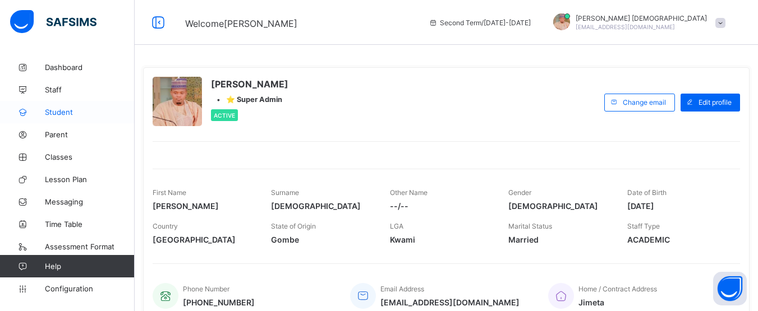
click at [66, 114] on span "Student" at bounding box center [90, 112] width 90 height 9
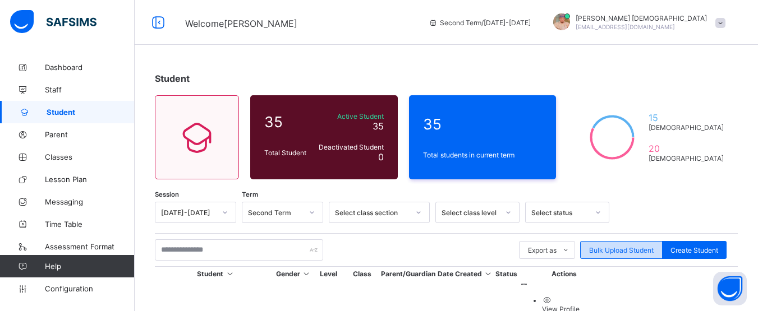
click at [645, 257] on div "Bulk Upload Student" at bounding box center [621, 250] width 82 height 18
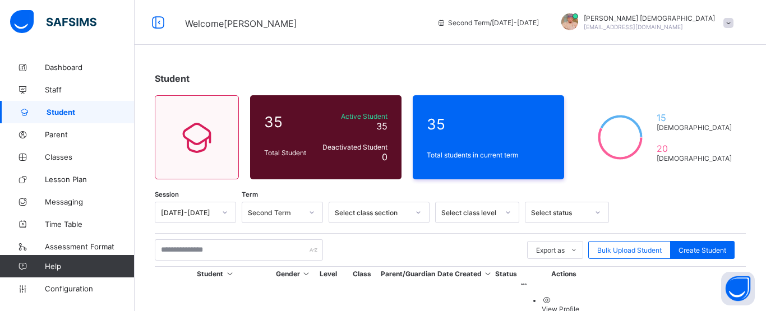
type input "**********"
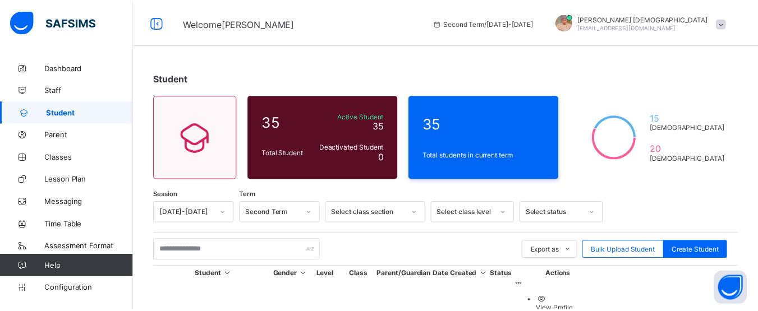
scroll to position [244, 0]
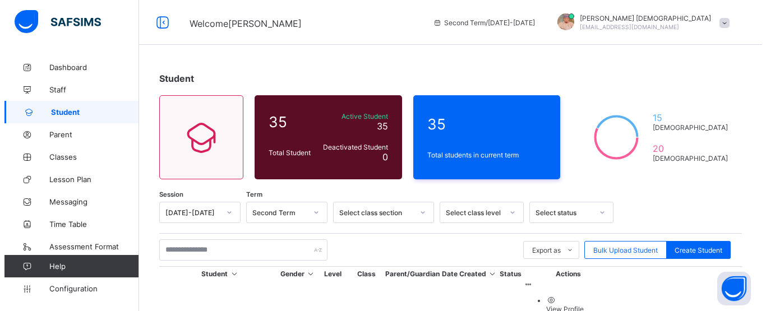
scroll to position [491, 0]
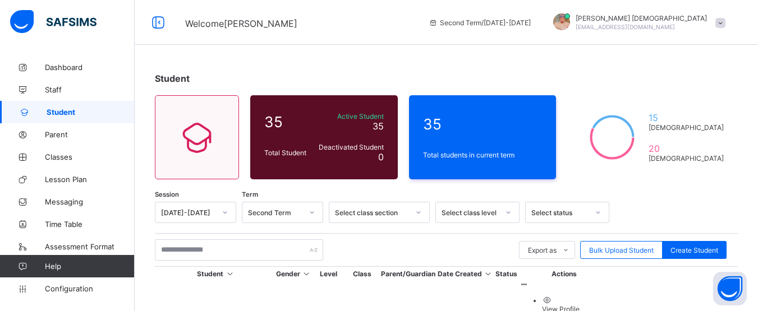
click at [628, 246] on span "Bulk Upload Student" at bounding box center [621, 250] width 65 height 8
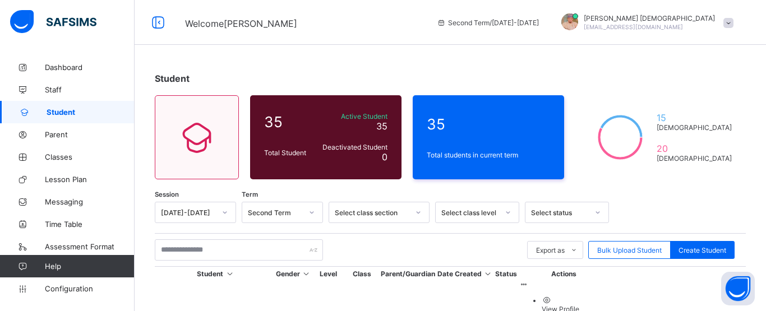
type input "**********"
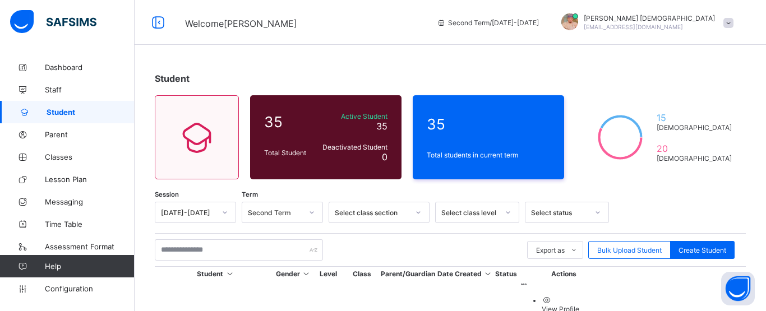
scroll to position [166, 0]
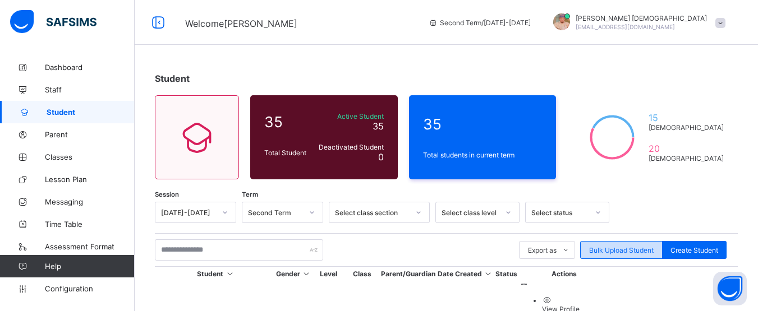
click at [618, 254] on span "Bulk Upload Student" at bounding box center [621, 250] width 65 height 8
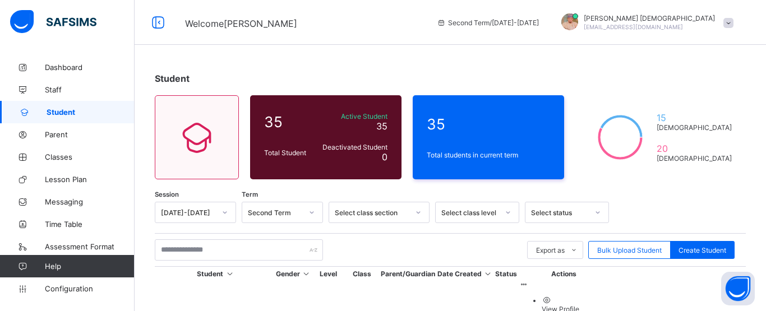
type input "**********"
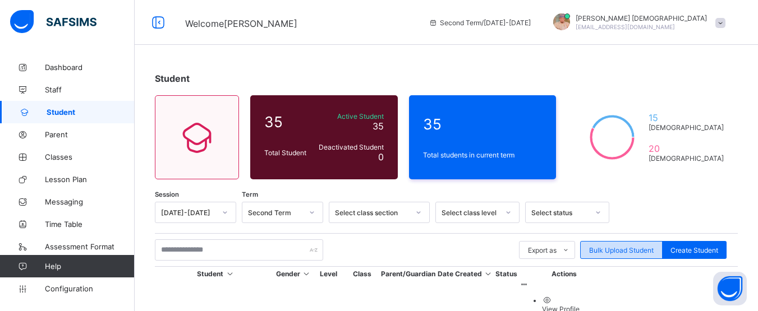
click at [615, 249] on span "Bulk Upload Student" at bounding box center [621, 250] width 65 height 8
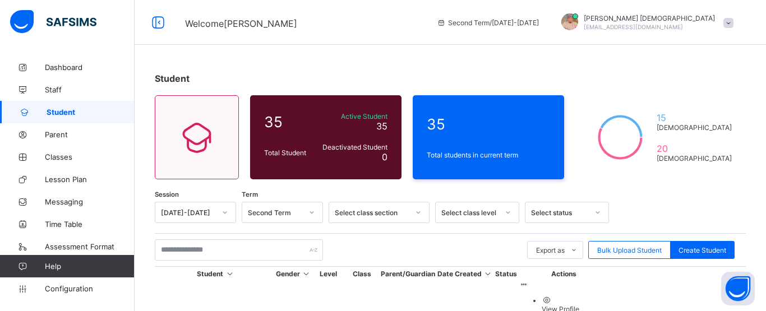
type input "**********"
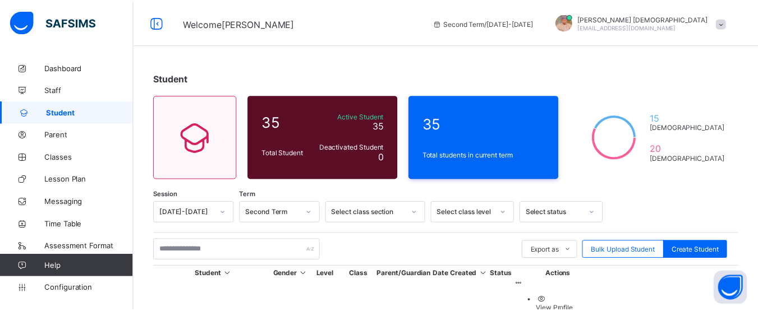
scroll to position [192, 0]
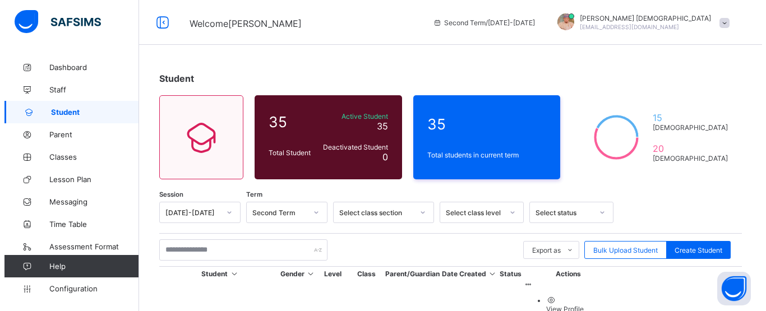
scroll to position [528, 0]
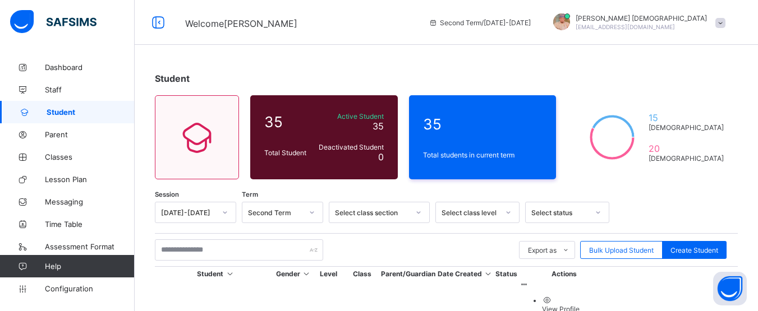
click at [619, 247] on span "Bulk Upload Student" at bounding box center [621, 250] width 65 height 8
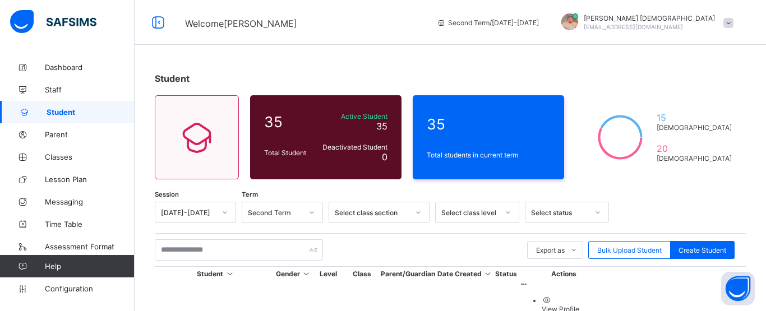
type input "**********"
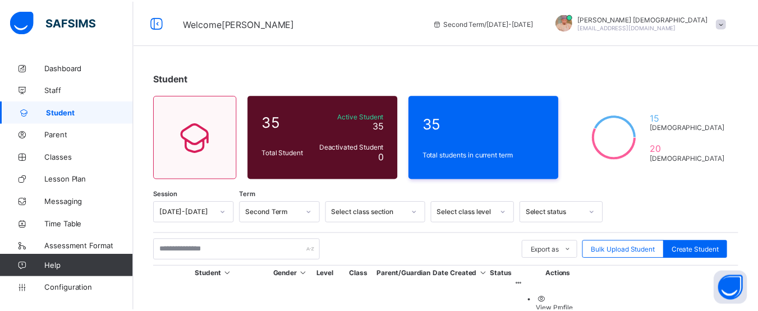
scroll to position [166, 0]
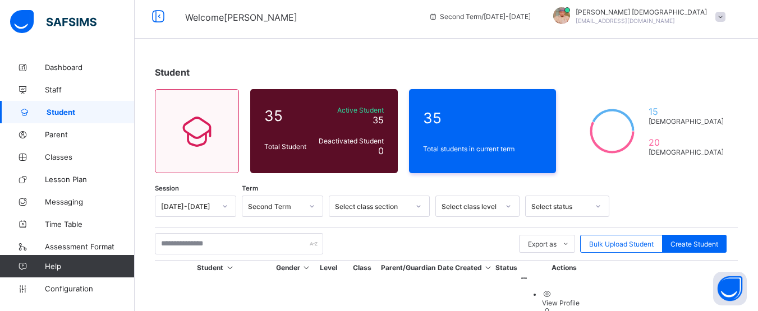
scroll to position [0, 0]
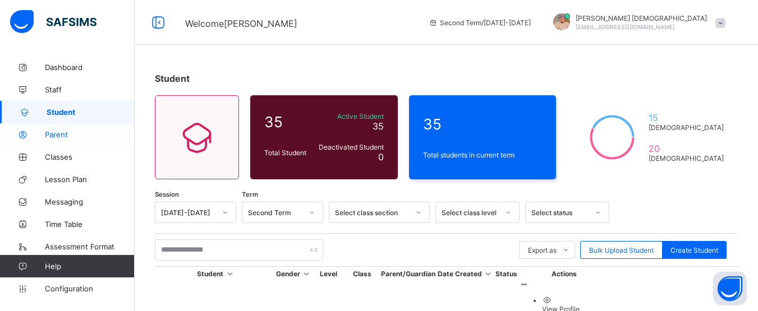
click at [63, 137] on span "Parent" at bounding box center [90, 134] width 90 height 9
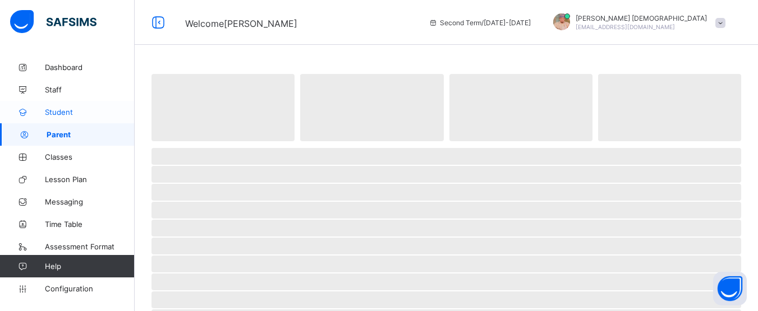
click at [62, 105] on link "Student" at bounding box center [67, 112] width 135 height 22
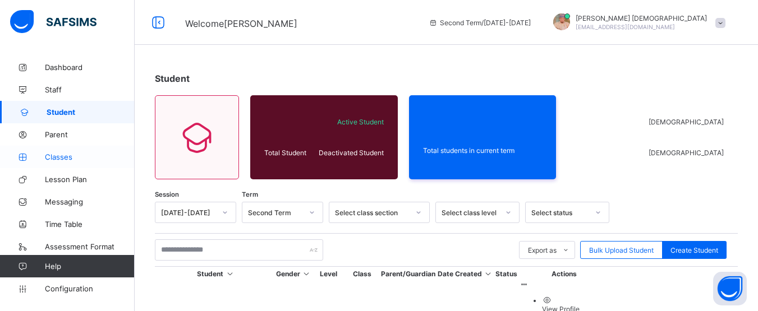
click at [69, 158] on span "Classes" at bounding box center [90, 157] width 90 height 9
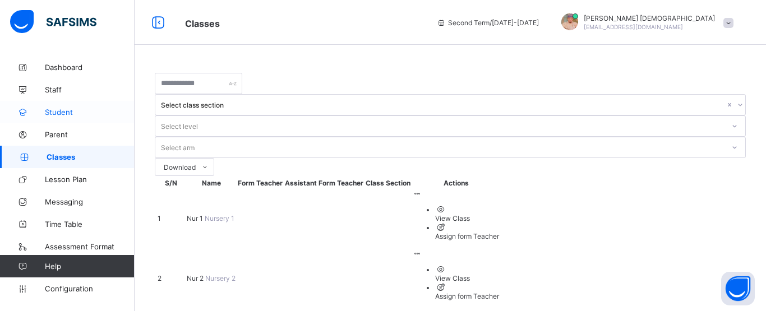
click at [66, 107] on link "Student" at bounding box center [67, 112] width 135 height 22
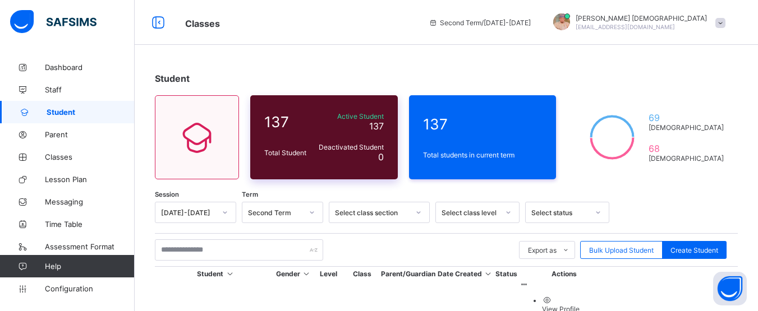
click at [351, 97] on div "137 Total Student Active Student 137 Deactivated Student 0" at bounding box center [324, 137] width 148 height 84
click at [63, 159] on span "Classes" at bounding box center [90, 157] width 90 height 9
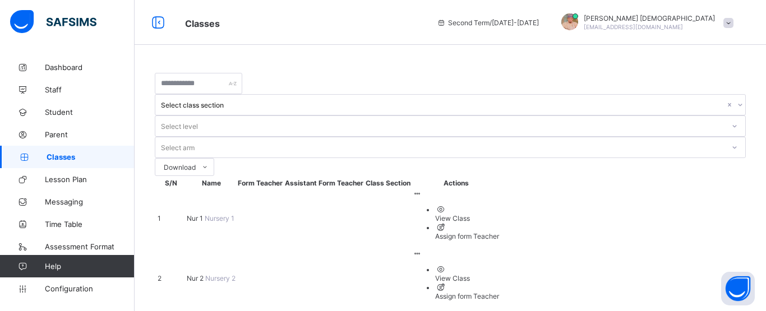
click at [499, 214] on div "View Class" at bounding box center [467, 218] width 64 height 8
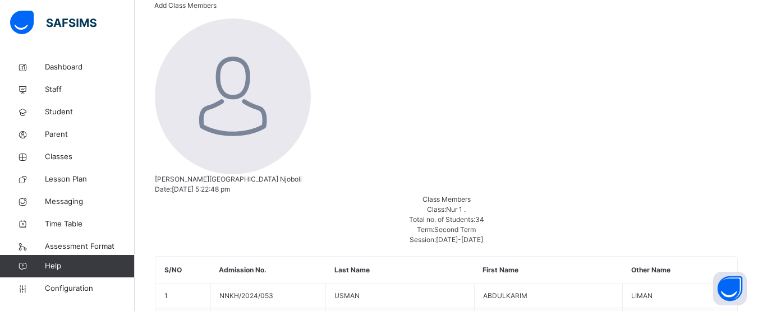
scroll to position [261, 0]
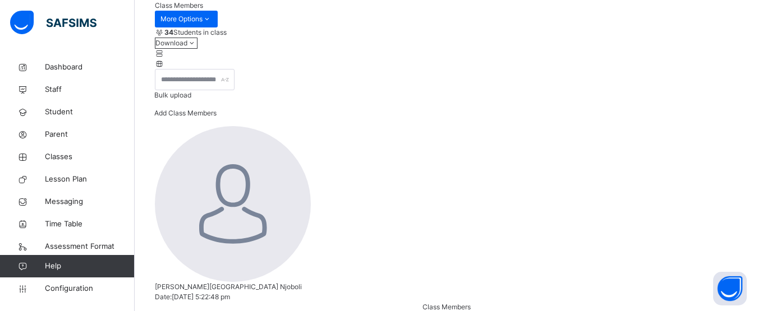
scroll to position [151, 0]
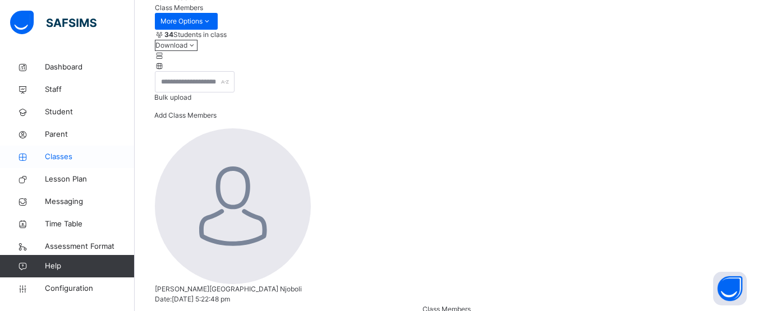
click at [55, 156] on span "Classes" at bounding box center [90, 156] width 90 height 11
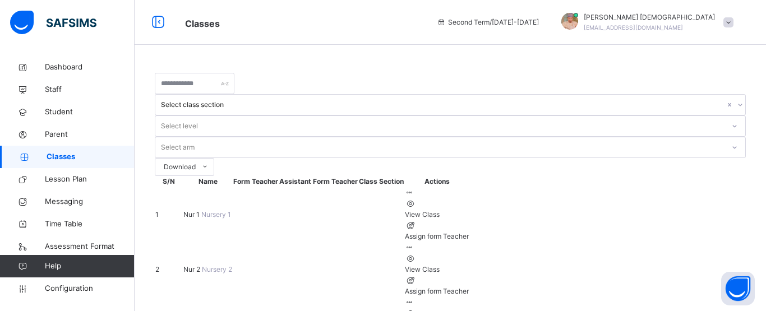
click at [469, 265] on div "View Class" at bounding box center [437, 270] width 64 height 10
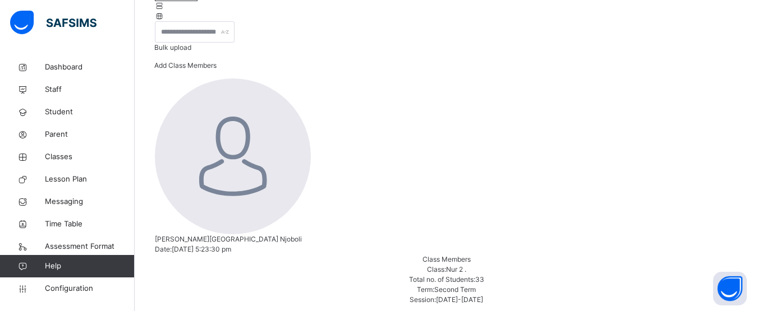
scroll to position [175, 0]
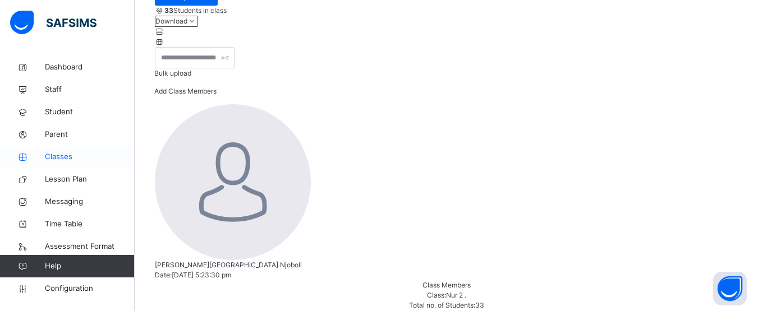
click at [63, 158] on span "Classes" at bounding box center [90, 156] width 90 height 11
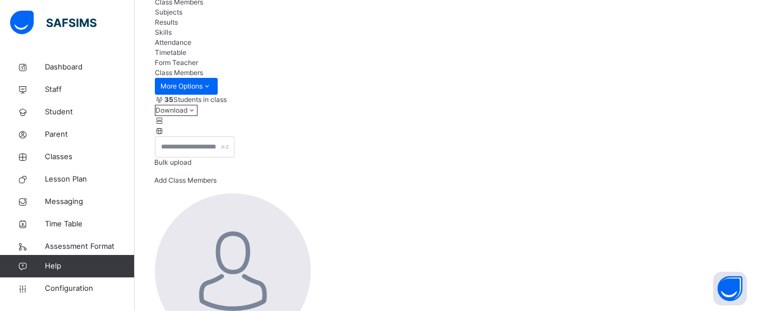
scroll to position [73, 0]
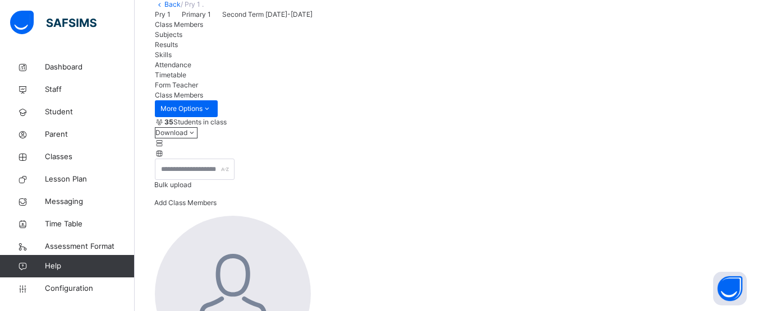
click at [182, 39] on span "Subjects" at bounding box center [168, 34] width 27 height 8
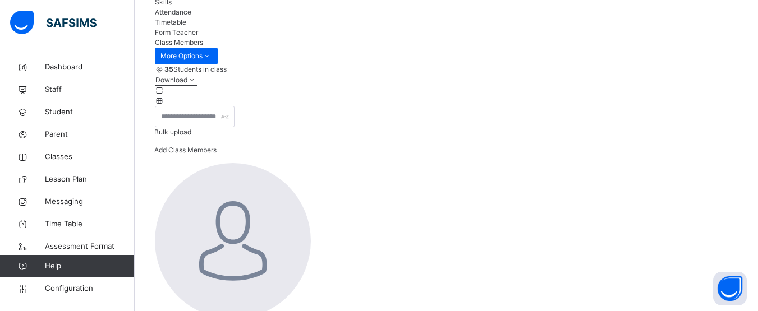
scroll to position [114, 0]
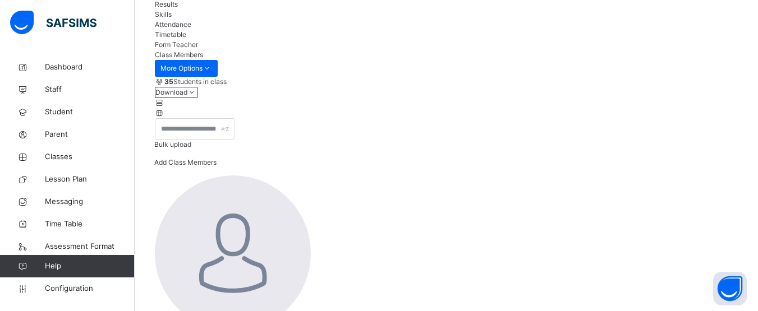
click at [198, 49] on span "Form Teacher" at bounding box center [176, 44] width 43 height 8
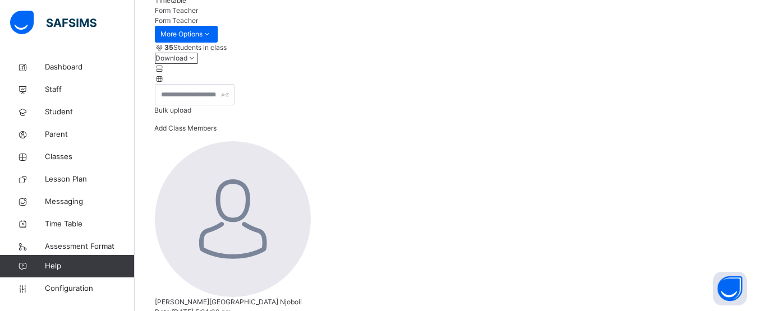
scroll to position [148, 0]
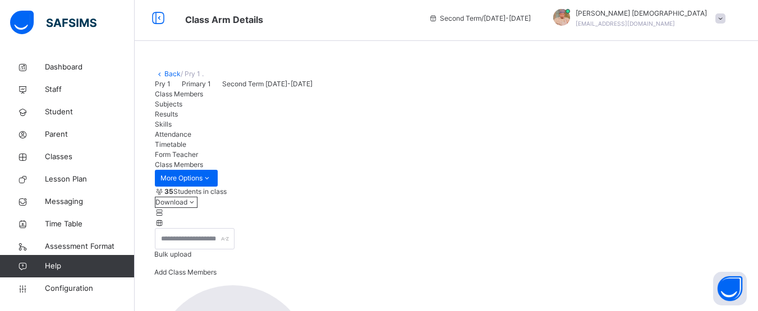
scroll to position [0, 0]
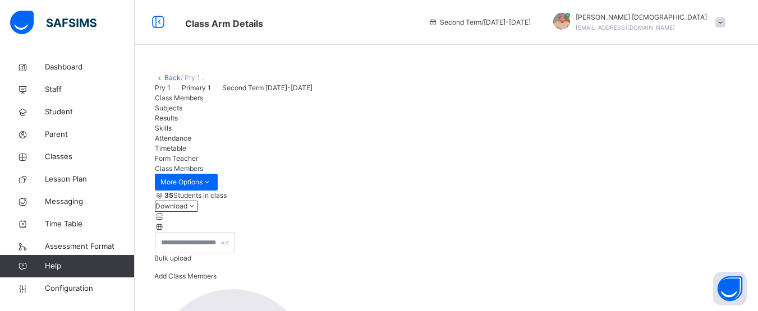
click at [345, 93] on div "Pry 1 Primary 1 Second Term 2024-2025" at bounding box center [446, 88] width 583 height 10
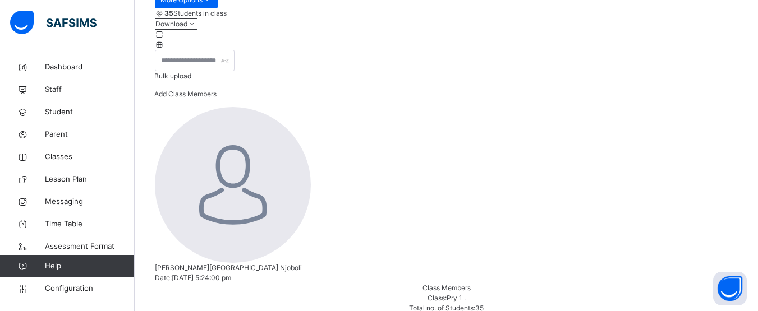
scroll to position [131, 0]
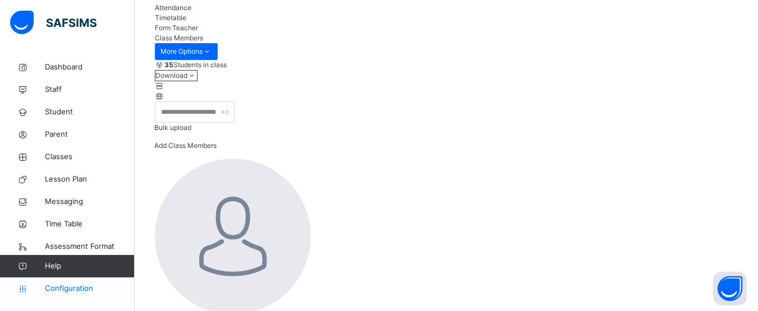
click at [68, 292] on span "Configuration" at bounding box center [89, 288] width 89 height 11
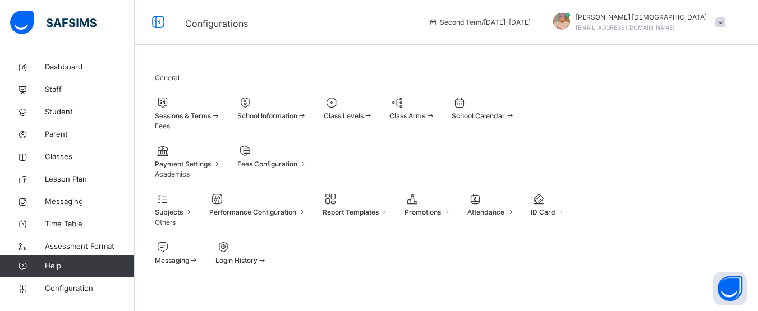
click at [183, 208] on span "Subjects" at bounding box center [169, 212] width 28 height 8
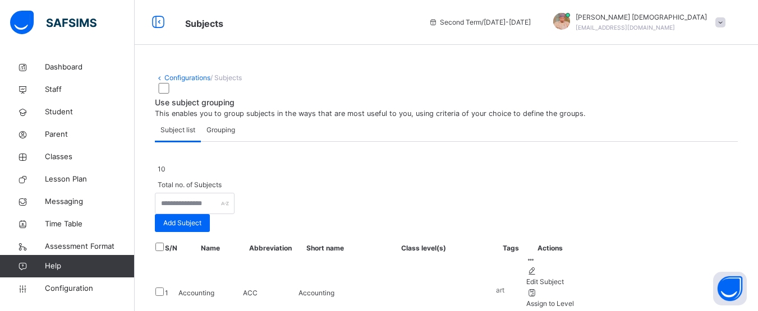
click at [222, 135] on span "Grouping" at bounding box center [220, 130] width 29 height 10
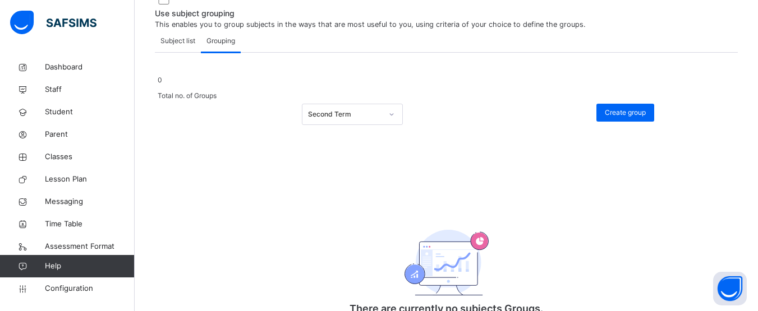
scroll to position [92, 0]
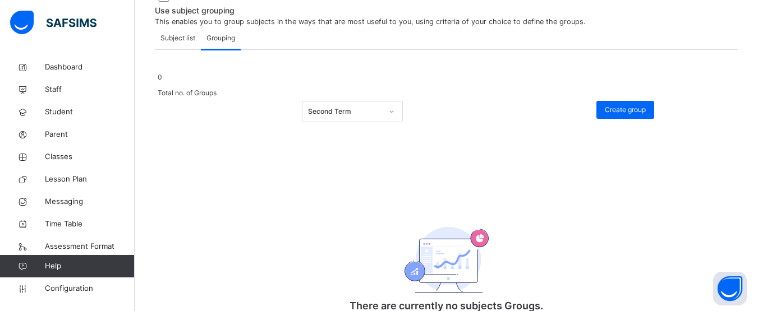
click at [170, 43] on span "Subject list" at bounding box center [177, 38] width 35 height 10
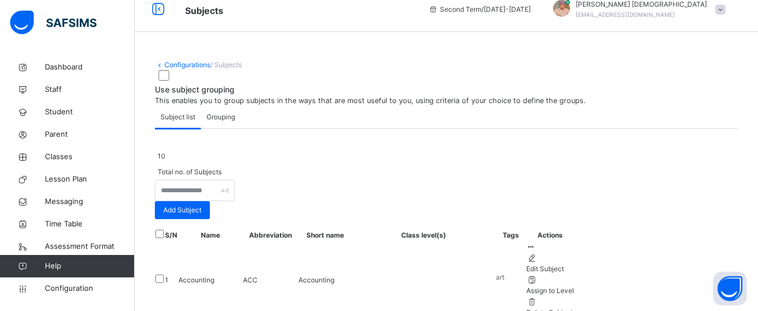
scroll to position [0, 0]
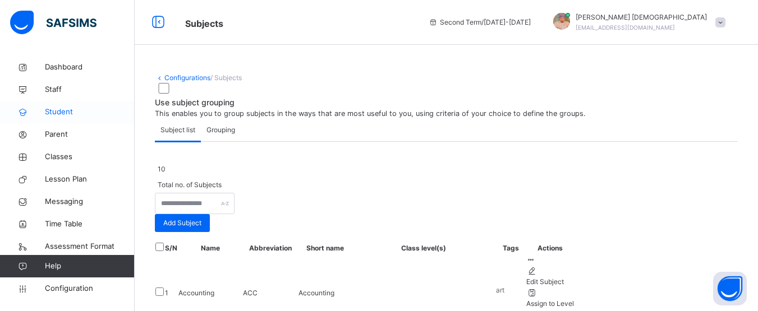
click at [58, 114] on span "Student" at bounding box center [90, 112] width 90 height 11
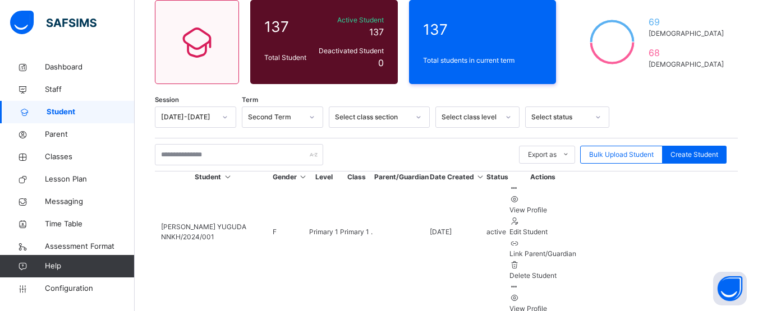
scroll to position [96, 0]
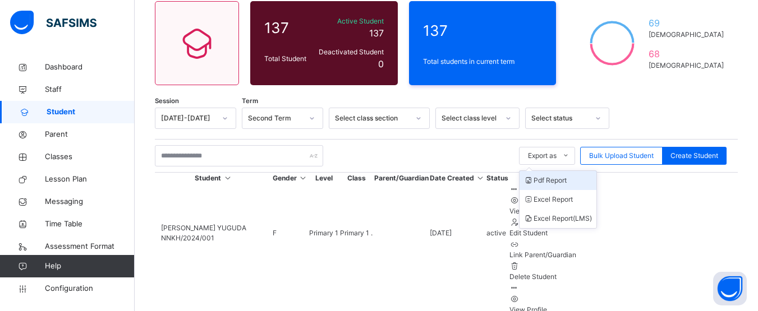
click at [574, 182] on li "Pdf Report" at bounding box center [557, 180] width 77 height 19
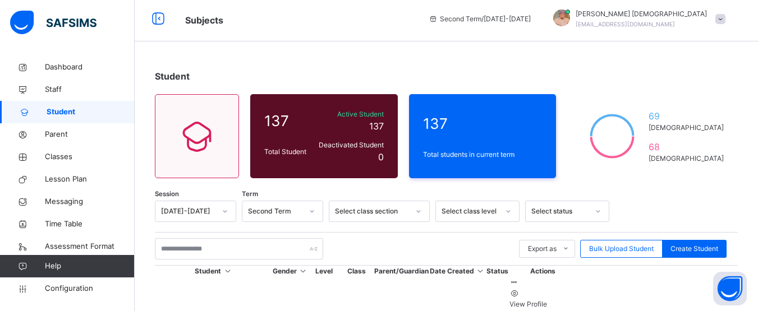
scroll to position [0, 0]
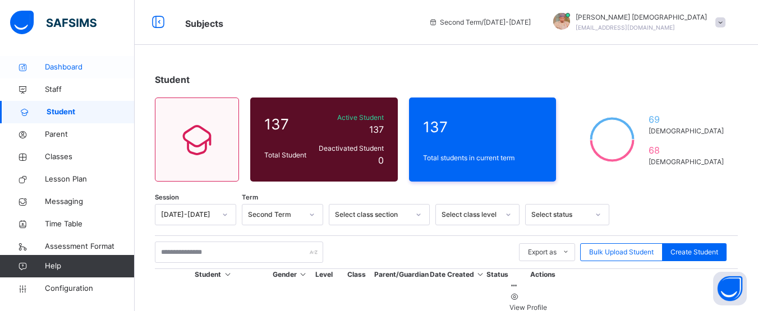
click at [61, 62] on span "Dashboard" at bounding box center [90, 67] width 90 height 11
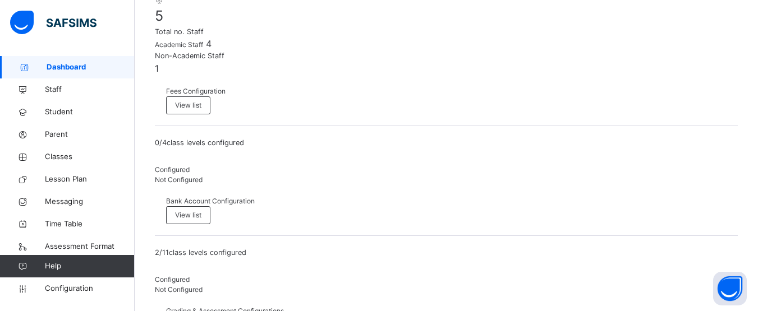
scroll to position [477, 0]
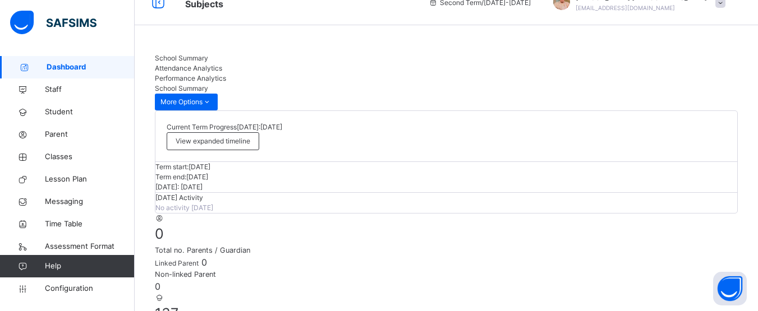
scroll to position [0, 0]
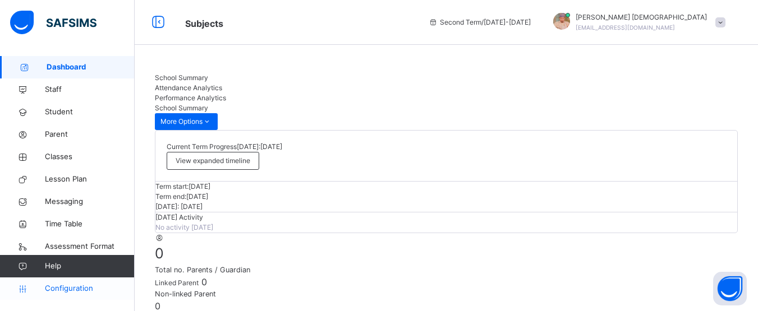
click at [87, 292] on span "Configuration" at bounding box center [89, 288] width 89 height 11
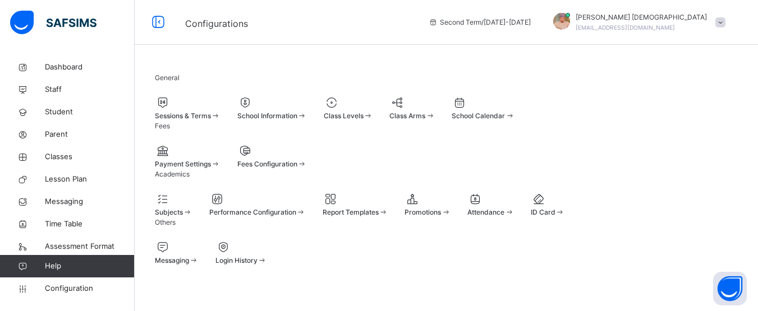
click at [297, 120] on span "School Information" at bounding box center [267, 116] width 60 height 8
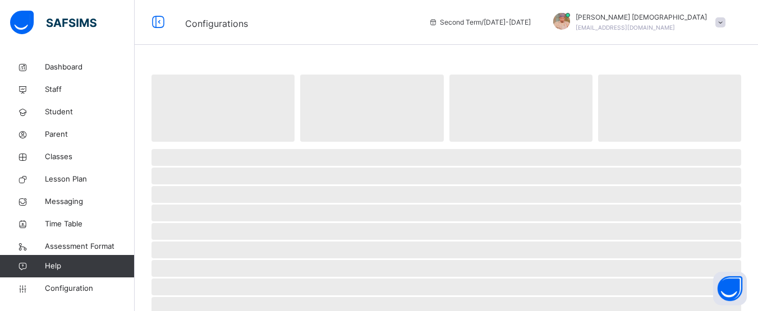
select select "**"
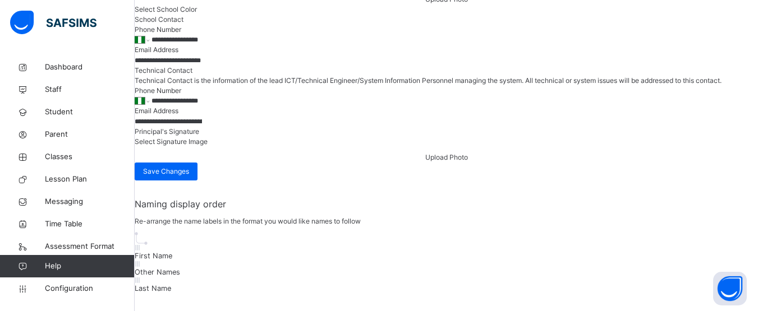
scroll to position [564, 0]
click at [413, 15] on div at bounding box center [446, 15] width 623 height 0
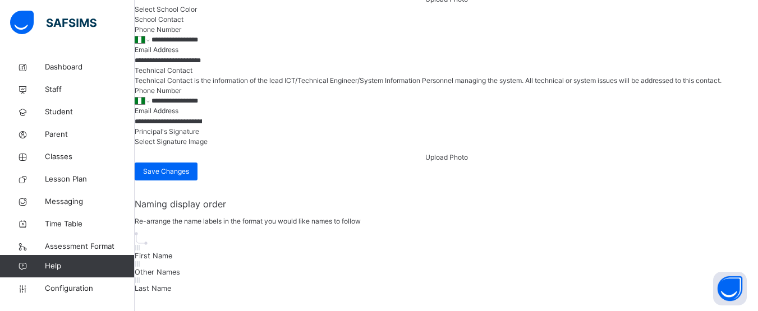
click at [189, 177] on span "Save Changes" at bounding box center [166, 172] width 46 height 10
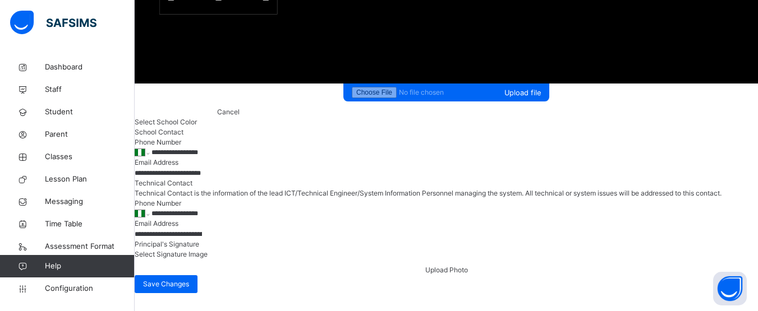
scroll to position [620, 0]
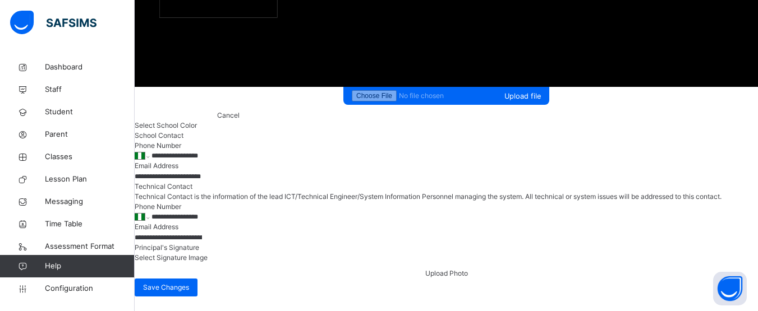
drag, startPoint x: 378, startPoint y: 162, endPoint x: 369, endPoint y: 136, distance: 27.5
drag, startPoint x: 287, startPoint y: 34, endPoint x: 296, endPoint y: 63, distance: 30.9
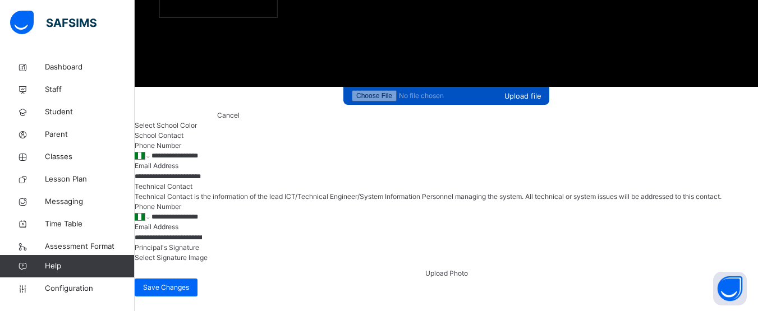
click at [504, 102] on span "Upload file" at bounding box center [522, 96] width 36 height 11
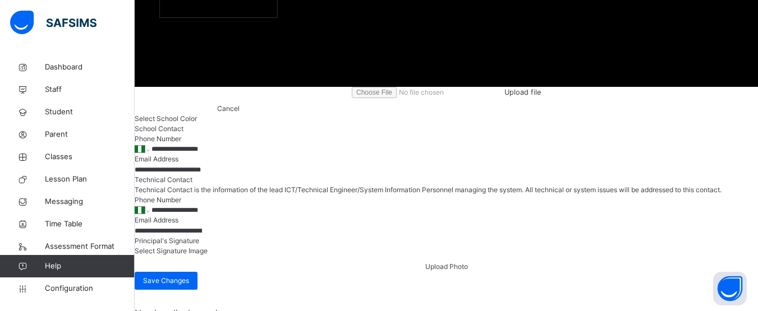
click at [237, 124] on div at bounding box center [446, 124] width 623 height 0
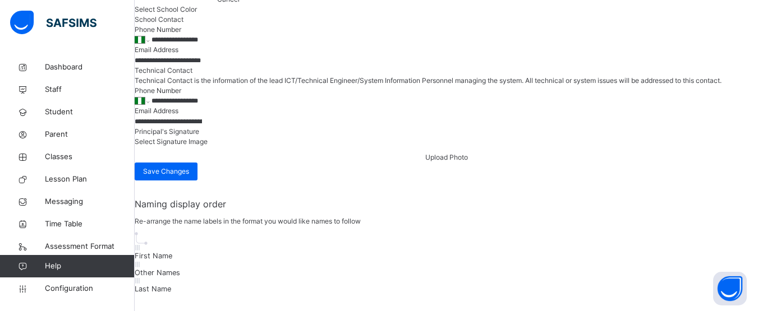
scroll to position [1188, 0]
click at [189, 177] on span "Save Changes" at bounding box center [166, 172] width 46 height 10
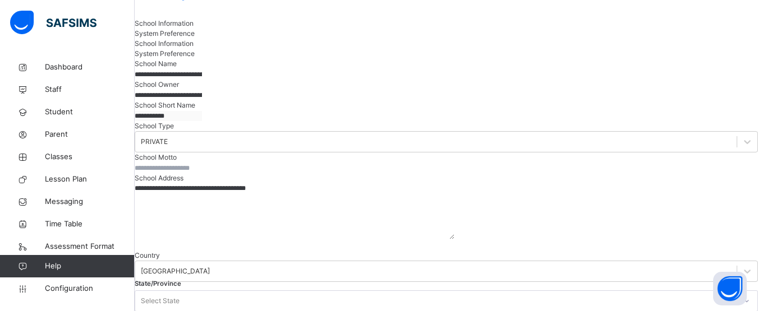
scroll to position [0, 0]
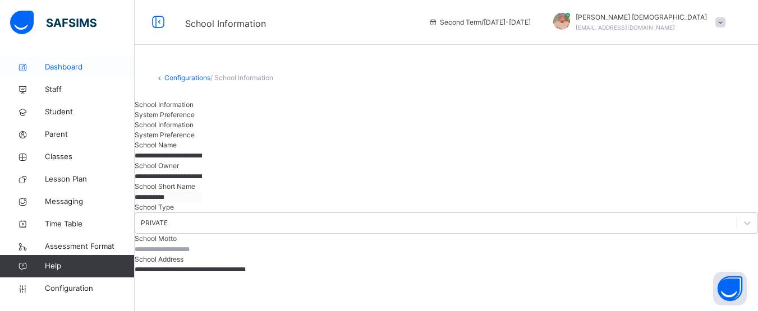
click at [59, 65] on span "Dashboard" at bounding box center [90, 67] width 90 height 11
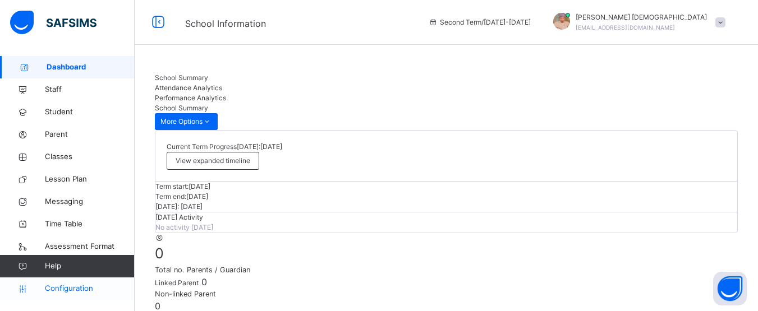
click at [79, 288] on span "Configuration" at bounding box center [89, 288] width 89 height 11
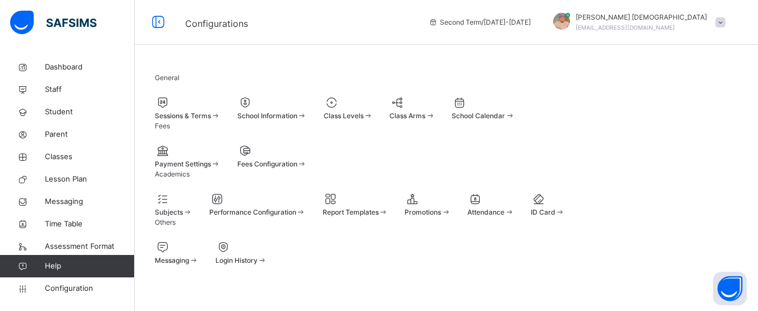
click at [297, 120] on span "School Information" at bounding box center [267, 116] width 60 height 8
select select "**"
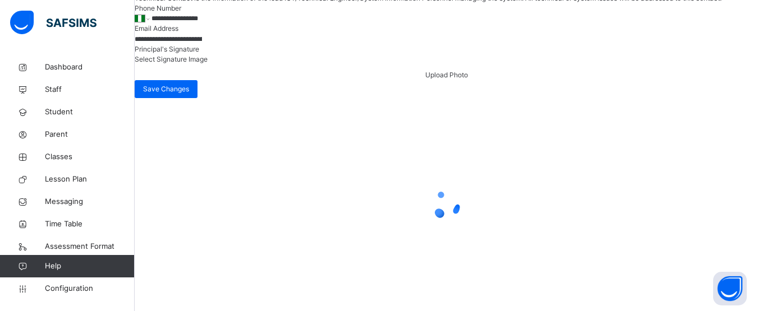
scroll to position [585, 0]
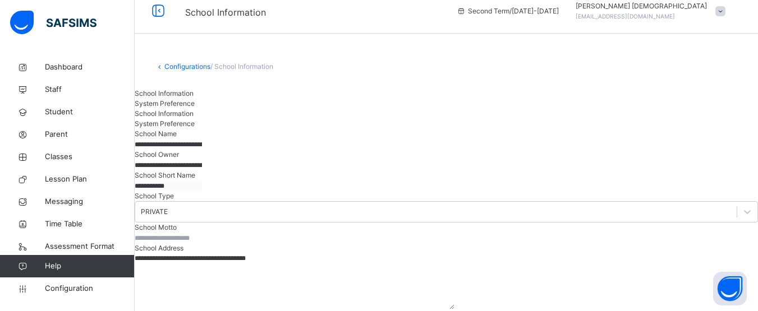
scroll to position [0, 0]
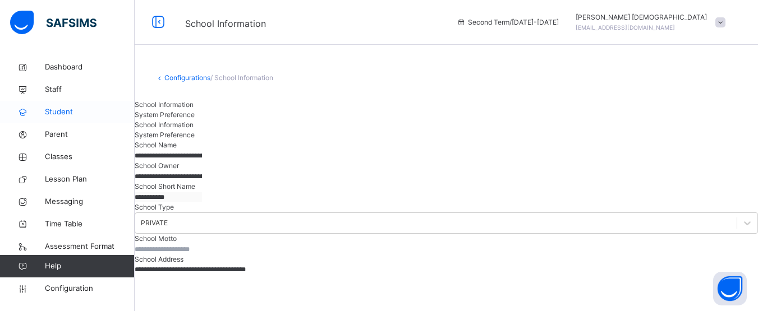
click at [62, 119] on link "Student" at bounding box center [67, 112] width 135 height 22
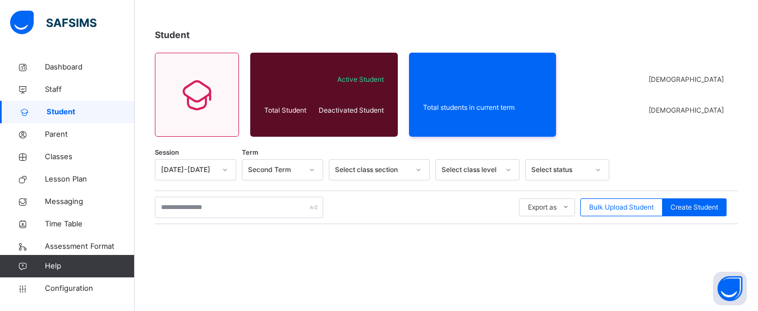
scroll to position [45, 0]
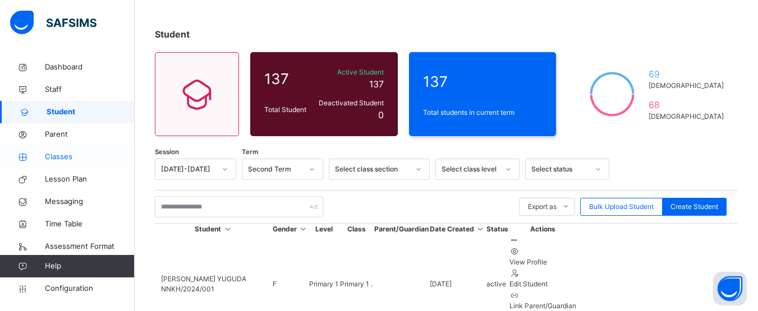
click at [68, 156] on span "Classes" at bounding box center [90, 156] width 90 height 11
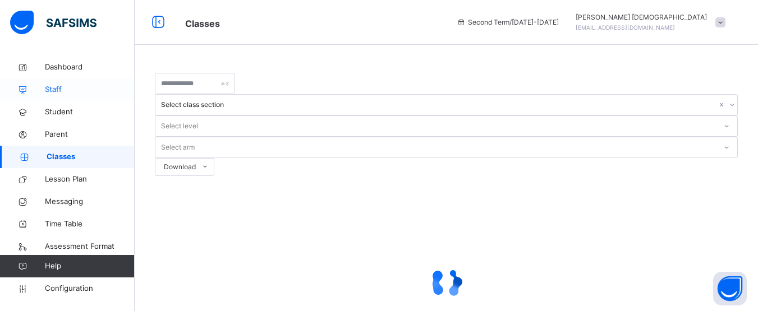
click at [69, 100] on link "Staff" at bounding box center [67, 90] width 135 height 22
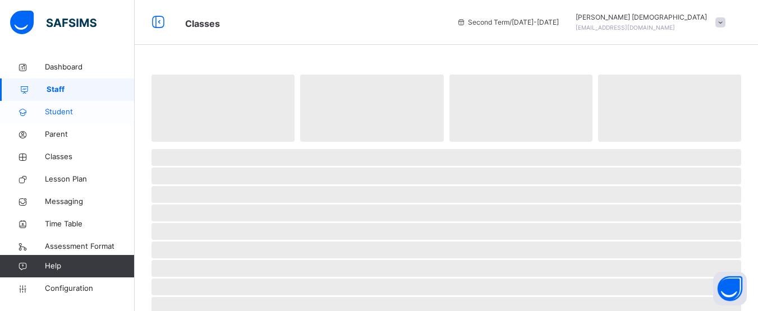
click at [68, 113] on span "Student" at bounding box center [90, 112] width 90 height 11
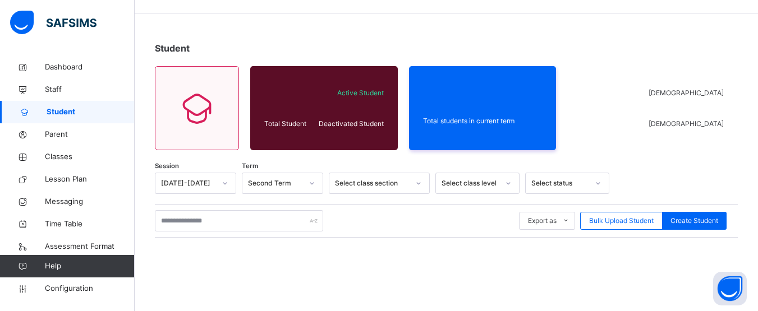
scroll to position [47, 0]
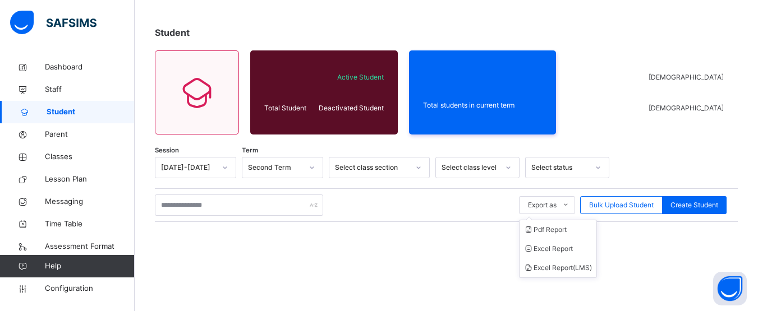
click at [562, 220] on ul "Pdf Report Excel Report Excel Report (LMS)" at bounding box center [558, 249] width 78 height 58
click at [560, 233] on li "Pdf Report" at bounding box center [557, 229] width 77 height 19
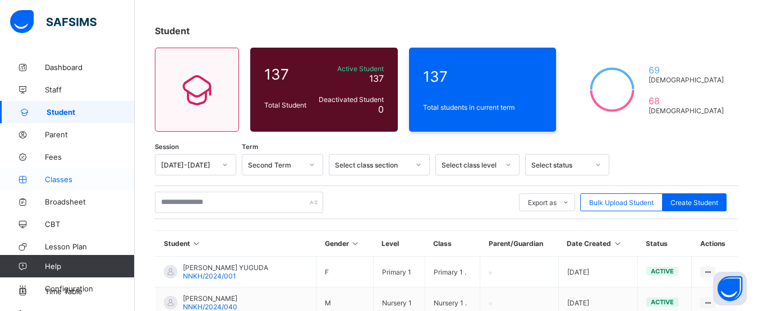
click at [72, 183] on span "Classes" at bounding box center [90, 179] width 90 height 9
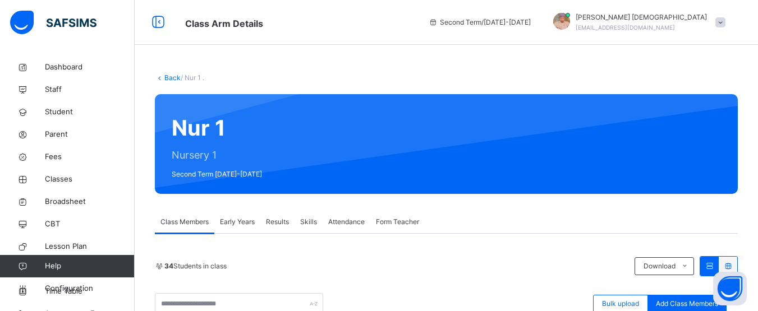
click at [424, 113] on div "Nur 1 Nursery 1 Second Term 2024-2025" at bounding box center [446, 144] width 583 height 100
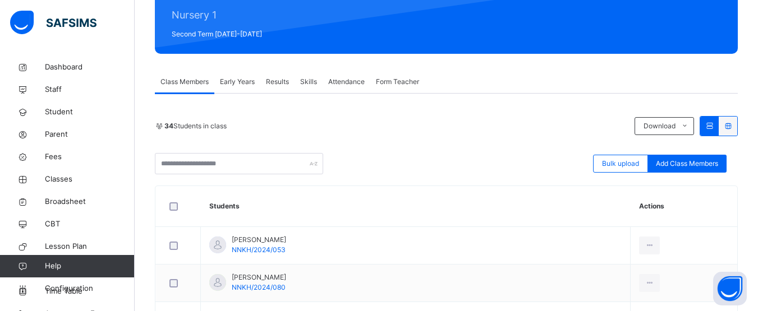
scroll to position [141, 0]
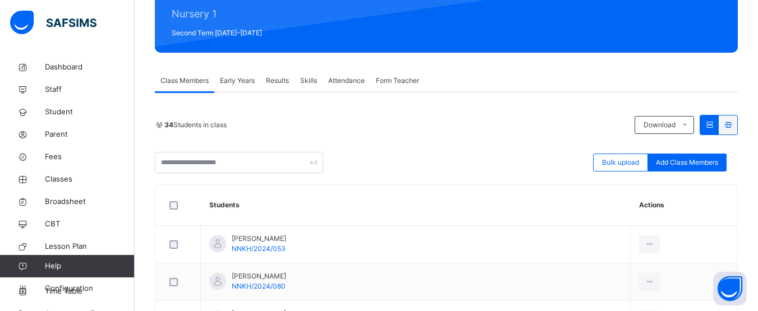
click at [240, 75] on div "Early Years" at bounding box center [237, 81] width 46 height 22
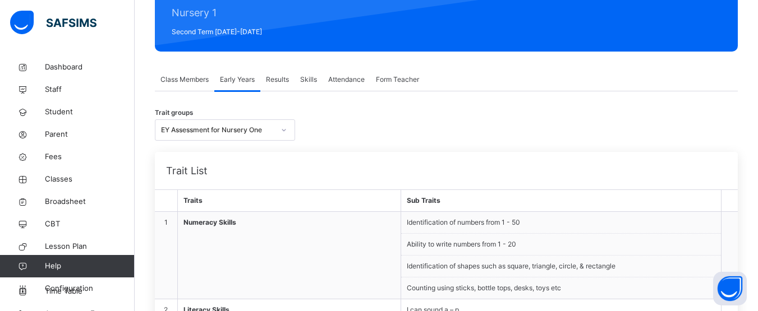
scroll to position [142, 0]
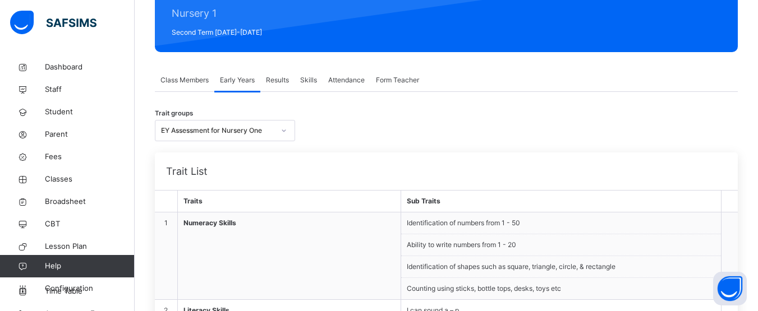
click at [396, 82] on span "Form Teacher" at bounding box center [397, 80] width 43 height 10
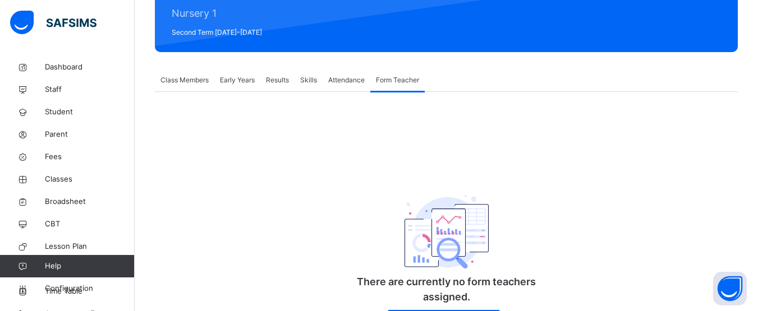
click at [351, 77] on span "Attendance" at bounding box center [346, 80] width 36 height 10
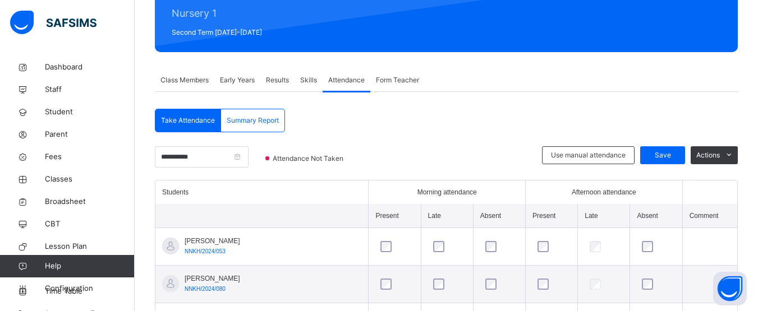
click at [181, 82] on span "Class Members" at bounding box center [184, 80] width 48 height 10
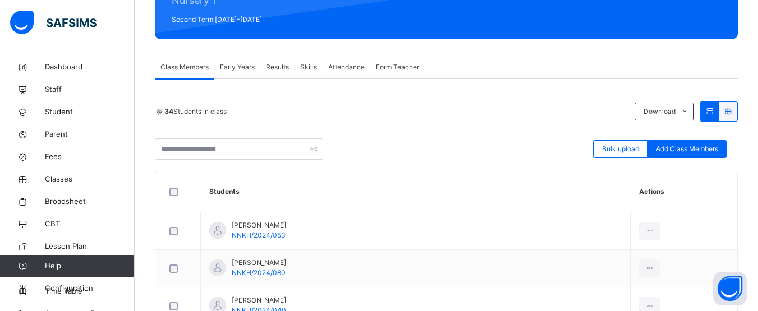
scroll to position [153, 0]
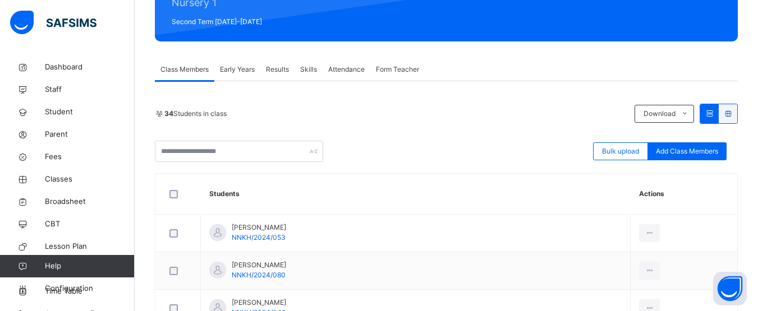
drag, startPoint x: 254, startPoint y: 108, endPoint x: 233, endPoint y: 94, distance: 24.7
click at [75, 185] on span "Classes" at bounding box center [90, 179] width 90 height 11
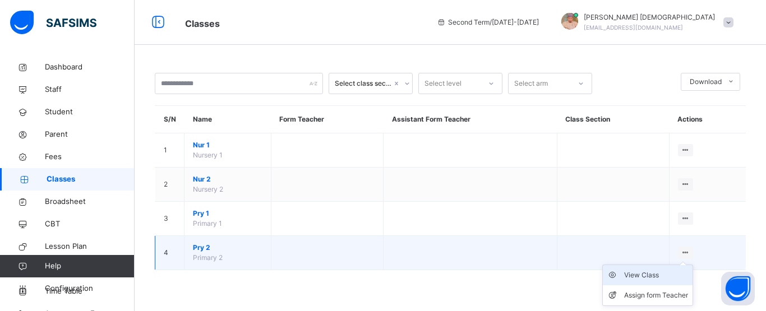
click at [660, 275] on div "View Class" at bounding box center [656, 275] width 64 height 11
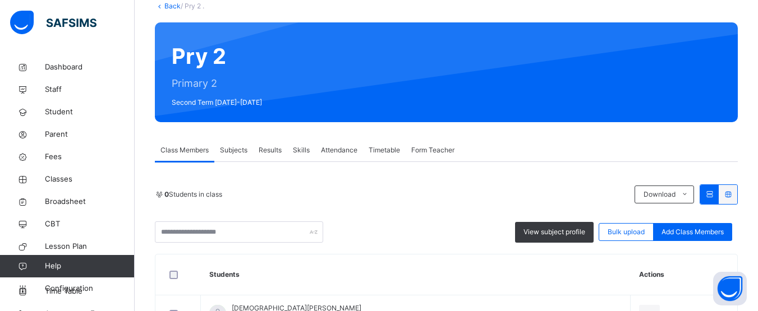
scroll to position [82, 0]
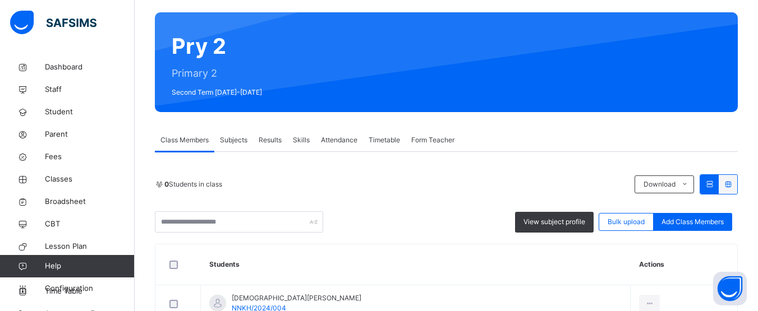
click at [235, 142] on span "Subjects" at bounding box center [233, 140] width 27 height 10
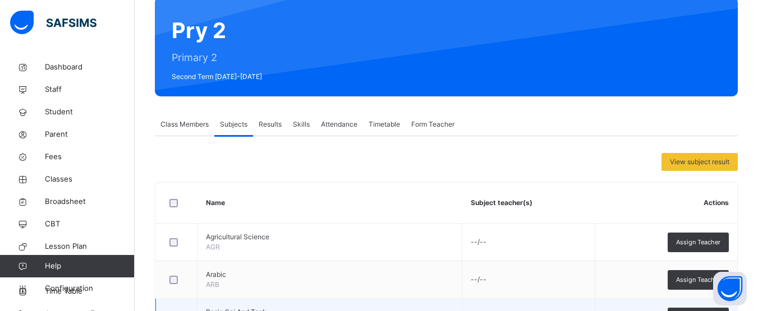
scroll to position [97, 0]
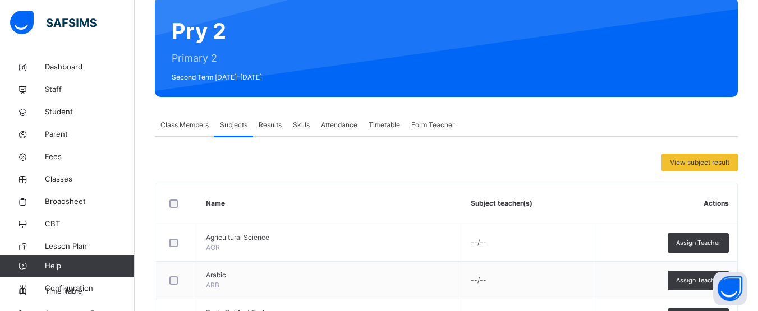
click at [301, 127] on span "Skills" at bounding box center [301, 125] width 17 height 10
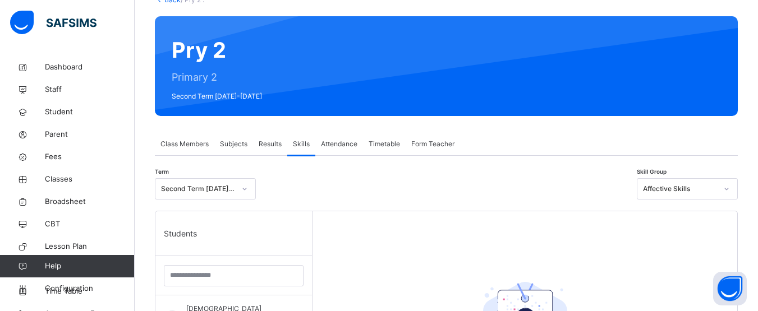
scroll to position [77, 0]
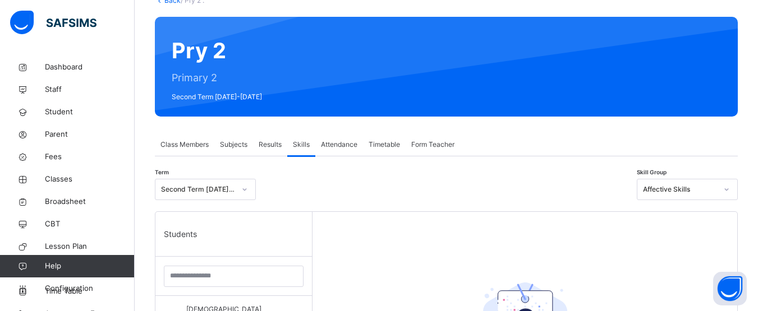
click at [178, 145] on span "Class Members" at bounding box center [184, 145] width 48 height 10
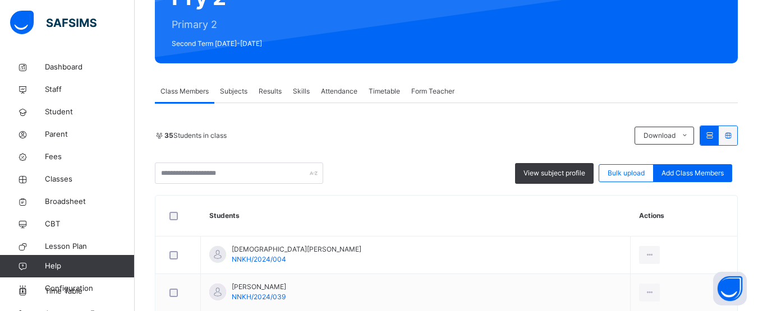
scroll to position [131, 0]
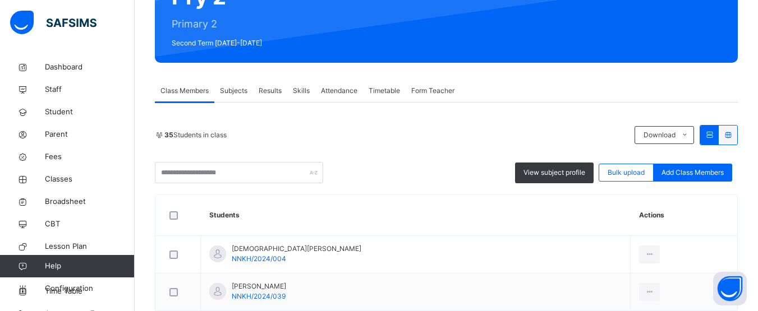
click at [237, 93] on span "Subjects" at bounding box center [233, 91] width 27 height 10
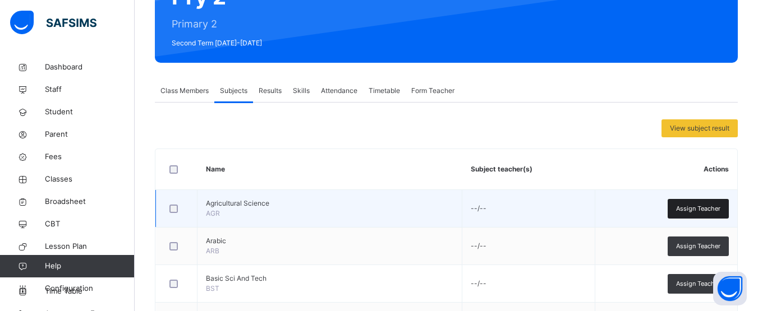
click at [693, 209] on span "Assign Teacher" at bounding box center [698, 209] width 44 height 10
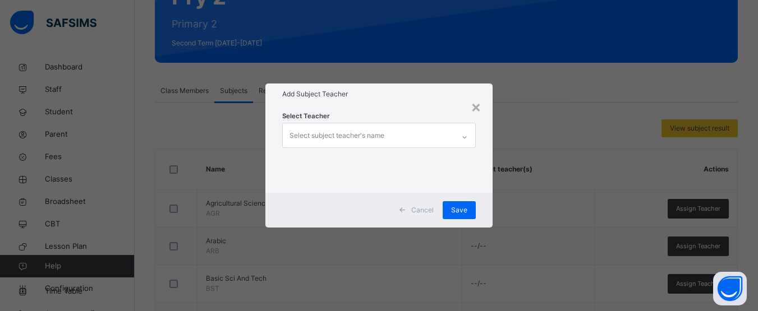
click at [459, 134] on div at bounding box center [464, 137] width 19 height 18
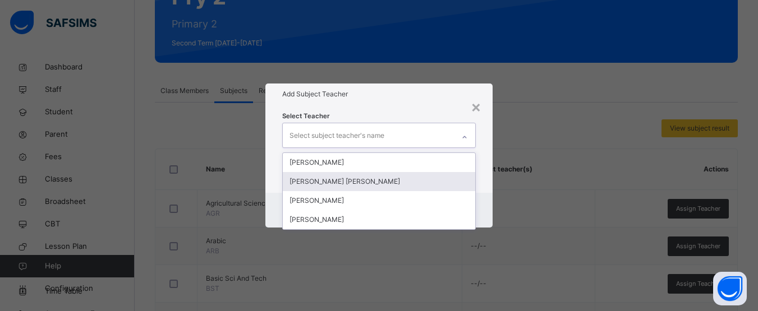
click at [349, 179] on div "ZAINAB muhammad Ibrahim" at bounding box center [379, 181] width 192 height 19
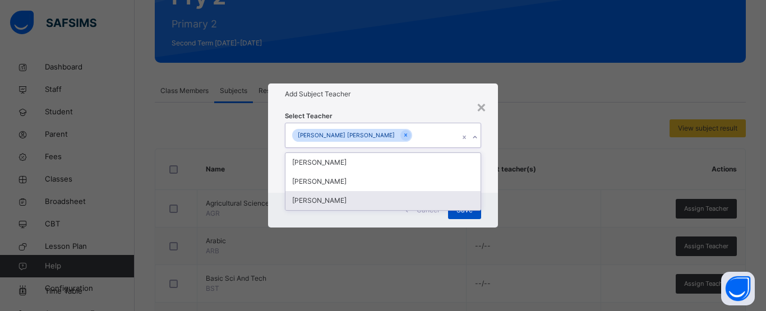
click at [465, 211] on span "Save" at bounding box center [465, 210] width 16 height 10
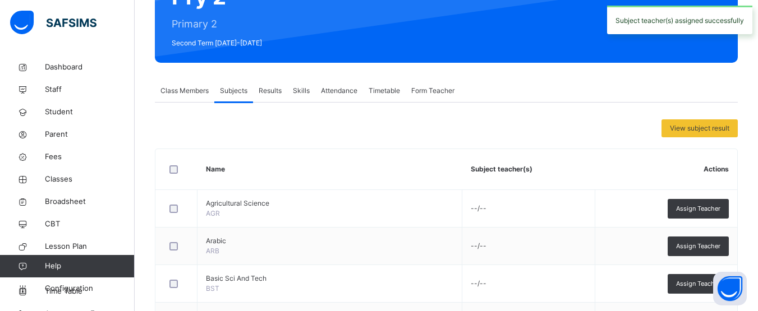
click at [174, 84] on div "Class Members" at bounding box center [184, 91] width 59 height 22
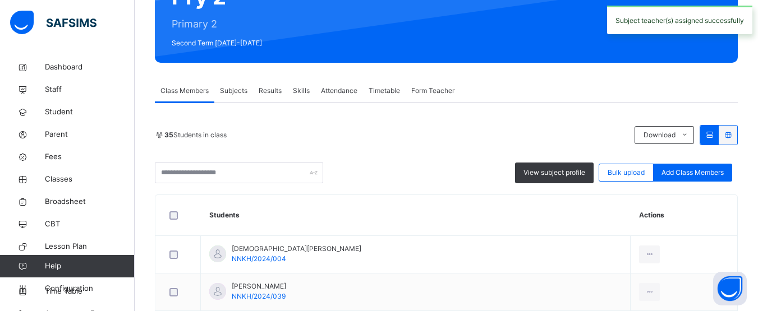
click at [231, 91] on span "Subjects" at bounding box center [233, 91] width 27 height 10
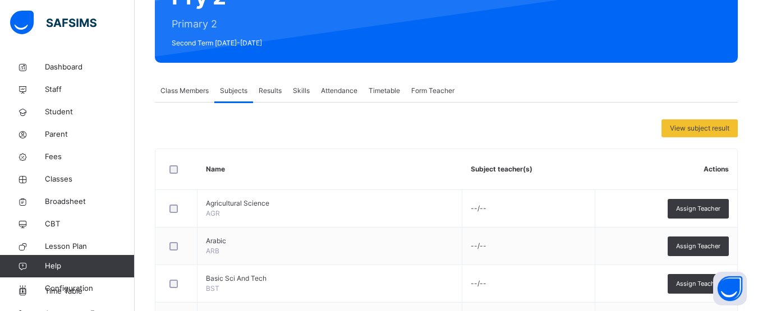
click at [194, 93] on span "Class Members" at bounding box center [184, 91] width 48 height 10
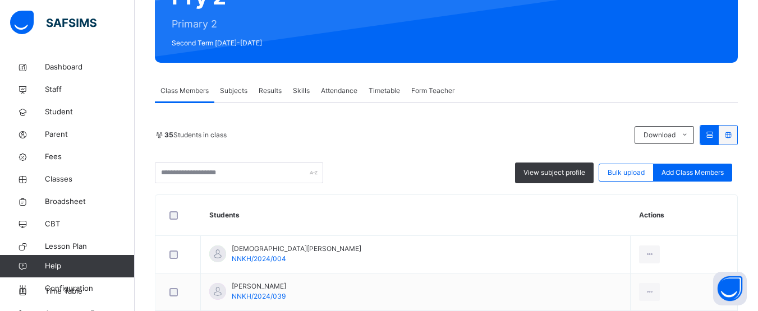
click at [242, 90] on span "Subjects" at bounding box center [233, 91] width 27 height 10
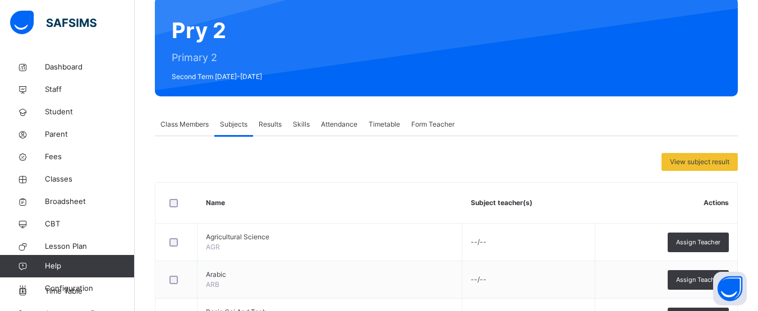
scroll to position [96, 0]
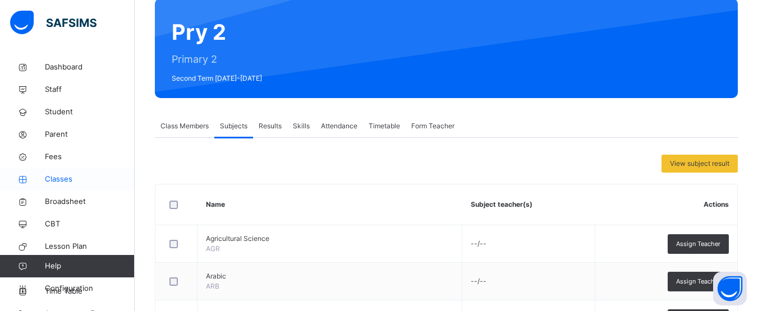
click at [71, 179] on span "Classes" at bounding box center [90, 179] width 90 height 11
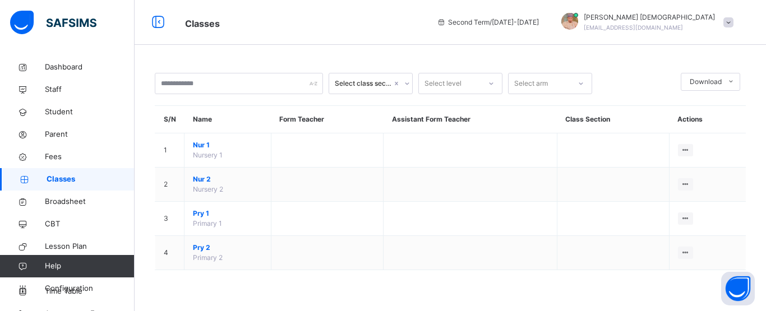
click at [253, 116] on th "Name" at bounding box center [228, 119] width 87 height 27
click at [260, 112] on th "Name" at bounding box center [228, 119] width 87 height 27
click at [253, 112] on th "Name" at bounding box center [228, 119] width 87 height 27
click at [253, 117] on th "Name" at bounding box center [228, 119] width 87 height 27
click at [245, 113] on th "Name" at bounding box center [228, 119] width 87 height 27
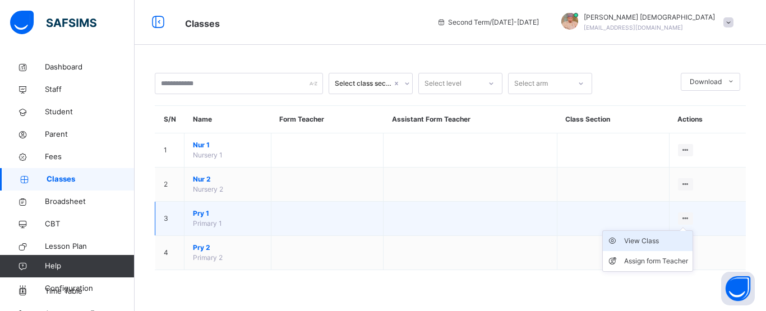
click at [646, 239] on div "View Class" at bounding box center [656, 241] width 64 height 11
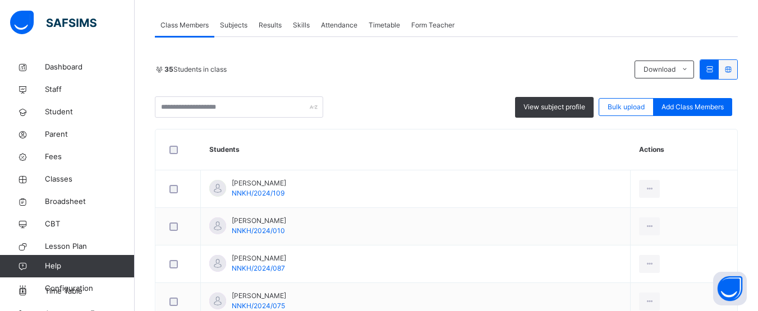
scroll to position [196, 0]
click at [233, 24] on span "Subjects" at bounding box center [233, 26] width 27 height 10
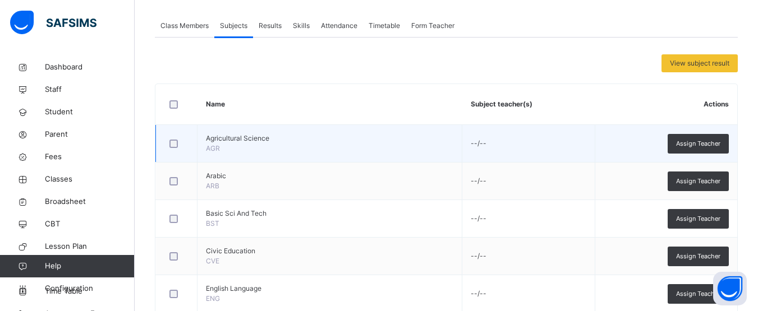
click at [481, 142] on td "--/--" at bounding box center [528, 144] width 133 height 38
click at [710, 145] on span "Assign Teacher" at bounding box center [698, 144] width 44 height 10
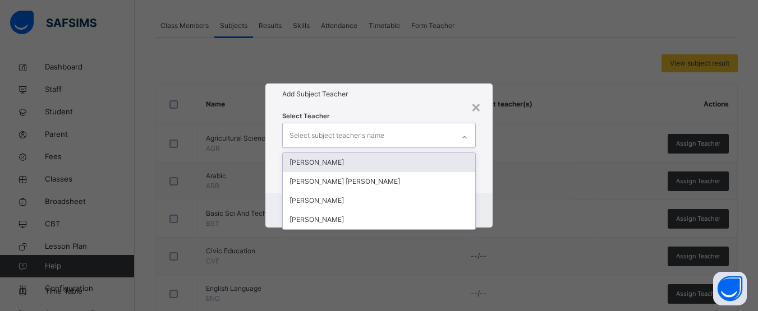
click at [464, 137] on icon at bounding box center [464, 137] width 7 height 11
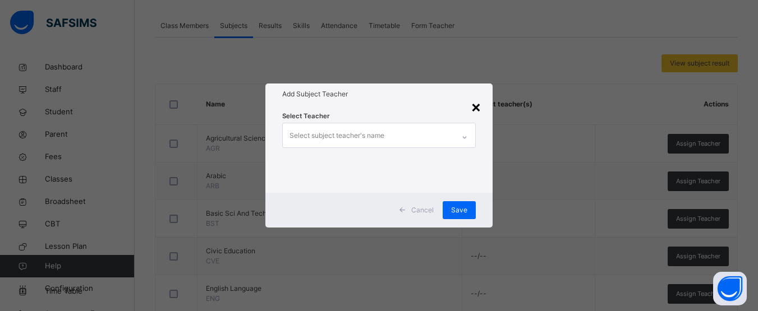
click at [478, 109] on div "×" at bounding box center [476, 107] width 11 height 24
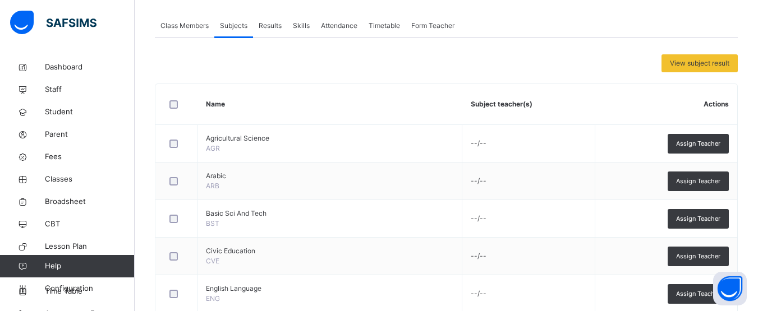
click at [181, 25] on span "Class Members" at bounding box center [184, 26] width 48 height 10
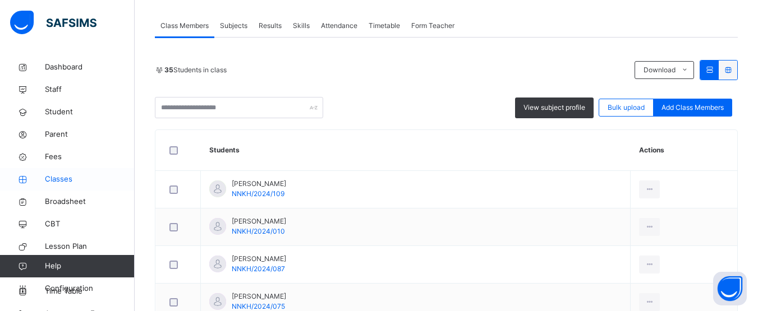
click at [62, 176] on span "Classes" at bounding box center [90, 179] width 90 height 11
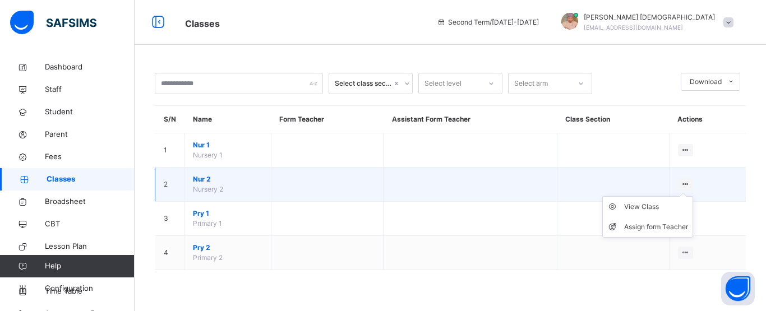
click at [682, 183] on icon at bounding box center [686, 184] width 10 height 8
click at [643, 229] on div "Assign form Teacher" at bounding box center [656, 227] width 64 height 11
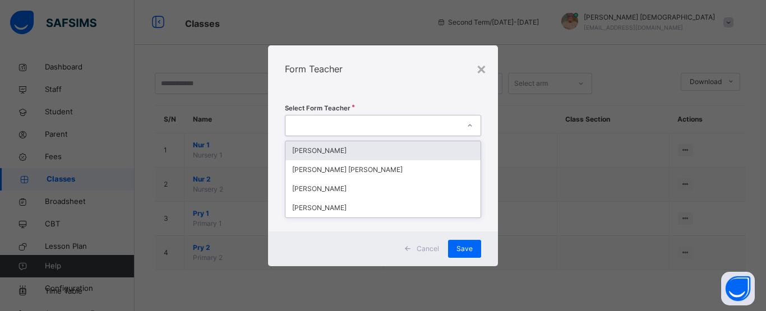
click at [407, 121] on div at bounding box center [373, 125] width 174 height 17
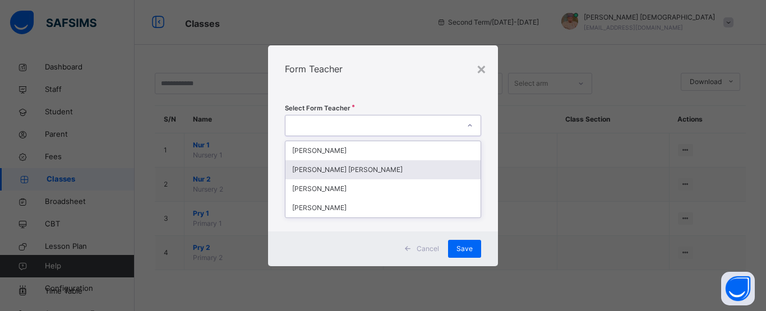
click at [383, 172] on div "ZAINAB muhammad Ibrahim" at bounding box center [383, 169] width 195 height 19
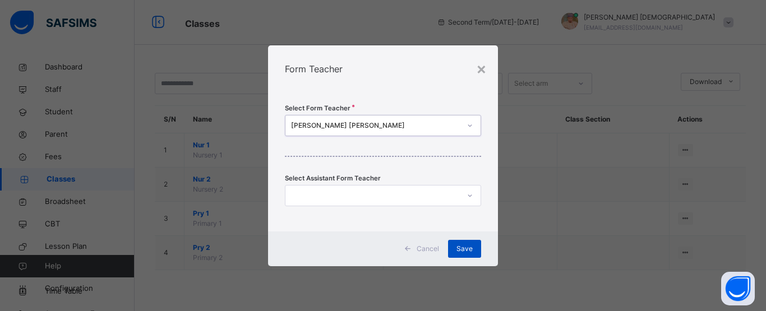
click at [467, 249] on span "Save" at bounding box center [465, 249] width 16 height 10
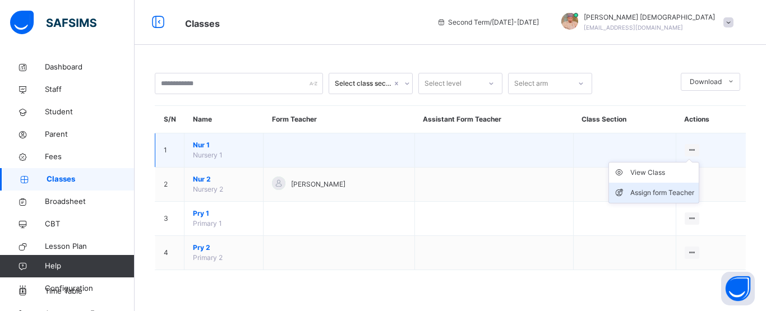
click at [676, 194] on div "Assign form Teacher" at bounding box center [662, 192] width 64 height 11
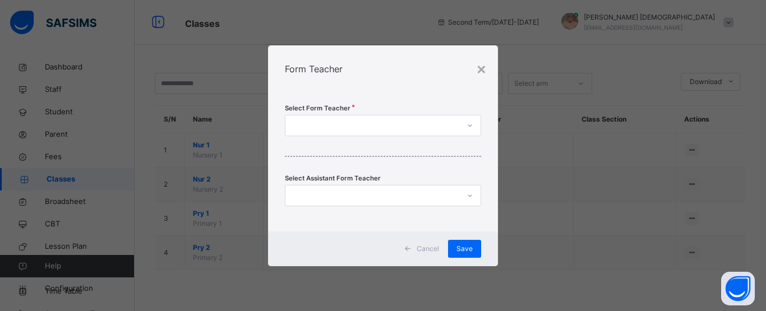
click at [457, 125] on div at bounding box center [373, 125] width 174 height 17
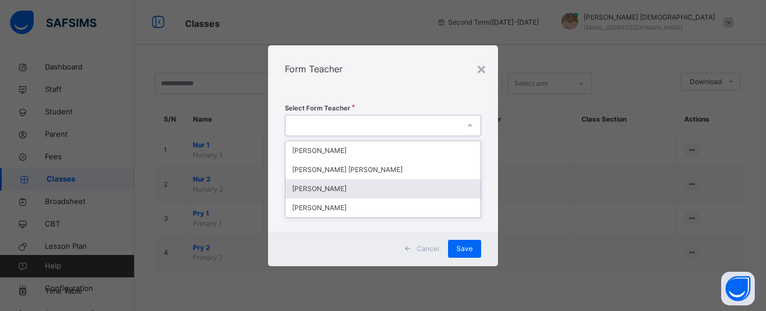
click at [344, 191] on div "BILKISU ABDULHAHID" at bounding box center [383, 188] width 195 height 19
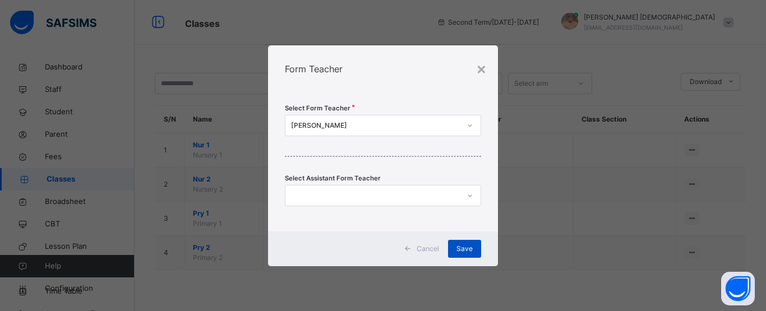
click at [470, 252] on span "Save" at bounding box center [465, 249] width 16 height 10
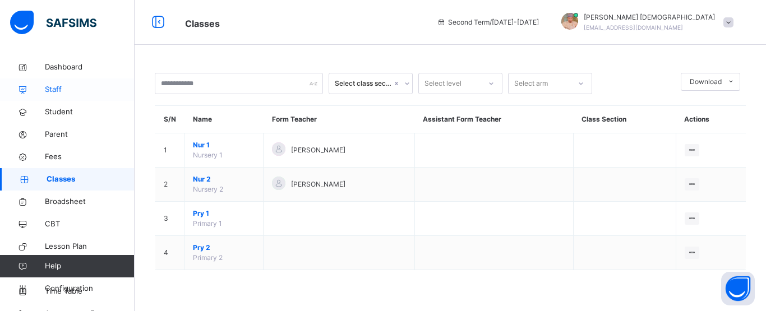
click at [54, 90] on span "Staff" at bounding box center [90, 89] width 90 height 11
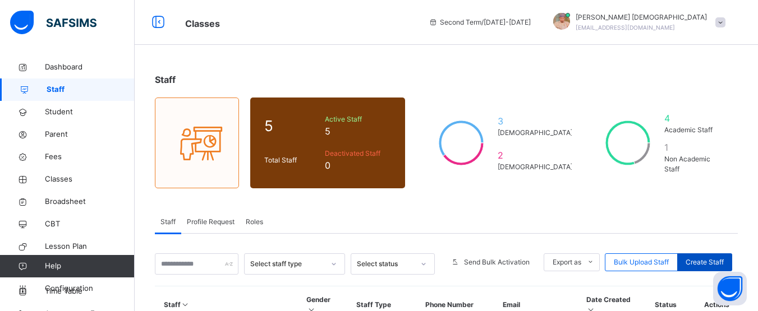
click at [712, 258] on span "Create Staff" at bounding box center [704, 262] width 38 height 10
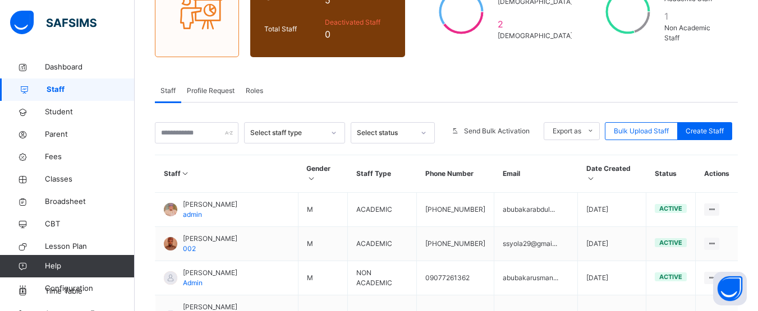
select select "**"
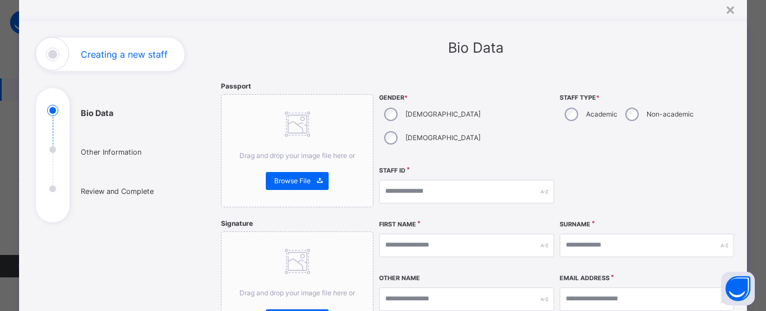
scroll to position [62, 0]
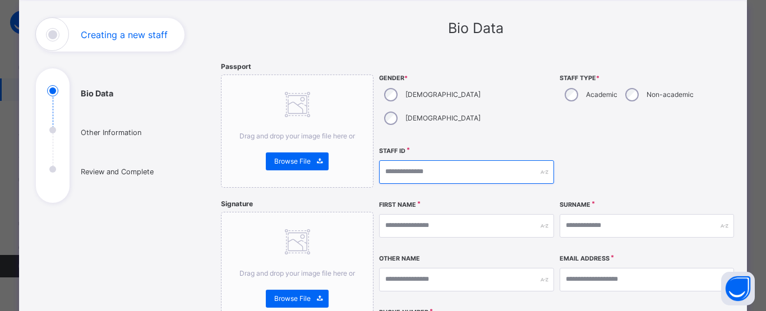
click at [435, 160] on input "text" at bounding box center [466, 172] width 174 height 24
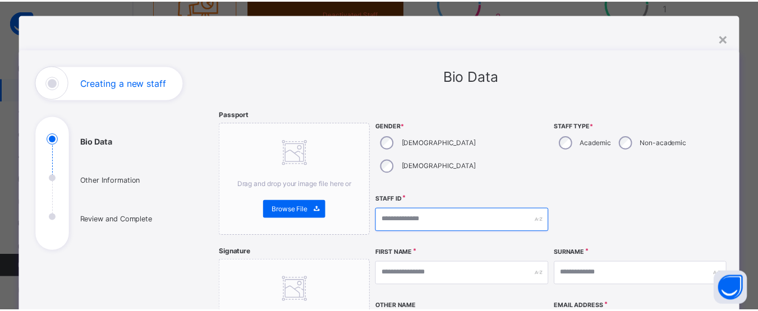
scroll to position [0, 0]
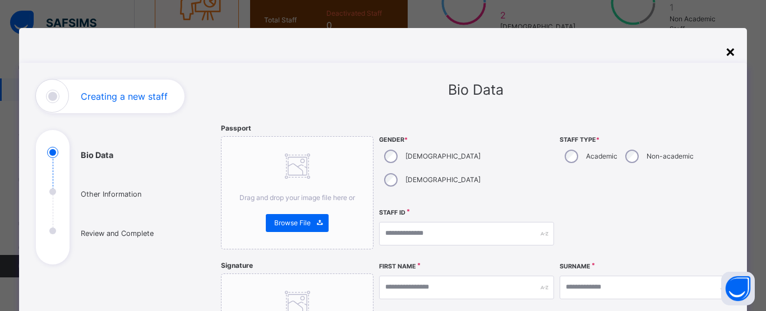
click at [728, 54] on div "×" at bounding box center [730, 51] width 11 height 24
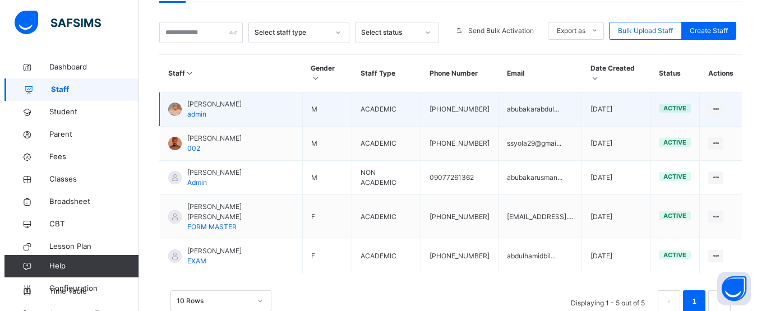
scroll to position [232, 0]
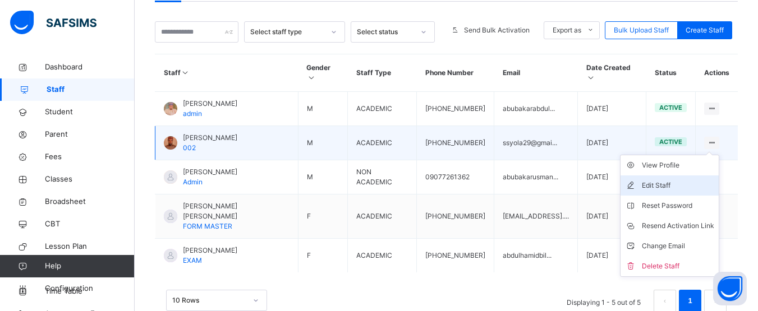
click at [667, 180] on div "Edit Staff" at bounding box center [678, 185] width 72 height 11
select select "**"
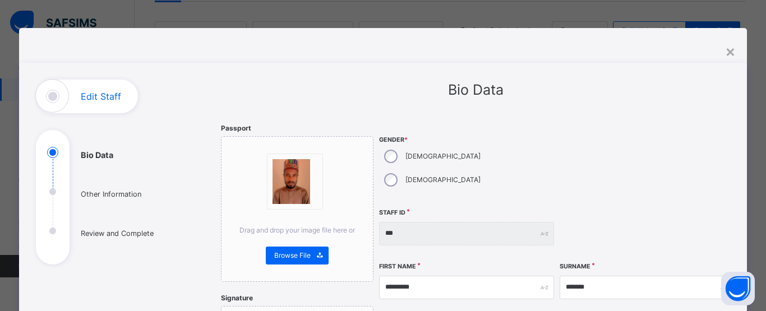
scroll to position [2, 0]
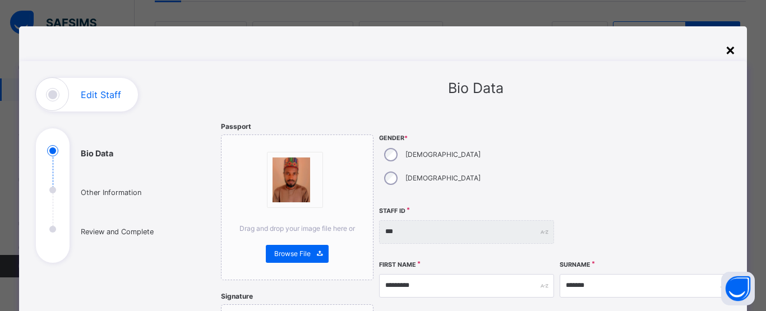
click at [730, 45] on div "×" at bounding box center [730, 50] width 11 height 24
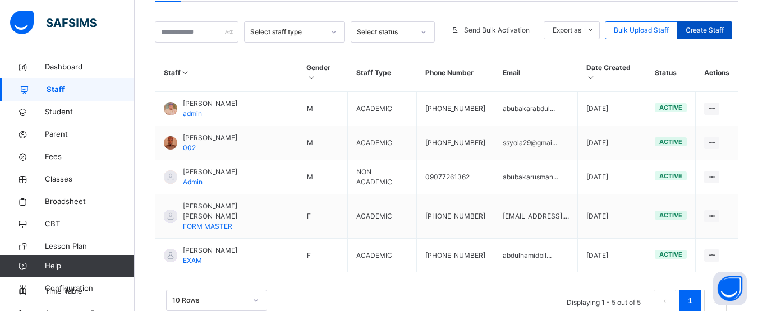
click at [710, 24] on div "Create Staff" at bounding box center [704, 30] width 55 height 18
select select "**"
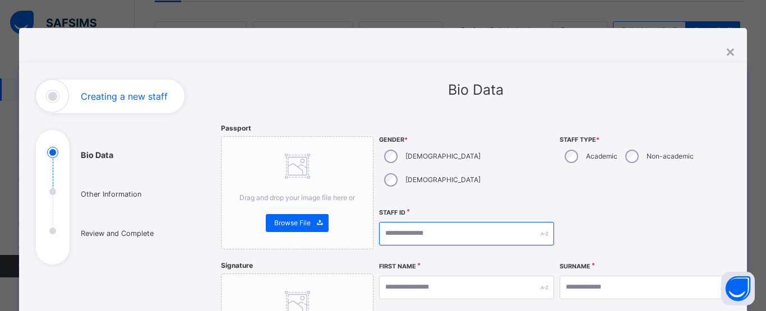
click at [418, 222] on input "text" at bounding box center [466, 234] width 174 height 24
type input "*"
type input "**********"
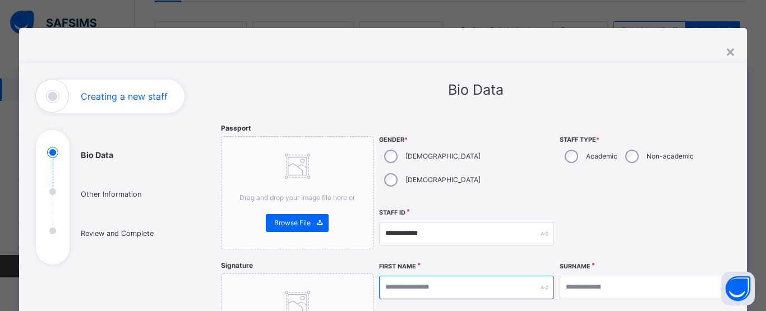
click at [513, 276] on input "text" at bounding box center [466, 288] width 174 height 24
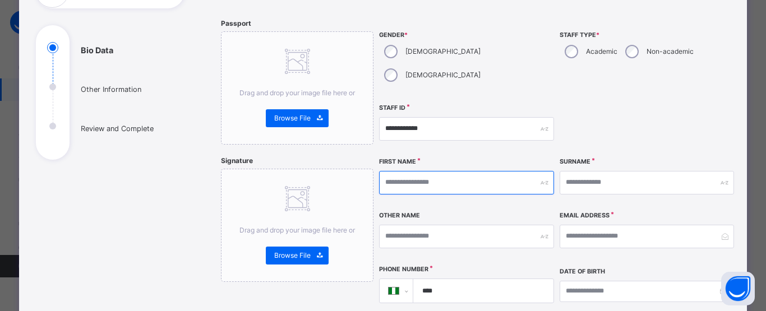
scroll to position [105, 0]
type input "****"
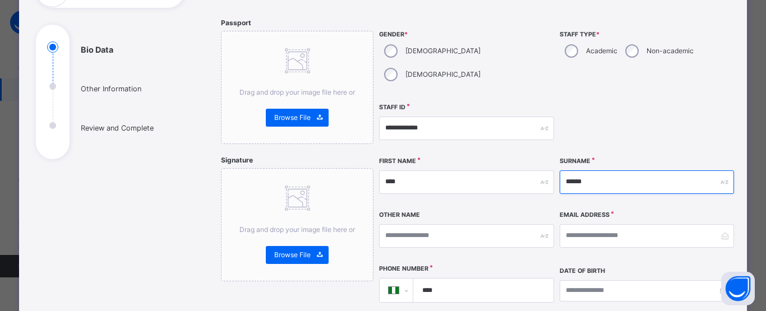
type input "******"
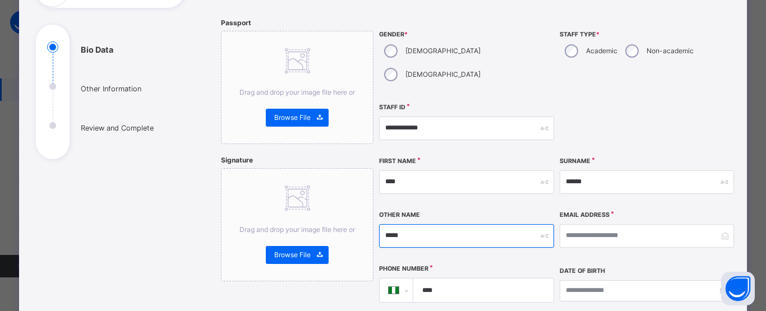
type input "*****"
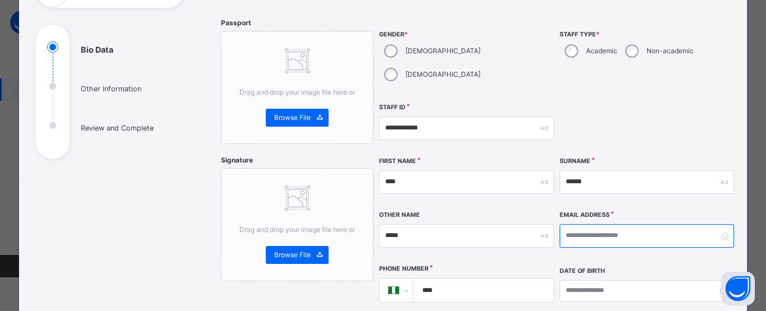
click at [582, 224] on input "email" at bounding box center [647, 236] width 174 height 24
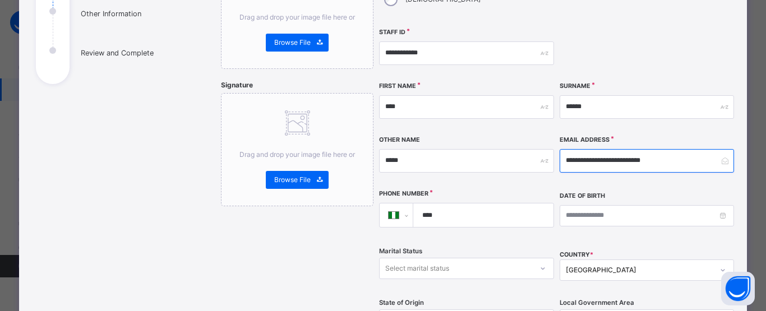
scroll to position [182, 0]
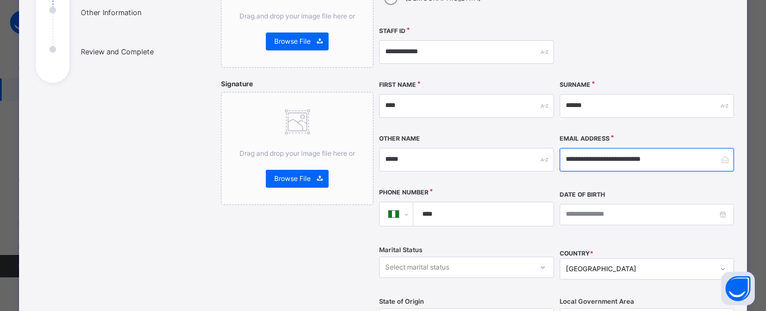
type input "**********"
click at [521, 202] on input "****" at bounding box center [481, 214] width 131 height 24
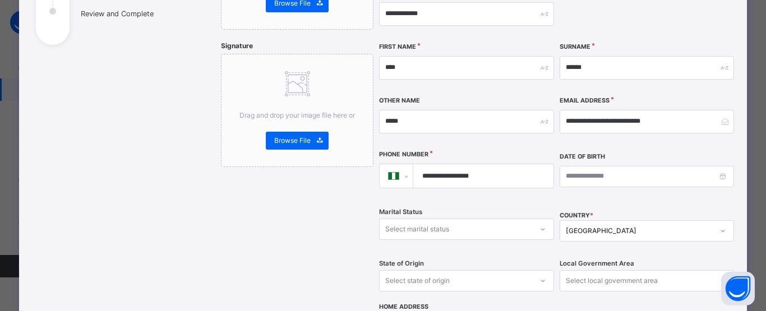
scroll to position [221, 0]
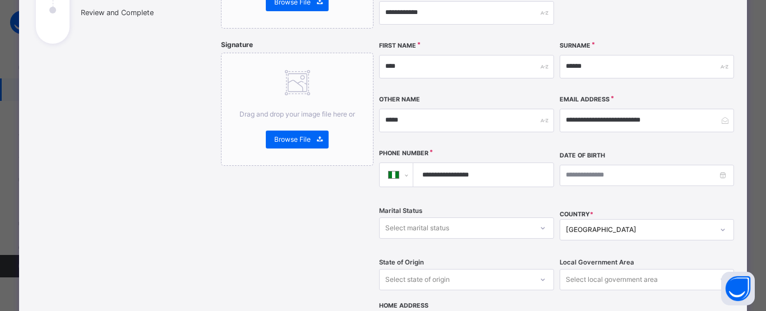
type input "**********"
click at [586, 165] on input at bounding box center [647, 175] width 174 height 21
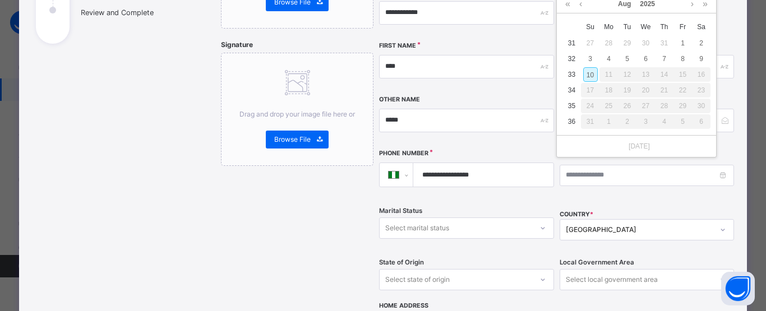
scroll to position [61, 0]
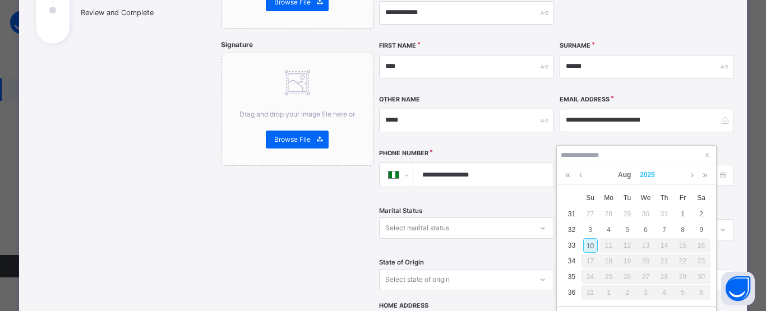
click at [647, 173] on link "2025" at bounding box center [648, 174] width 24 height 19
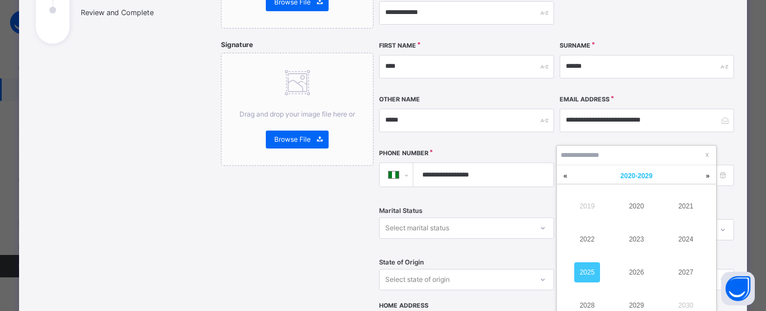
click at [640, 177] on span "2020 - 2029" at bounding box center [636, 176] width 32 height 8
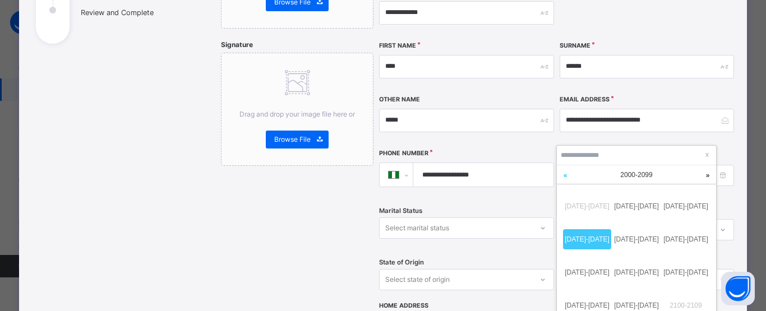
click at [563, 174] on link at bounding box center [565, 175] width 17 height 20
click at [644, 304] on link "1990-1999" at bounding box center [637, 306] width 48 height 20
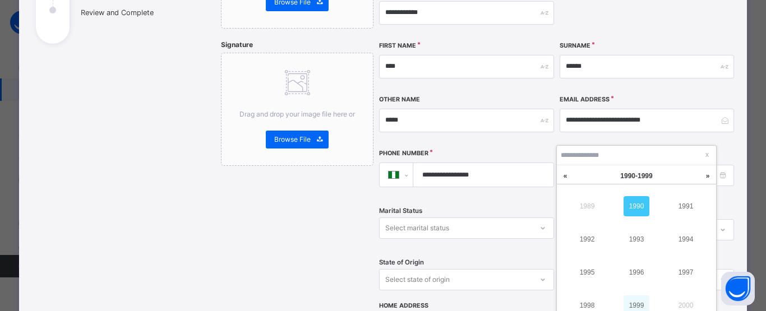
click at [634, 301] on link "1999" at bounding box center [637, 306] width 26 height 20
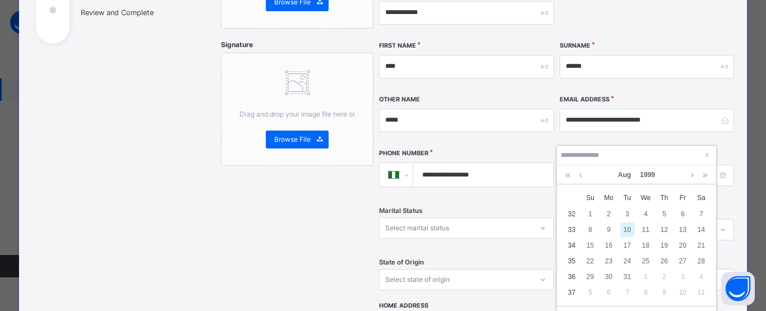
click at [693, 176] on link at bounding box center [692, 174] width 8 height 19
click at [592, 243] on div "14" at bounding box center [590, 245] width 15 height 15
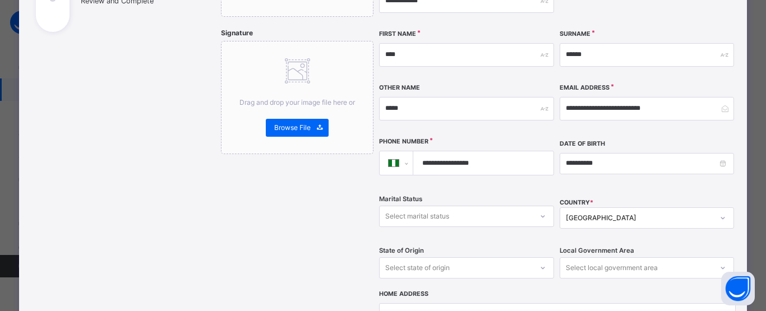
scroll to position [237, 0]
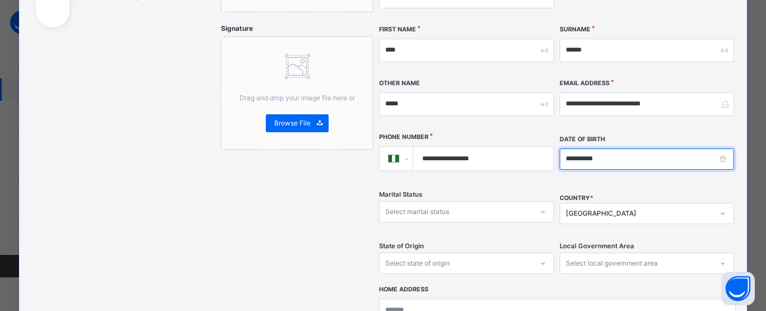
click at [592, 149] on input "**********" at bounding box center [647, 159] width 174 height 21
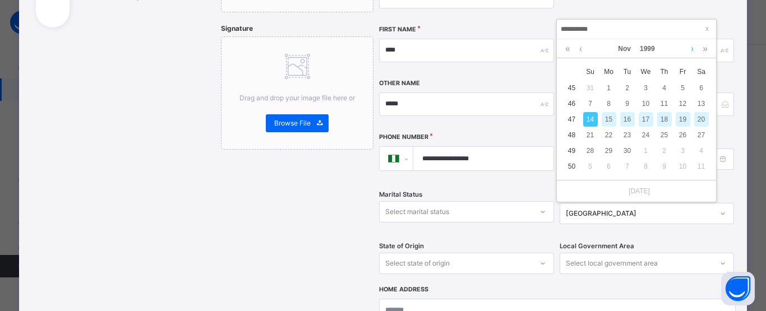
click at [692, 49] on link at bounding box center [692, 48] width 8 height 19
click at [627, 121] on div "14" at bounding box center [627, 119] width 15 height 15
type input "**********"
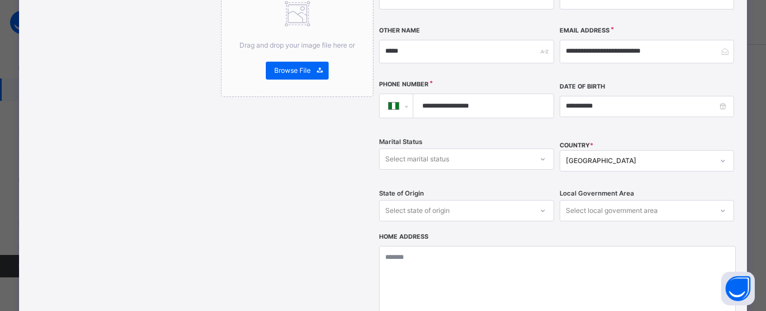
scroll to position [296, 0]
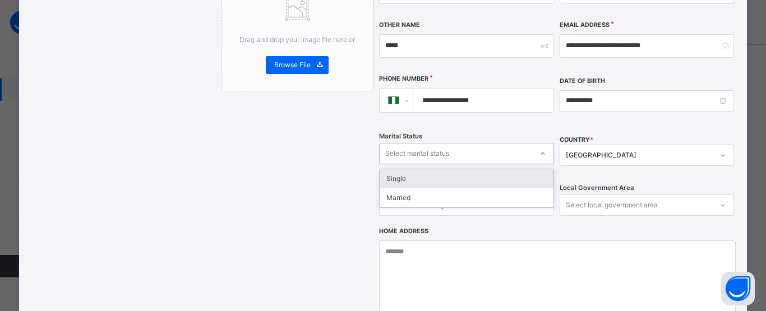
click at [535, 145] on div at bounding box center [542, 154] width 19 height 18
click at [449, 169] on div "Single" at bounding box center [466, 178] width 173 height 19
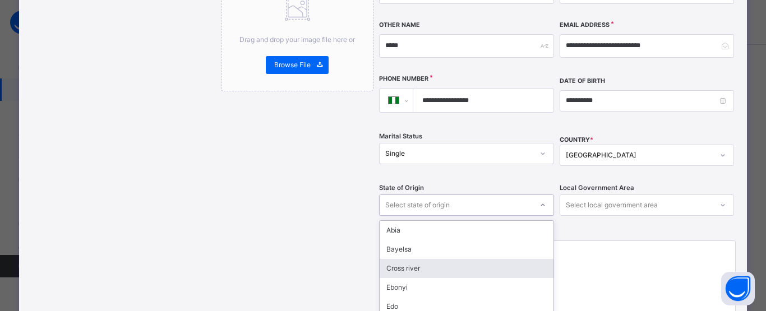
scroll to position [355, 0]
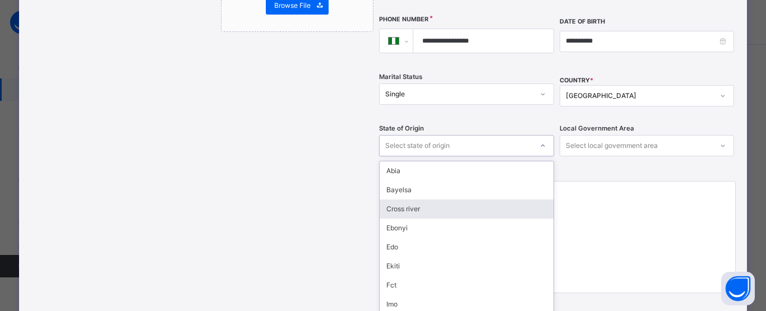
click at [500, 156] on div "option Cross river focused, 3 of 37. 37 results available. Use Up and Down to c…" at bounding box center [466, 145] width 174 height 21
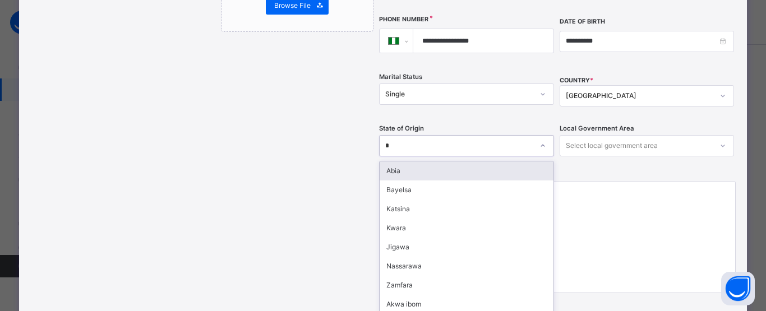
type input "**"
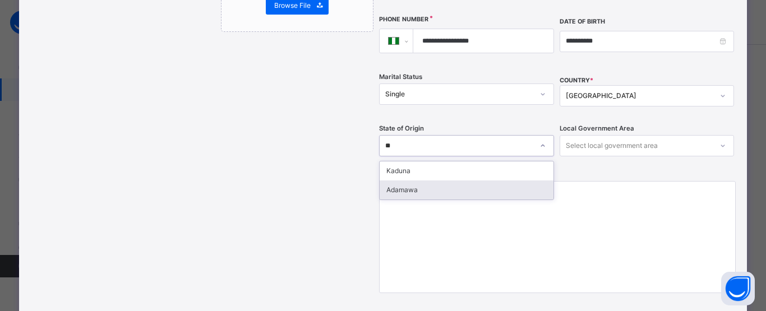
click at [428, 181] on div "Adamawa" at bounding box center [466, 190] width 173 height 19
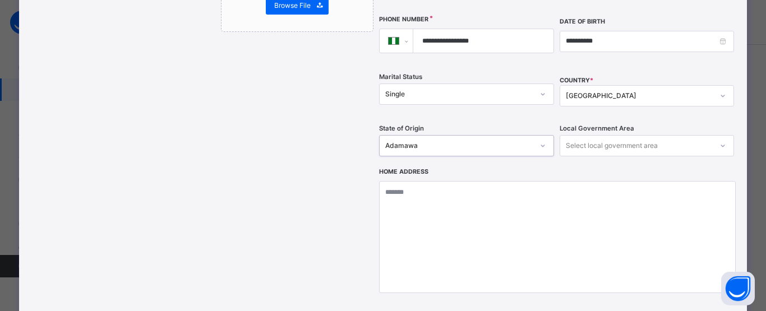
click at [624, 135] on div "Select local government area" at bounding box center [612, 145] width 92 height 21
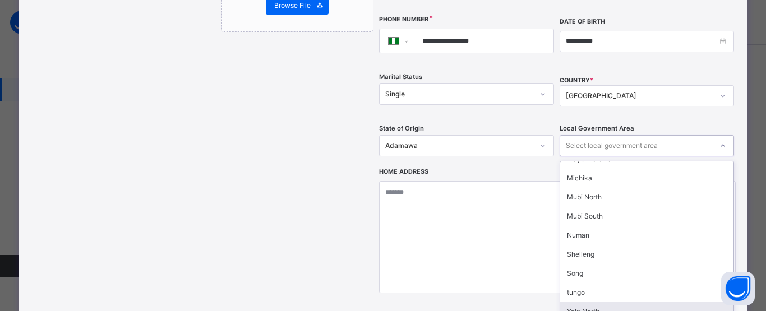
scroll to position [232, 0]
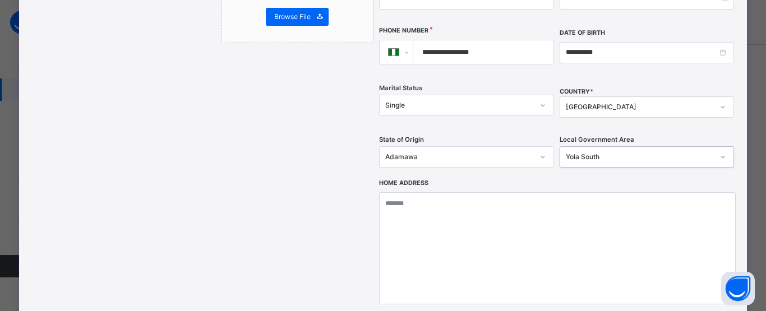
scroll to position [343, 0]
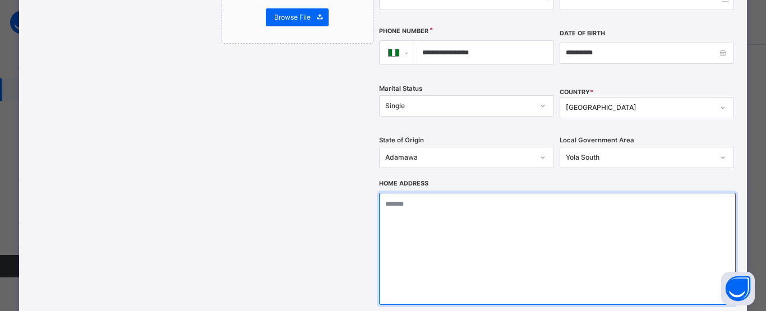
click at [565, 246] on textarea at bounding box center [557, 249] width 356 height 112
type textarea "*"
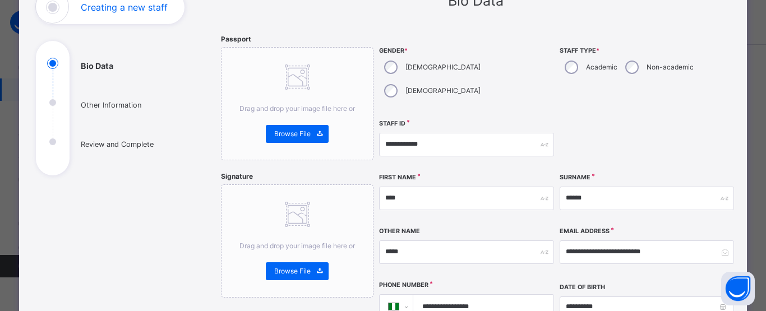
scroll to position [89, 0]
type textarea "**********"
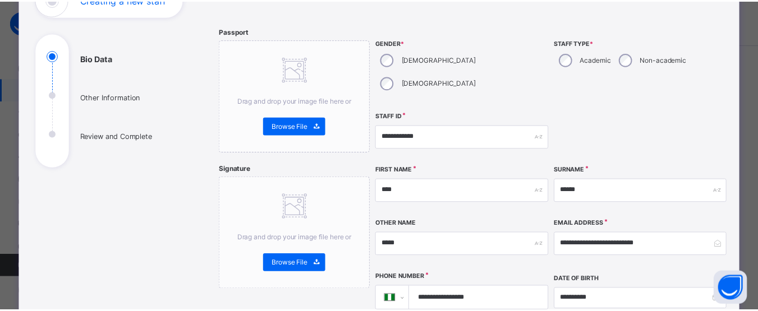
scroll to position [86, 0]
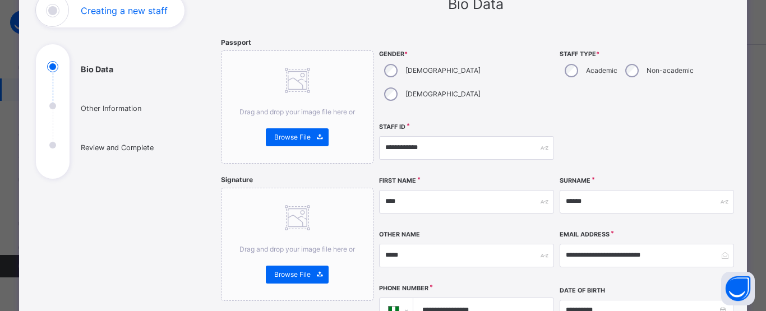
click at [613, 195] on div "Surname ******" at bounding box center [647, 202] width 174 height 48
click at [289, 136] on span "Browse File" at bounding box center [292, 137] width 36 height 10
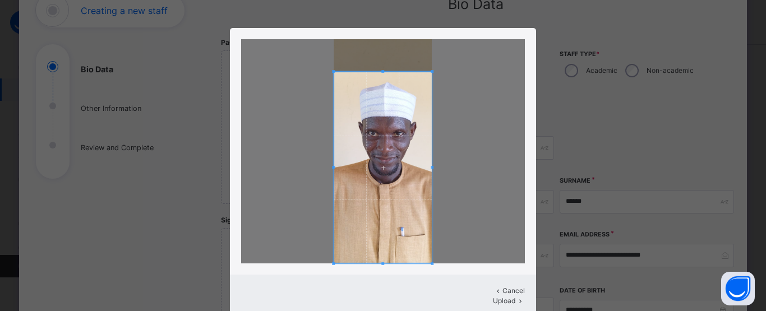
click at [377, 69] on div at bounding box center [383, 151] width 284 height 224
click at [493, 297] on span "Upload" at bounding box center [504, 301] width 22 height 8
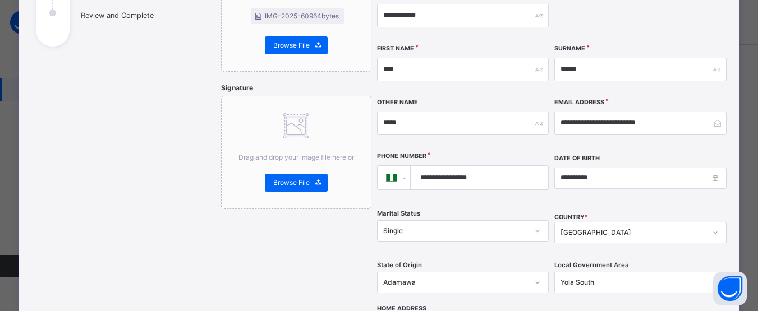
scroll to position [211, 0]
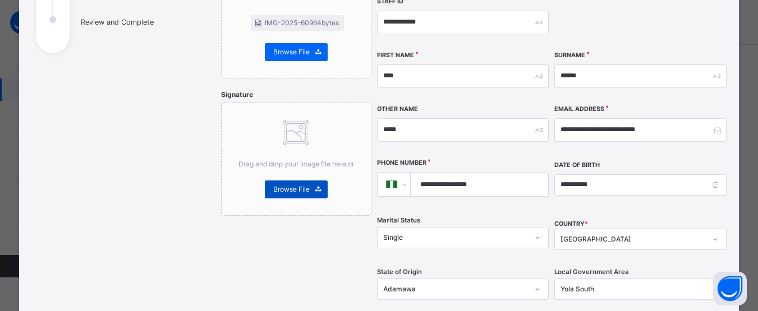
click at [314, 191] on icon at bounding box center [318, 189] width 8 height 9
click at [285, 187] on span "Browse File" at bounding box center [291, 190] width 36 height 10
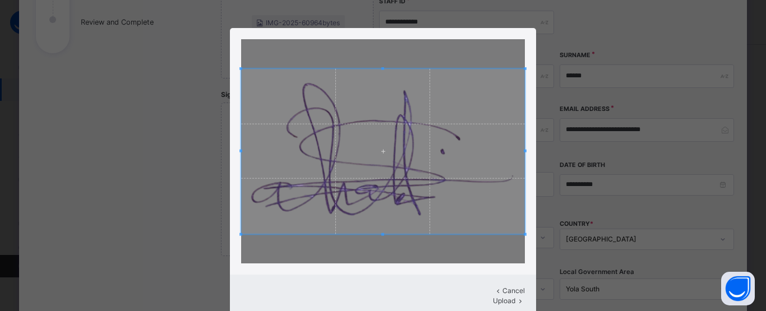
click at [493, 297] on span "Upload" at bounding box center [504, 301] width 22 height 8
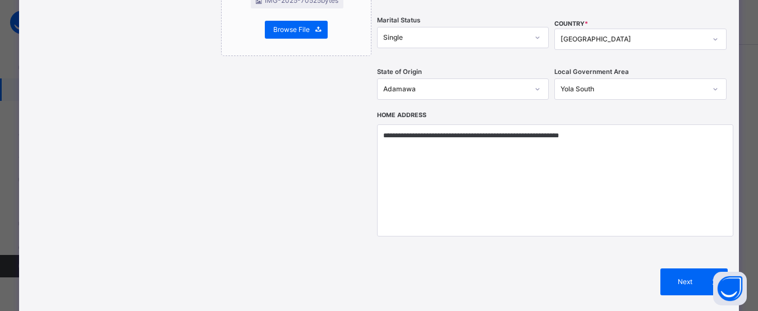
scroll to position [412, 0]
click at [694, 277] on span "Next" at bounding box center [685, 282] width 32 height 10
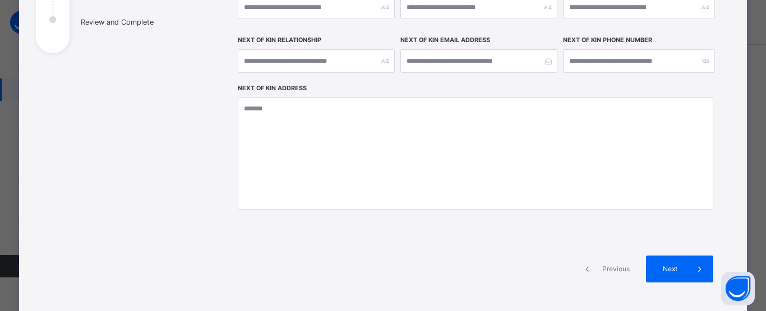
scroll to position [191, 0]
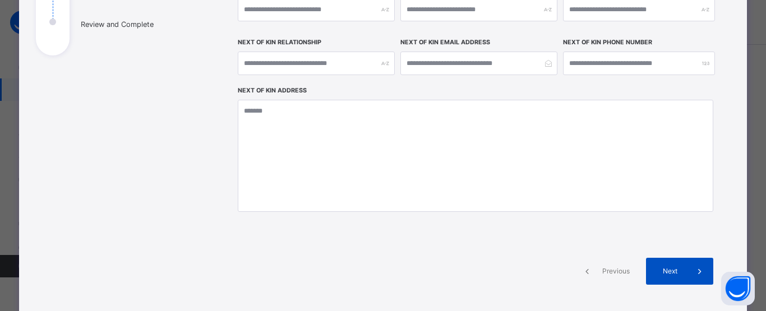
click at [660, 265] on div "Next" at bounding box center [679, 271] width 67 height 27
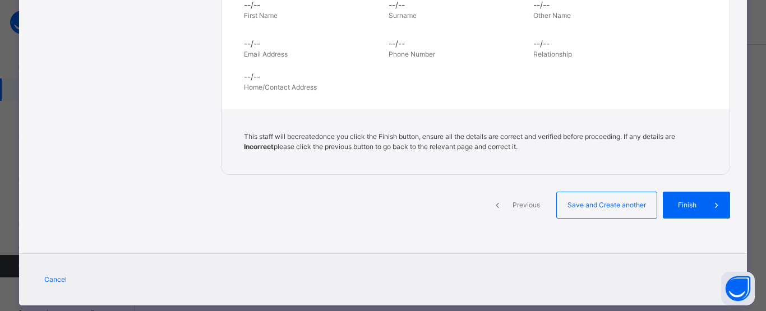
scroll to position [461, 0]
click at [687, 210] on span "Finish" at bounding box center [687, 206] width 32 height 10
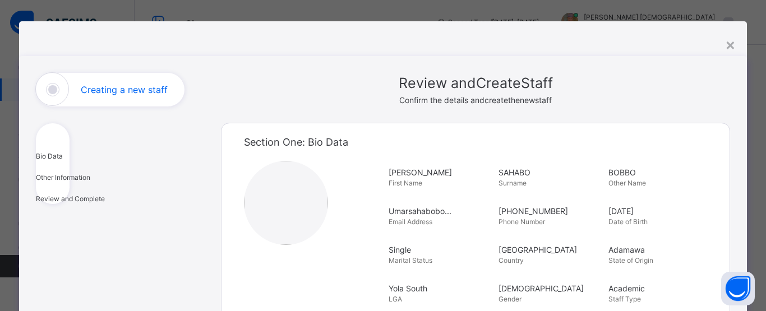
scroll to position [6, 0]
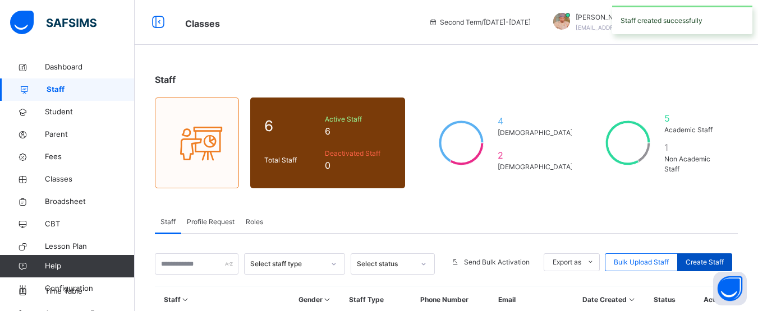
click at [707, 260] on span "Create Staff" at bounding box center [704, 262] width 38 height 10
select select "**"
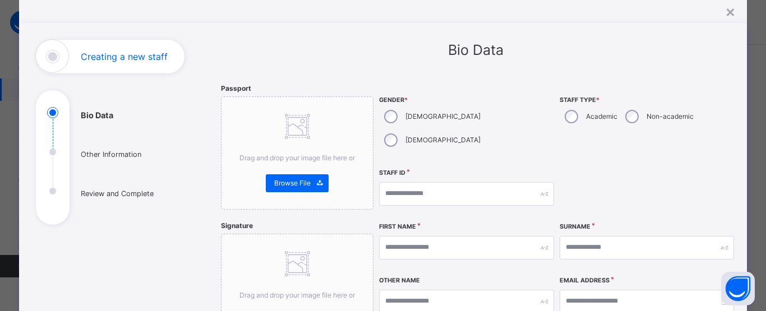
scroll to position [52, 0]
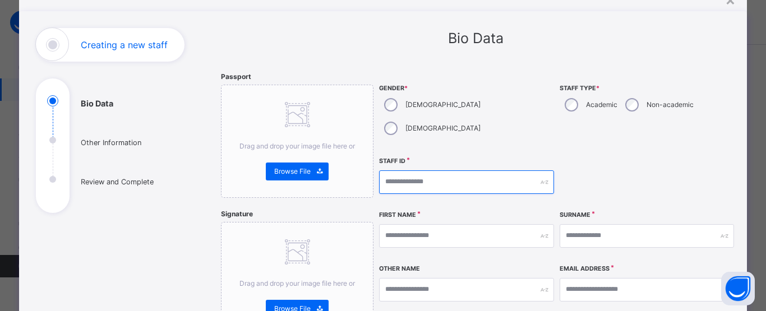
click at [484, 171] on input "text" at bounding box center [466, 183] width 174 height 24
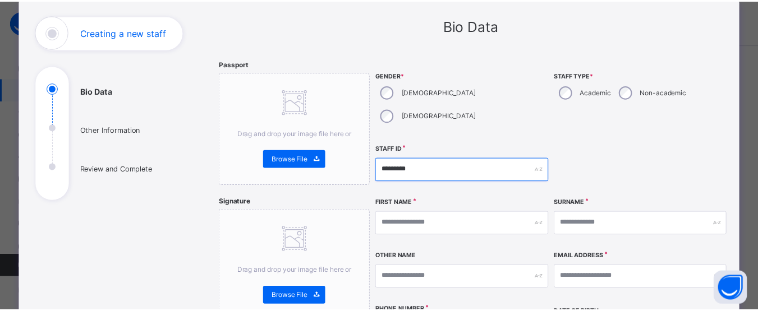
scroll to position [0, 0]
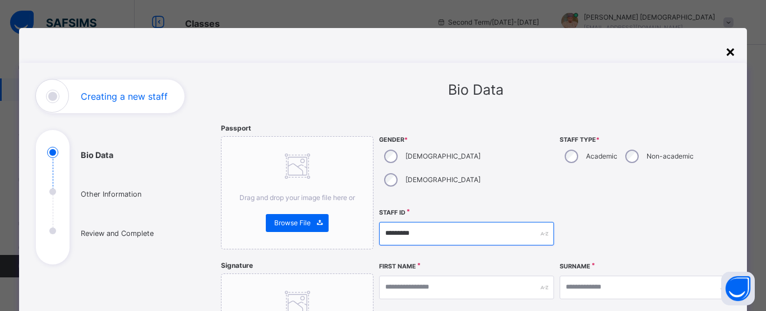
type input "*********"
click at [726, 51] on div "×" at bounding box center [730, 51] width 11 height 24
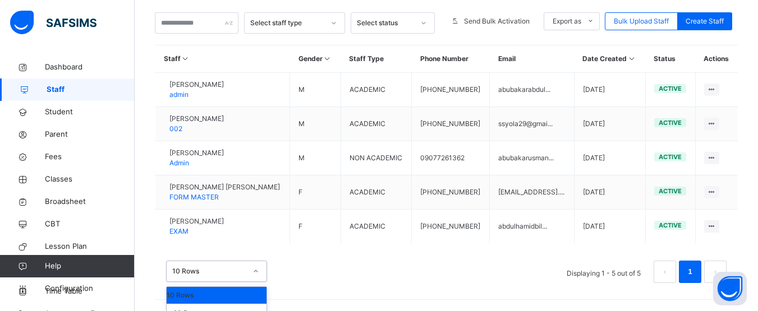
scroll to position [275, 0]
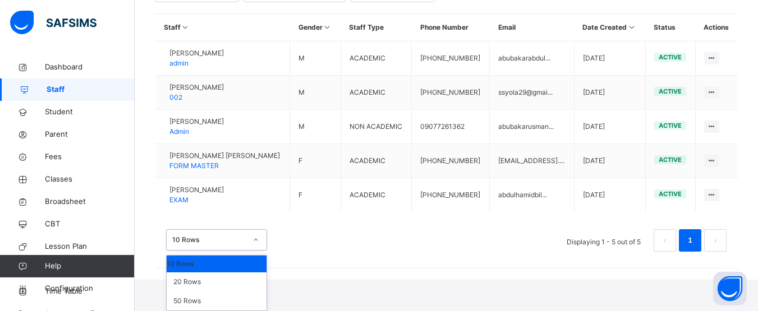
click at [255, 251] on div "option 10 Rows focused, 1 of 3. 3 results available. Use Up and Down to choose …" at bounding box center [216, 239] width 101 height 21
click at [215, 278] on div "20 Rows" at bounding box center [217, 282] width 100 height 19
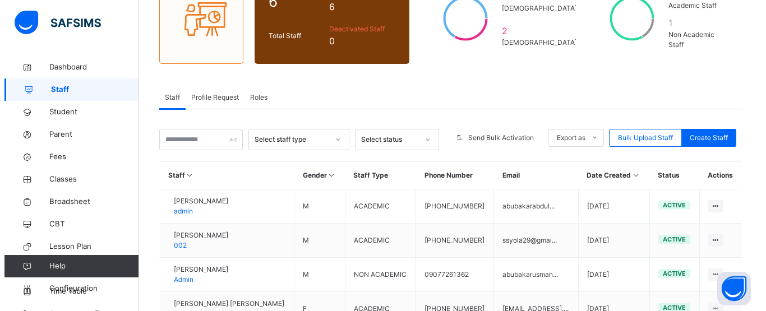
scroll to position [123, 0]
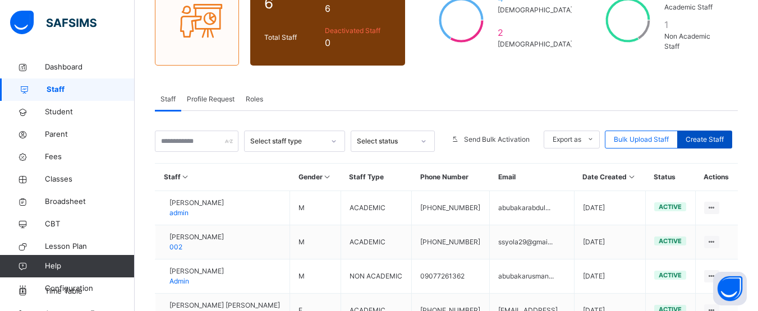
click at [706, 140] on span "Create Staff" at bounding box center [704, 140] width 38 height 10
select select "**"
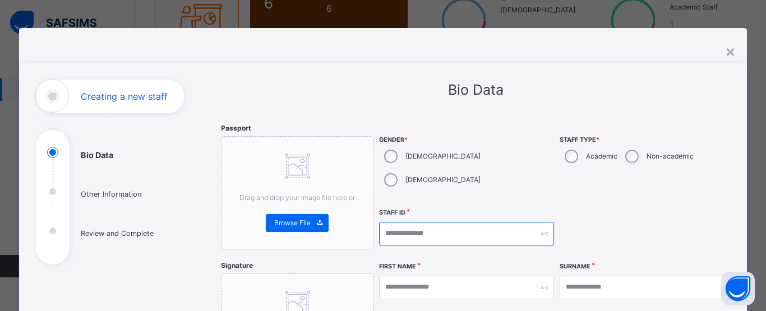
click at [459, 222] on input "text" at bounding box center [466, 234] width 174 height 24
type input "*"
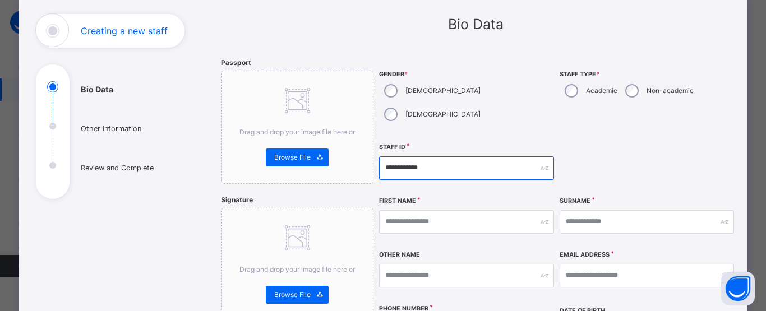
scroll to position [77, 0]
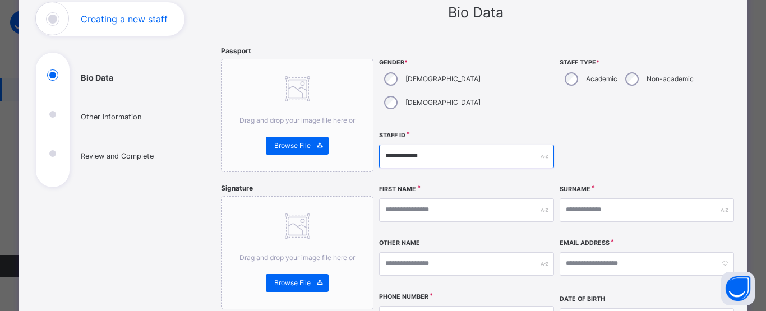
type input "**********"
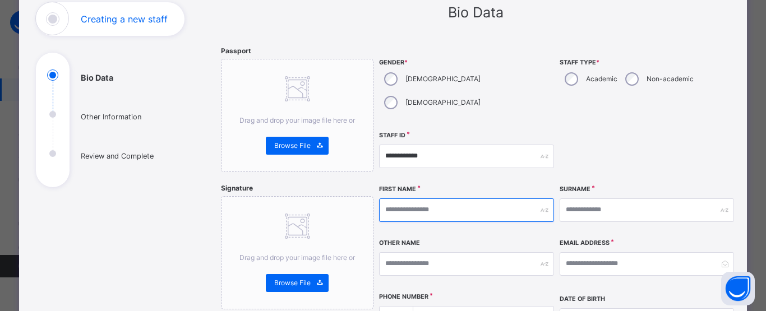
click at [453, 199] on input "text" at bounding box center [466, 211] width 174 height 24
type input "*******"
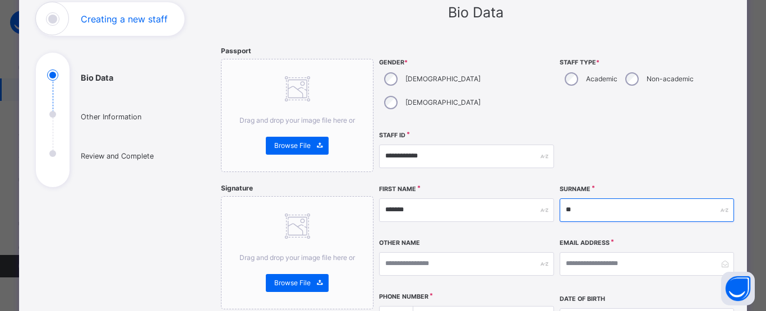
type input "**"
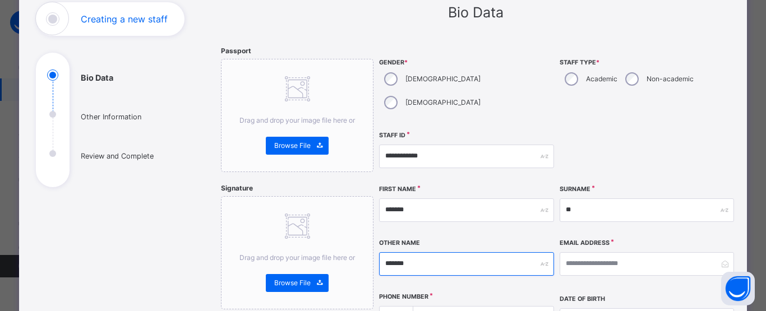
type input "*******"
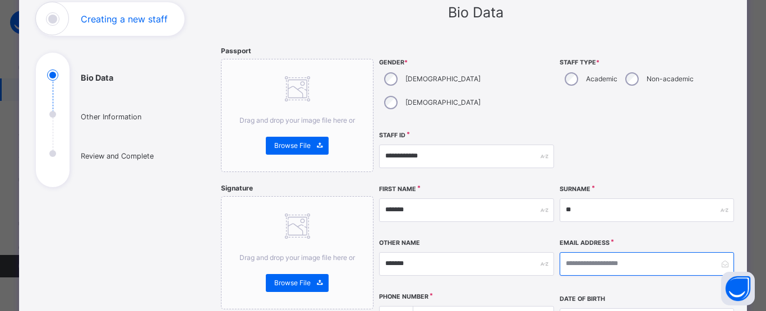
type input "*"
type input "**********"
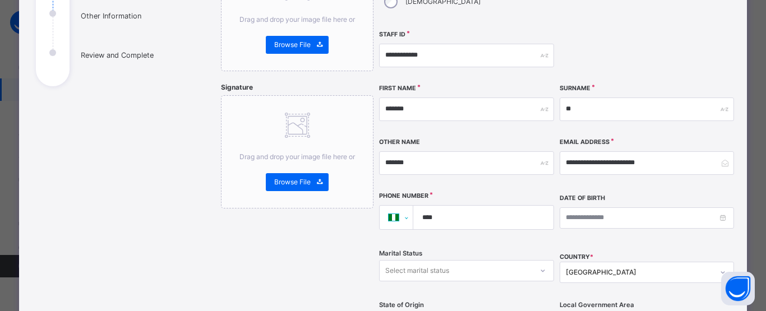
scroll to position [192, 0]
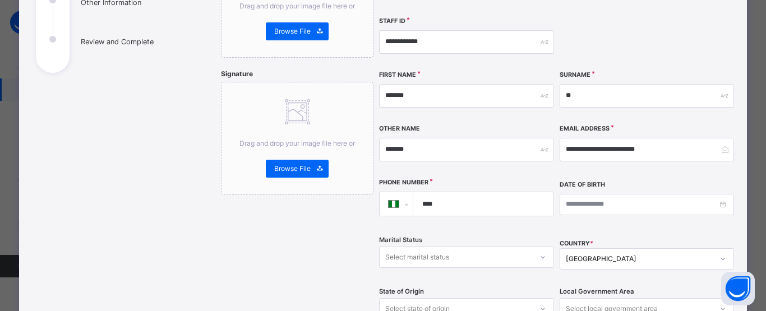
click at [511, 192] on input "****" at bounding box center [481, 204] width 131 height 24
type input "**********"
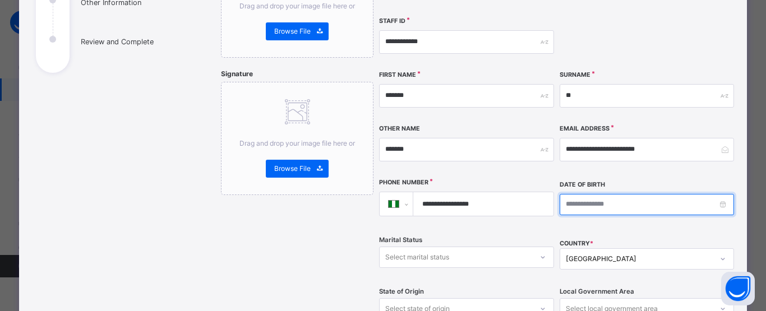
click at [616, 194] on input at bounding box center [647, 204] width 174 height 21
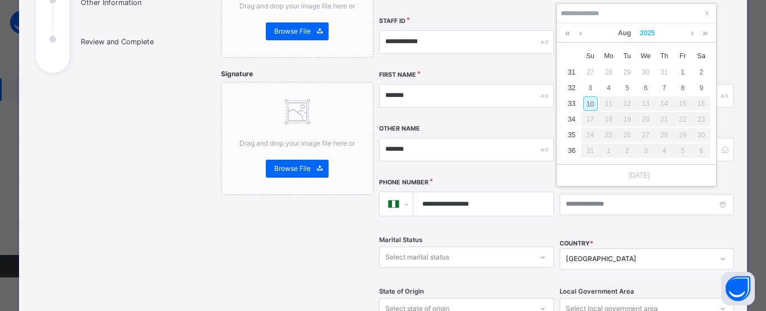
click at [648, 28] on link "2025" at bounding box center [648, 33] width 24 height 19
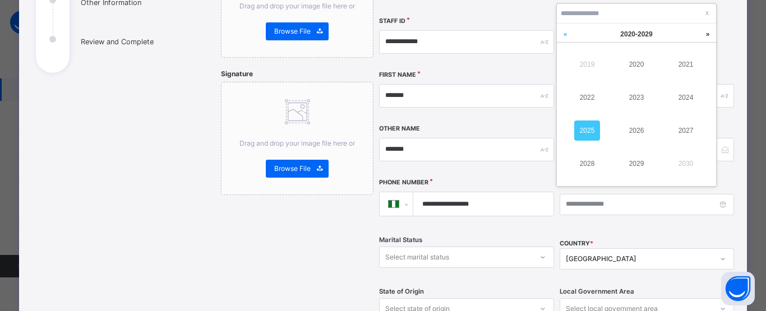
click at [566, 35] on link at bounding box center [565, 34] width 17 height 21
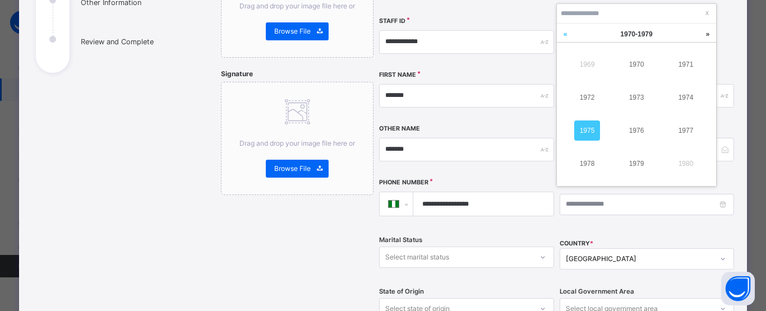
click at [566, 35] on link at bounding box center [565, 34] width 17 height 21
click at [709, 38] on link at bounding box center [707, 34] width 17 height 21
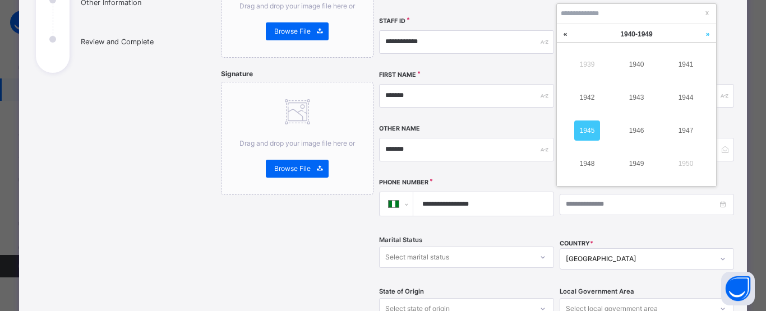
click at [709, 38] on link at bounding box center [707, 34] width 17 height 21
click at [683, 164] on link "1960" at bounding box center [686, 164] width 26 height 20
click at [638, 66] on link "1960" at bounding box center [637, 64] width 26 height 20
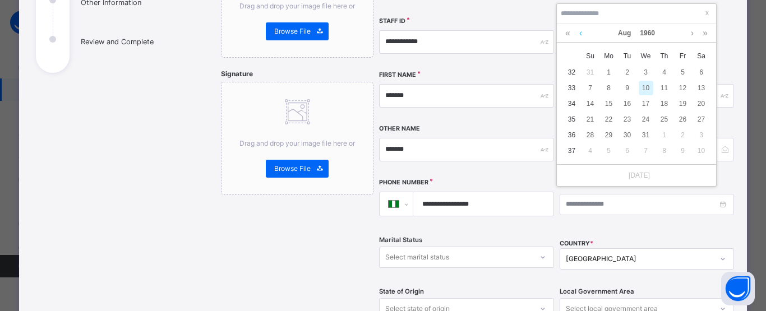
click at [583, 33] on link at bounding box center [581, 33] width 8 height 19
click at [605, 72] on div "2" at bounding box center [609, 72] width 15 height 15
type input "**********"
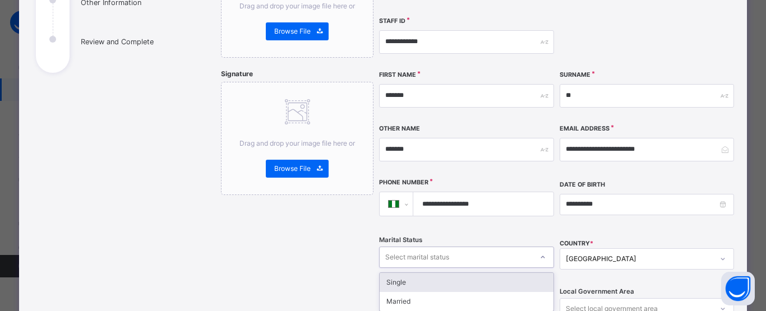
click at [513, 248] on div "Select marital status" at bounding box center [456, 256] width 152 height 17
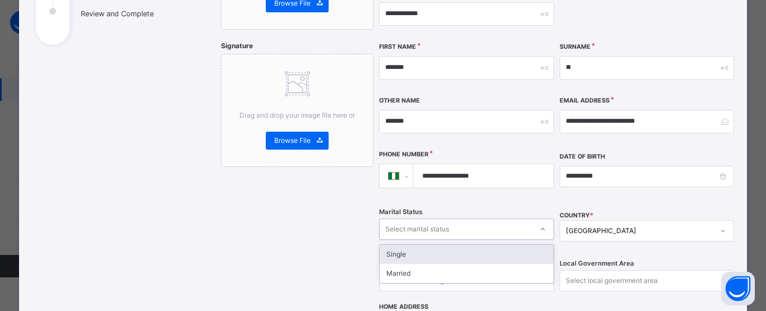
scroll to position [220, 0]
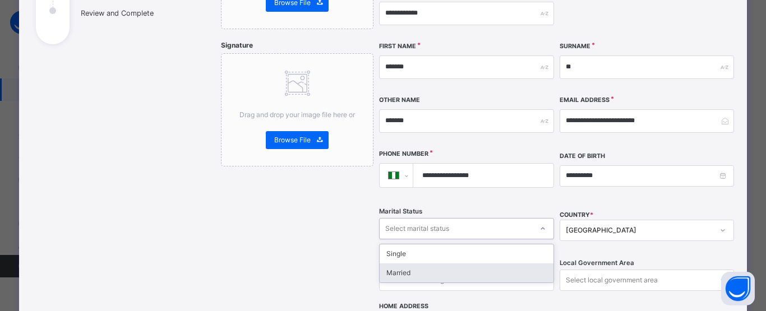
click at [501, 264] on div "Married" at bounding box center [466, 273] width 173 height 19
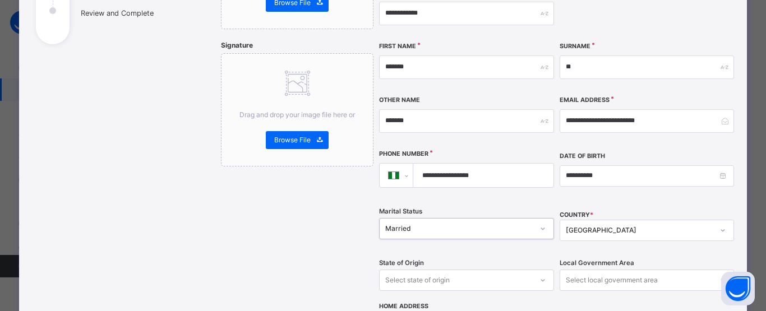
click at [514, 270] on div "Select state of origin" at bounding box center [466, 280] width 174 height 21
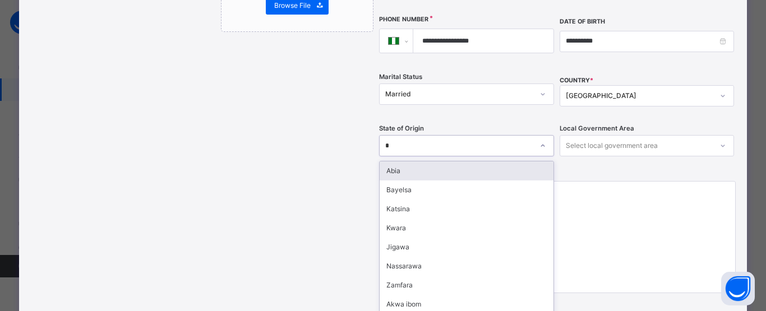
type input "**"
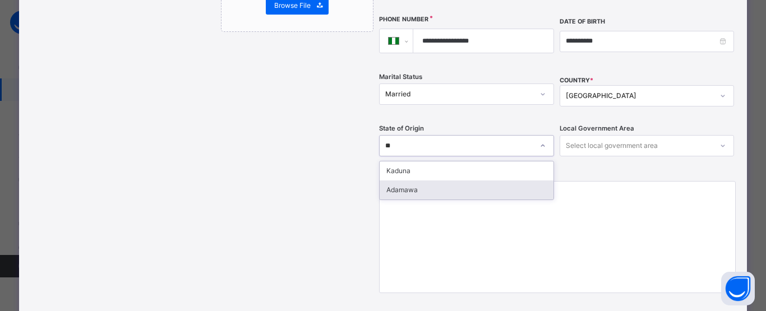
click at [431, 181] on div "Adamawa" at bounding box center [466, 190] width 173 height 19
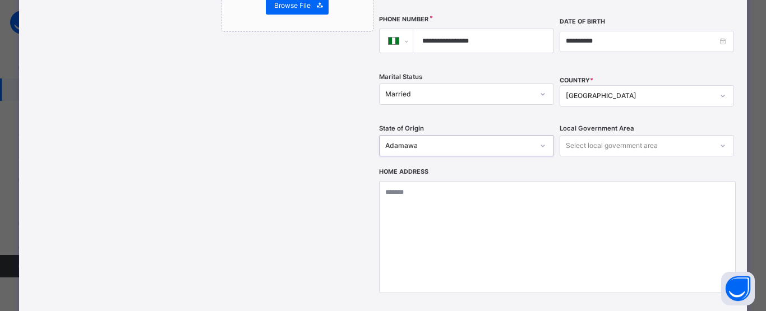
click at [639, 135] on div "Select local government area" at bounding box center [612, 145] width 92 height 21
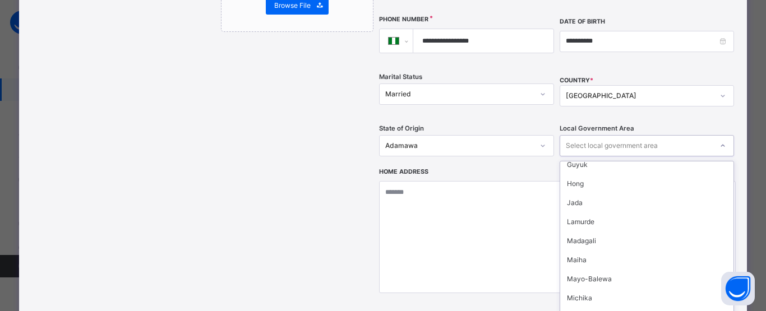
scroll to position [106, 0]
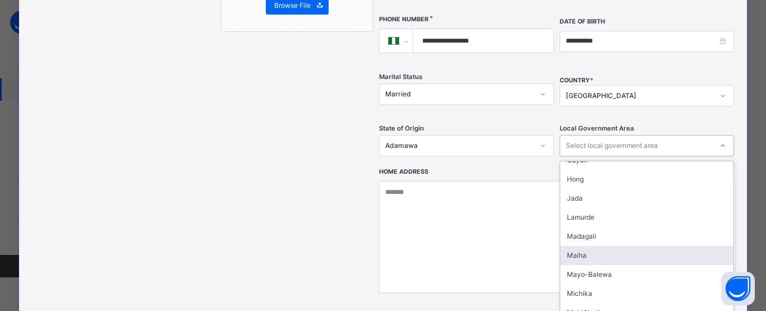
click at [644, 246] on div "Maiha" at bounding box center [646, 255] width 173 height 19
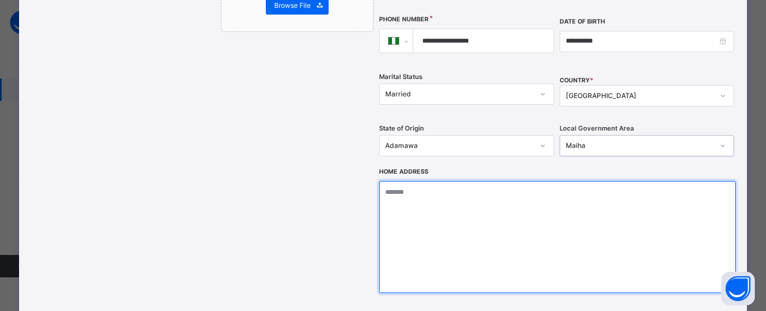
click at [494, 204] on textarea at bounding box center [557, 237] width 356 height 112
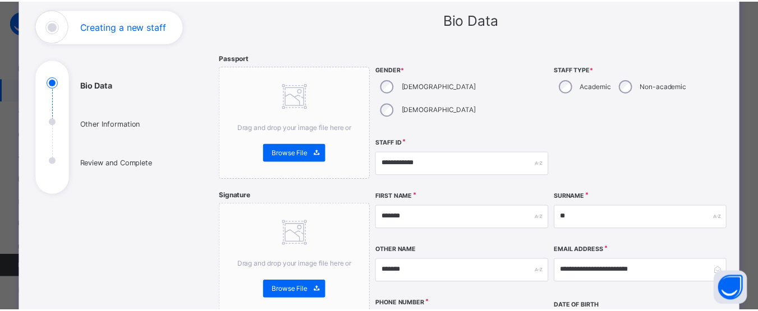
scroll to position [70, 0]
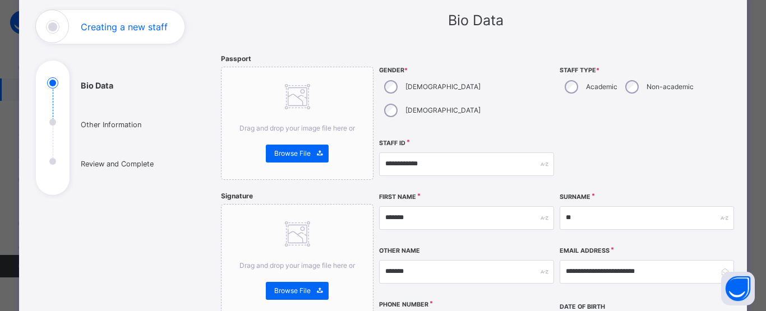
type textarea "**********"
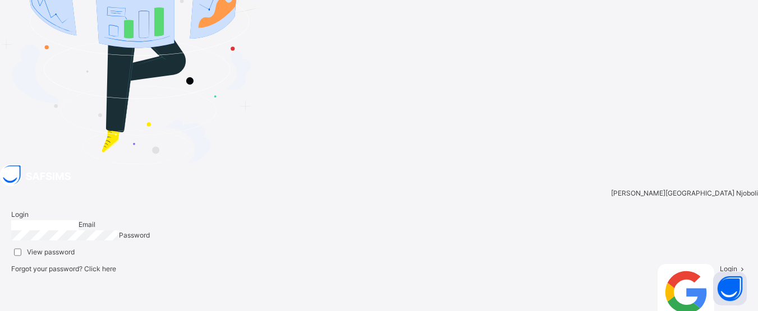
type input "**********"
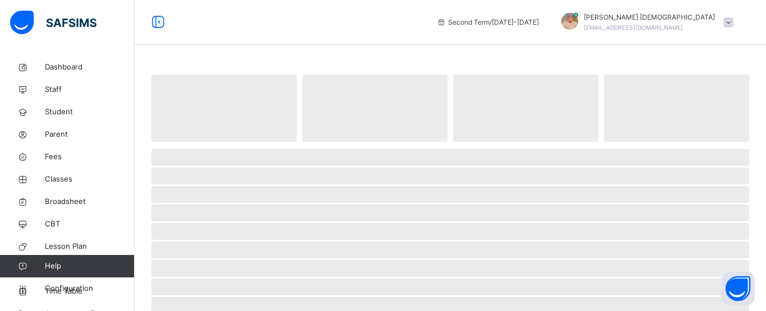
select select "**"
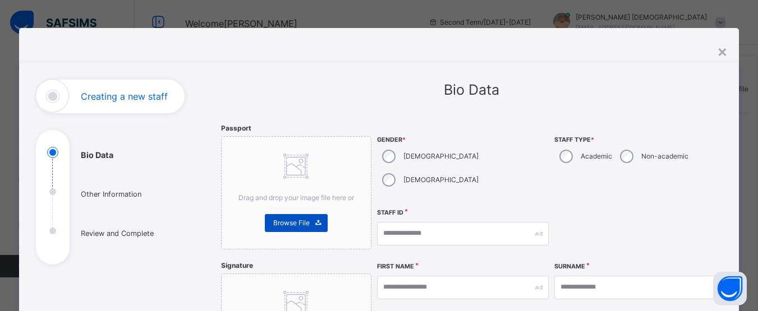
click at [279, 224] on span "Browse File" at bounding box center [291, 223] width 36 height 10
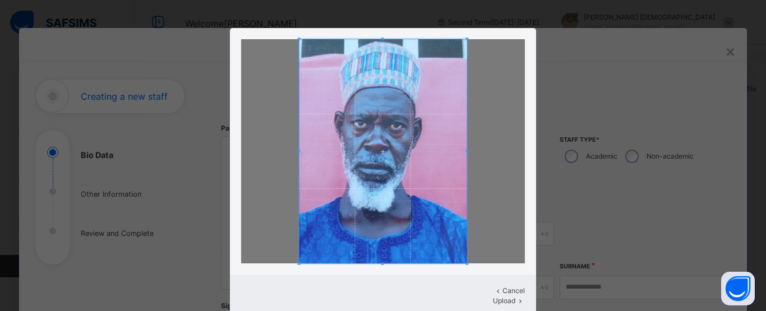
click at [493, 297] on span "Upload" at bounding box center [504, 301] width 22 height 8
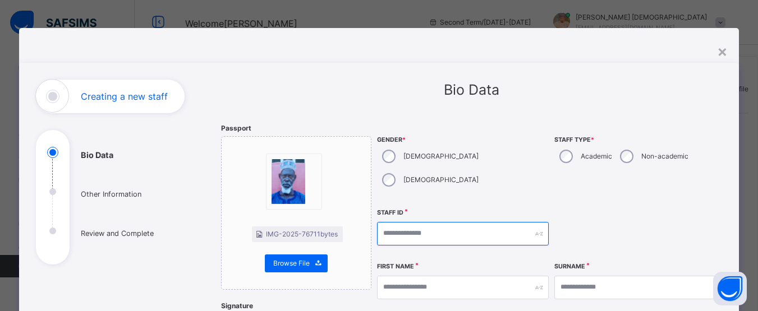
click at [471, 222] on input "text" at bounding box center [463, 234] width 172 height 24
type input "**********"
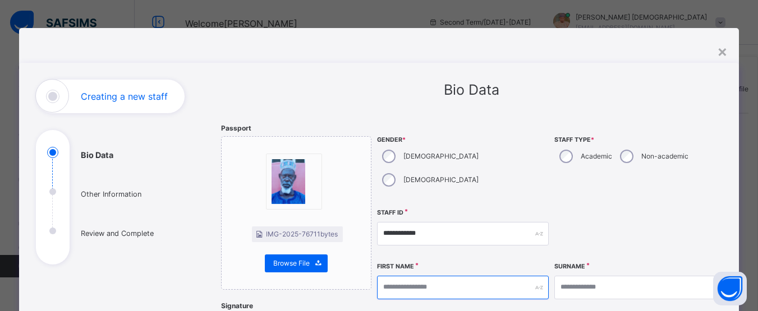
click at [472, 276] on input "text" at bounding box center [463, 288] width 172 height 24
type input "*******"
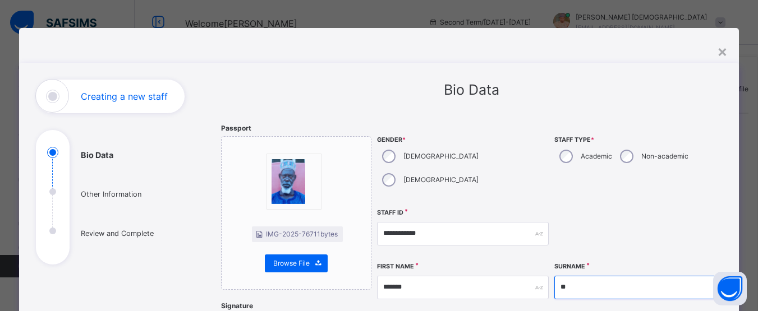
type input "**"
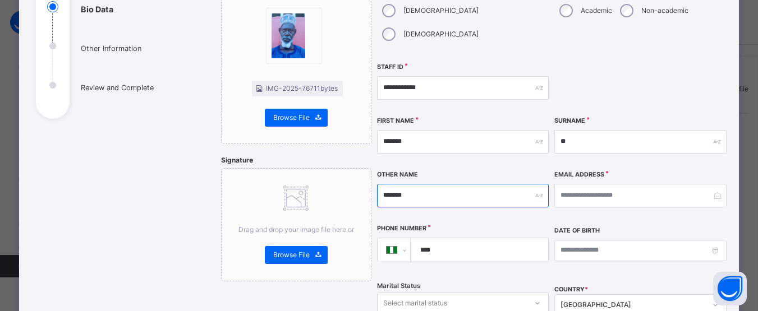
scroll to position [146, 0]
type input "*******"
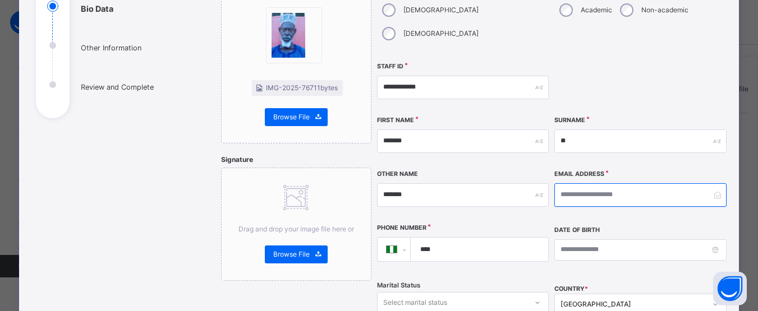
click at [587, 183] on input "email" at bounding box center [640, 195] width 172 height 24
type input "**********"
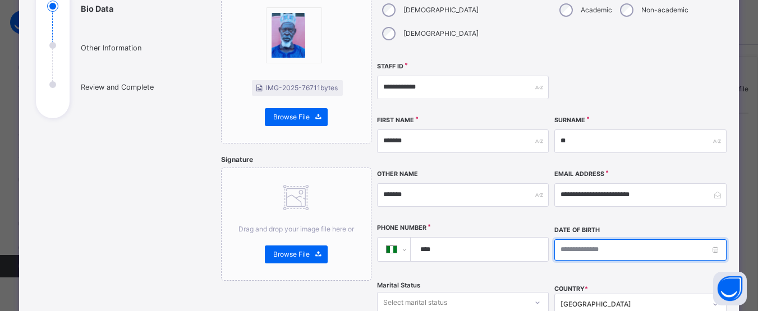
click at [582, 240] on input at bounding box center [640, 250] width 172 height 21
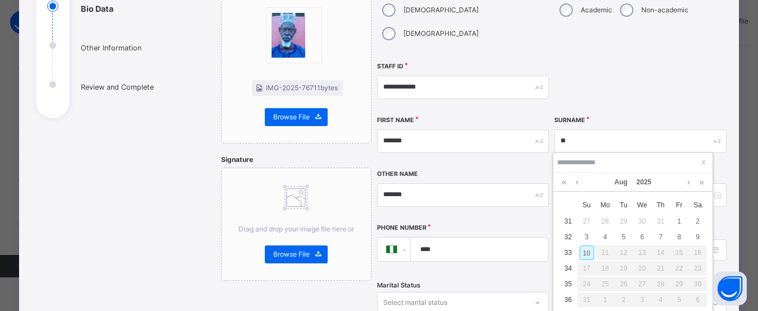
scroll to position [68, 0]
click at [647, 186] on link "2025" at bounding box center [644, 181] width 24 height 19
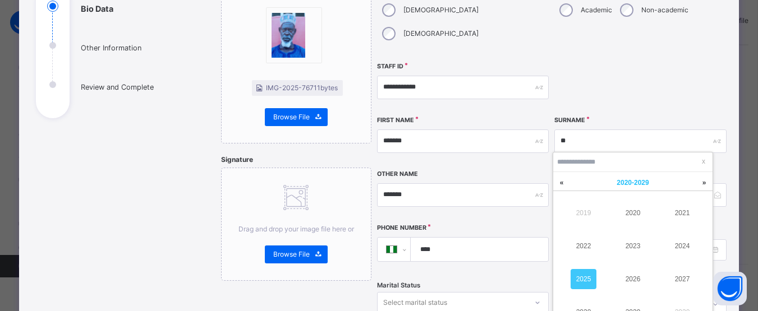
click at [636, 185] on span "2020 - 2029" at bounding box center [632, 183] width 32 height 8
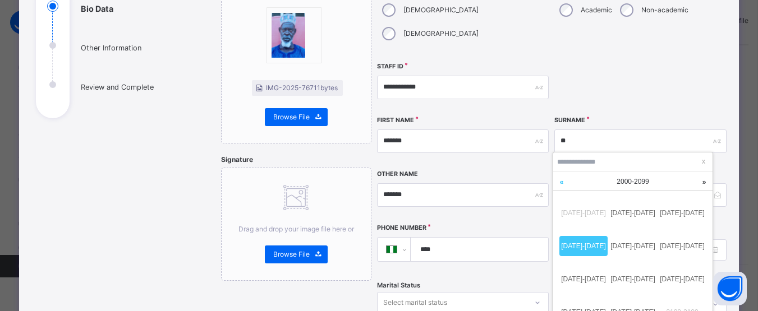
click at [561, 185] on link at bounding box center [561, 182] width 17 height 20
click at [632, 283] on link "1960-1969" at bounding box center [633, 279] width 48 height 20
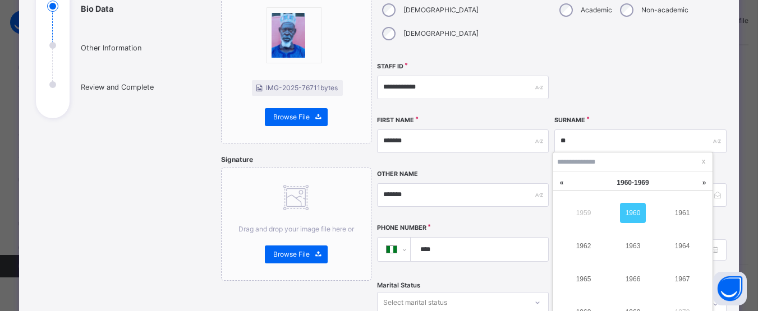
click at [629, 210] on link "1960" at bounding box center [633, 213] width 26 height 20
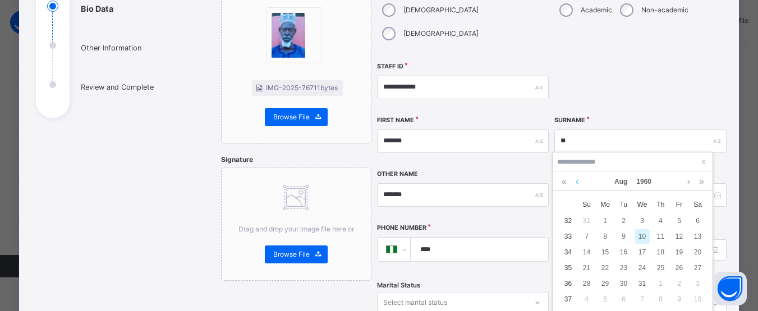
click at [577, 182] on link at bounding box center [577, 181] width 8 height 19
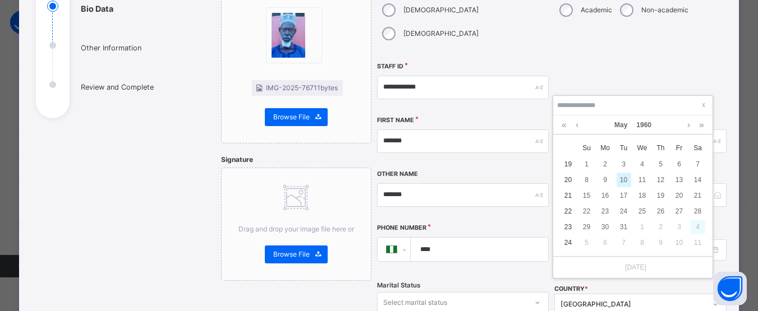
scroll to position [126, 0]
click at [624, 183] on div "10" at bounding box center [623, 179] width 15 height 15
type input "**********"
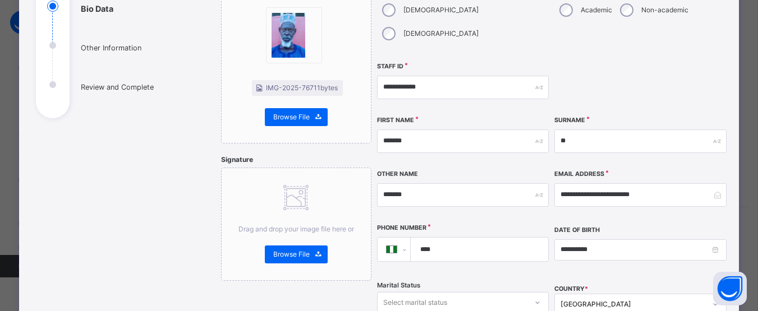
scroll to position [173, 0]
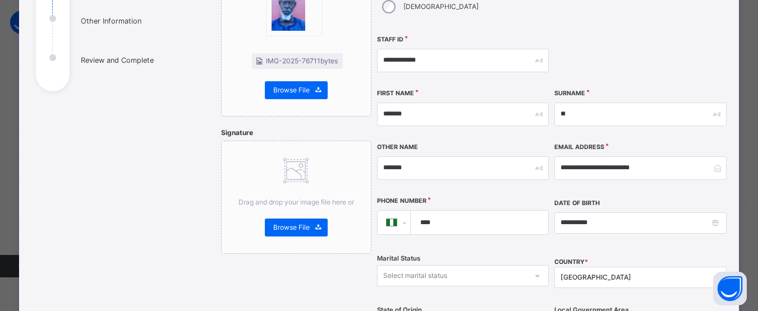
click at [469, 274] on div "Select marital status" at bounding box center [463, 275] width 172 height 21
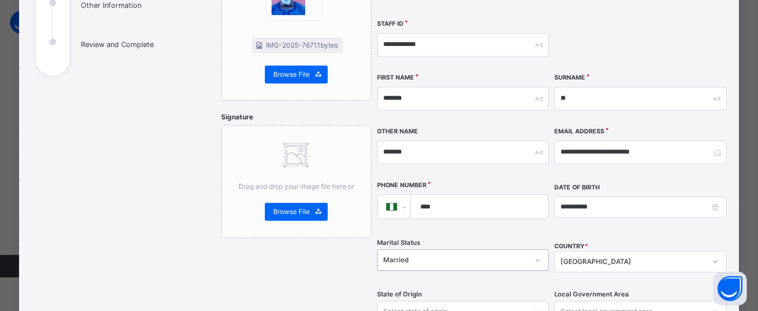
scroll to position [190, 0]
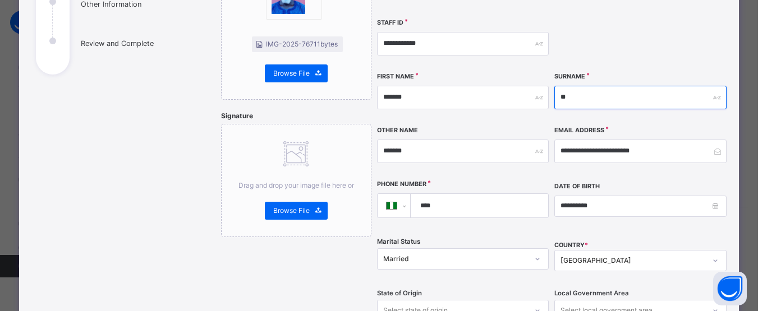
click at [567, 86] on input "**" at bounding box center [640, 98] width 172 height 24
type input "******"
click at [460, 194] on input "****" at bounding box center [477, 206] width 128 height 24
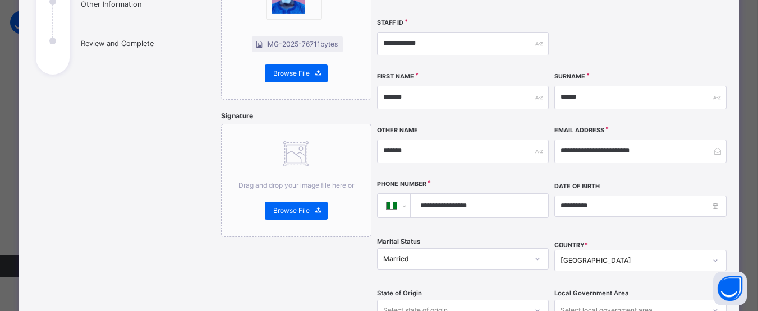
type input "**********"
click at [600, 196] on input "**********" at bounding box center [640, 206] width 172 height 21
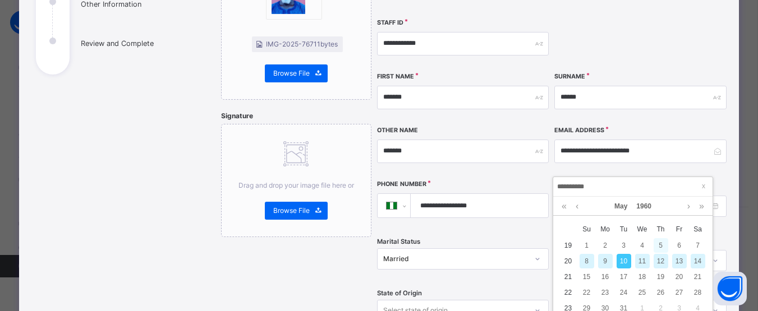
click at [660, 246] on div "5" at bounding box center [660, 245] width 15 height 15
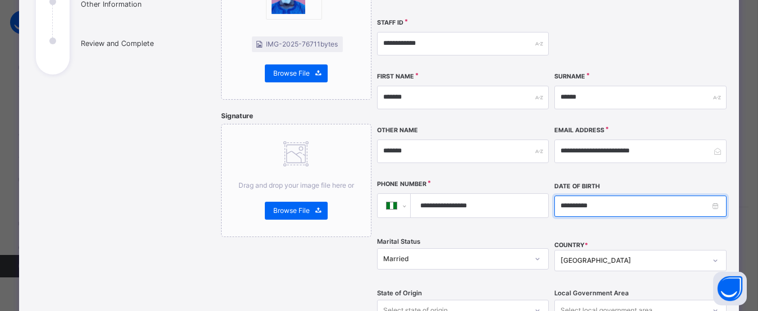
click at [623, 196] on input "**********" at bounding box center [640, 206] width 172 height 21
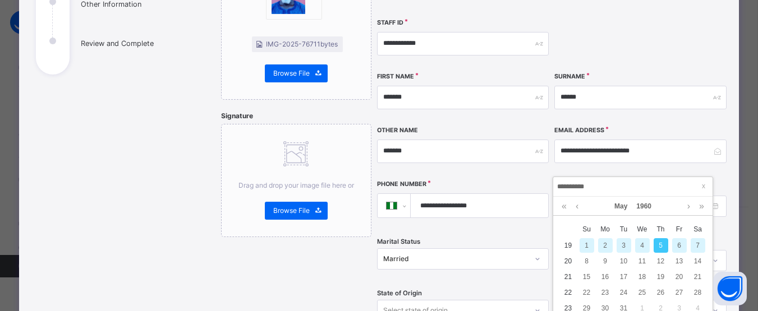
click at [606, 248] on div "2" at bounding box center [605, 245] width 15 height 15
type input "**********"
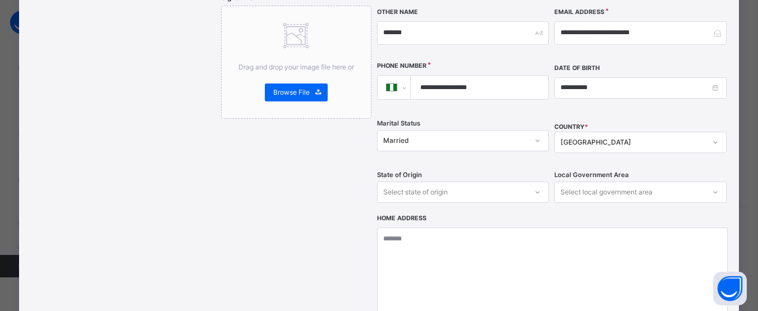
scroll to position [355, 0]
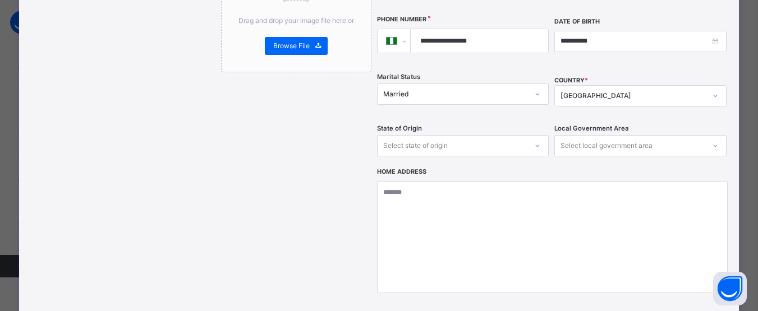
click at [517, 156] on div "Select state of origin" at bounding box center [463, 145] width 172 height 21
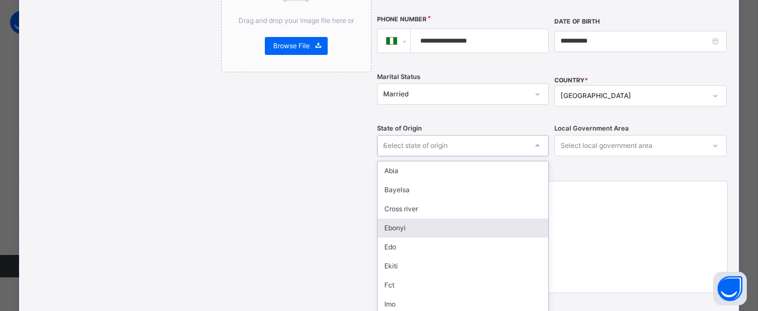
type input "**"
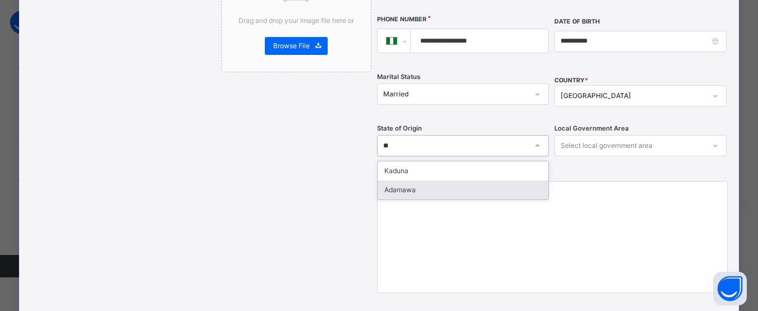
click at [434, 181] on div "Adamawa" at bounding box center [463, 190] width 171 height 19
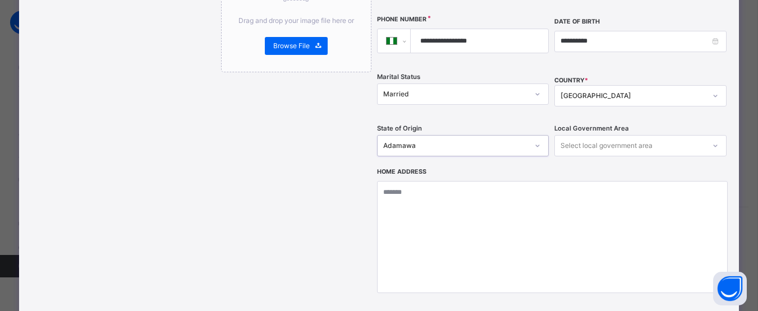
click at [604, 135] on div "Select local government area" at bounding box center [606, 145] width 92 height 21
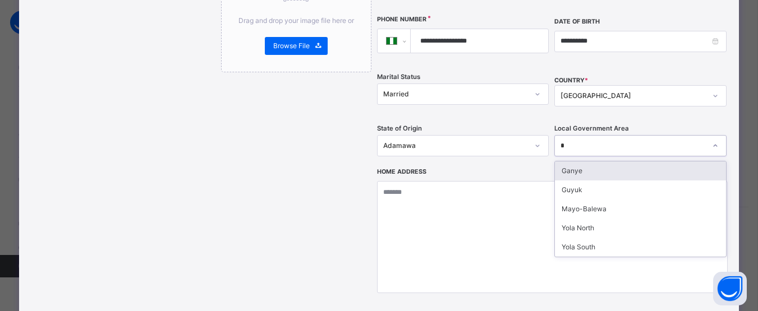
type input "**"
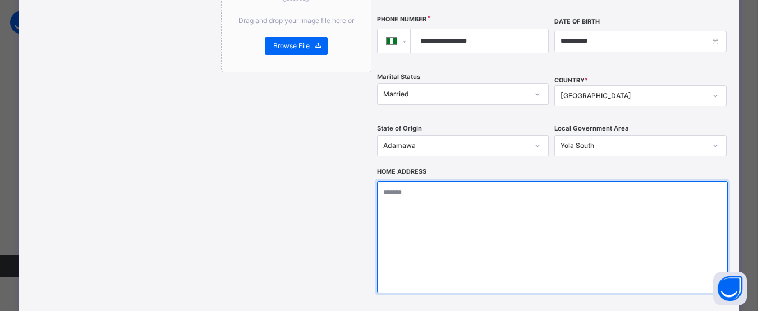
click at [552, 190] on textarea at bounding box center [552, 237] width 351 height 112
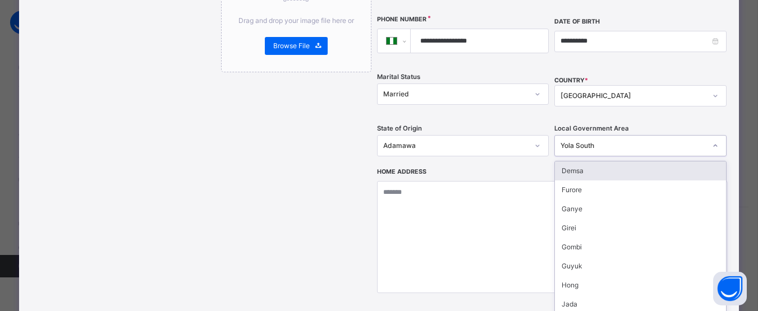
click at [584, 141] on div "Yola South" at bounding box center [632, 146] width 145 height 10
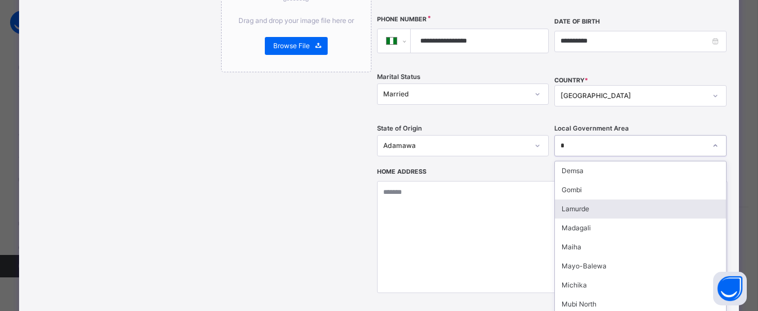
type input "*"
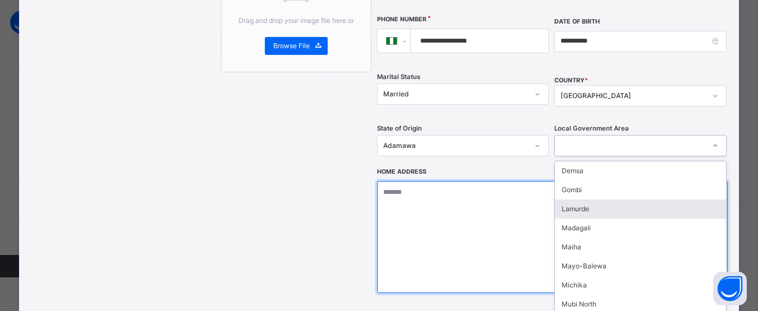
click at [480, 181] on textarea at bounding box center [552, 237] width 351 height 112
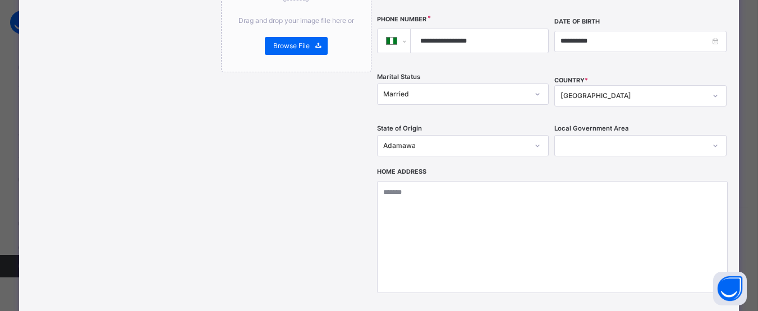
click at [596, 137] on div at bounding box center [629, 145] width 149 height 17
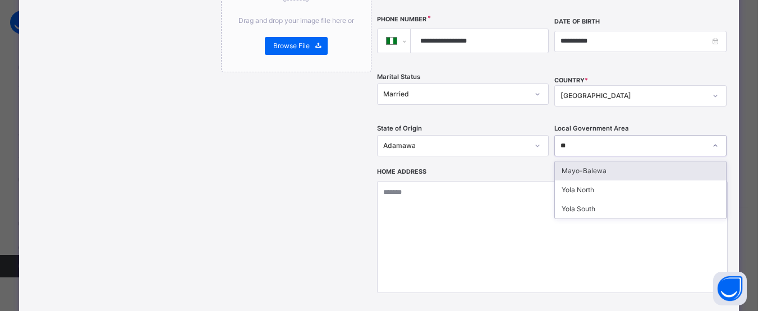
type input "*"
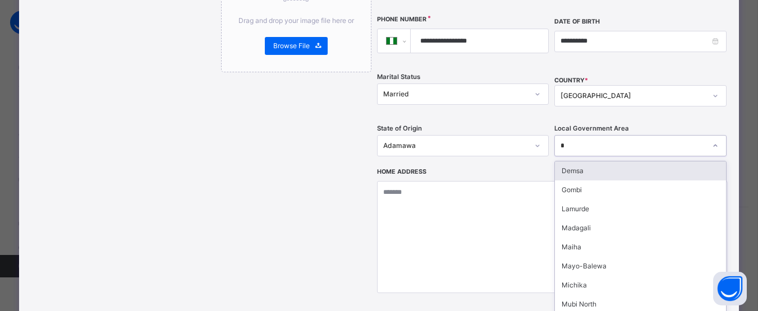
type input "**"
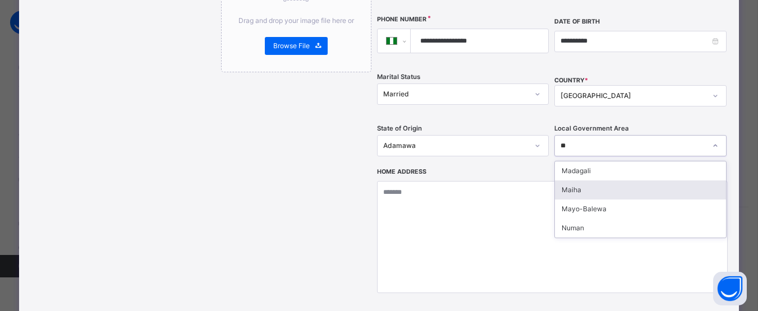
click at [578, 181] on div "Maiha" at bounding box center [640, 190] width 171 height 19
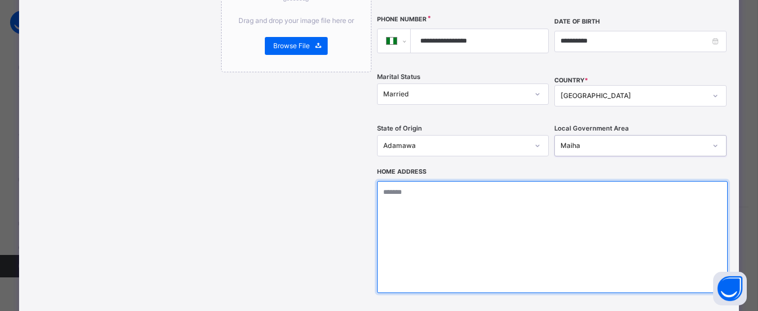
click at [552, 181] on textarea at bounding box center [552, 237] width 351 height 112
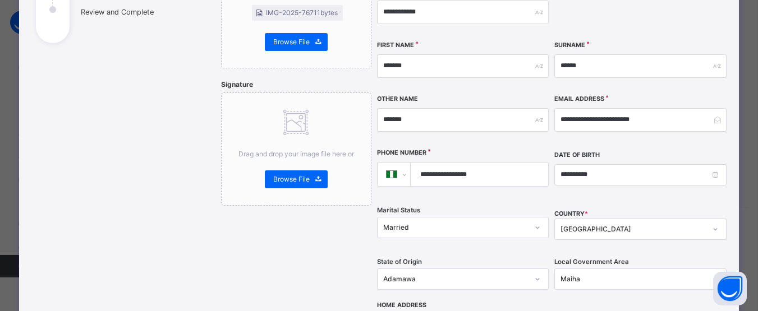
scroll to position [219, 0]
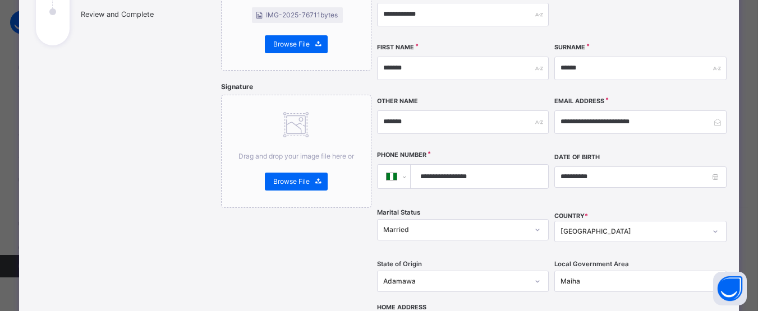
type textarea "**********"
click at [453, 233] on div "**********" at bounding box center [552, 104] width 351 height 401
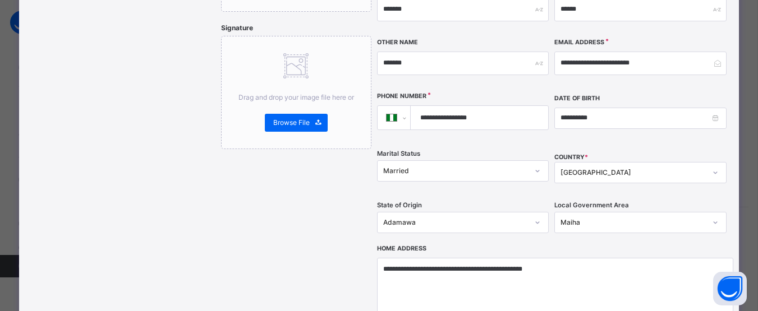
scroll to position [279, 0]
